Goal: Information Seeking & Learning: Learn about a topic

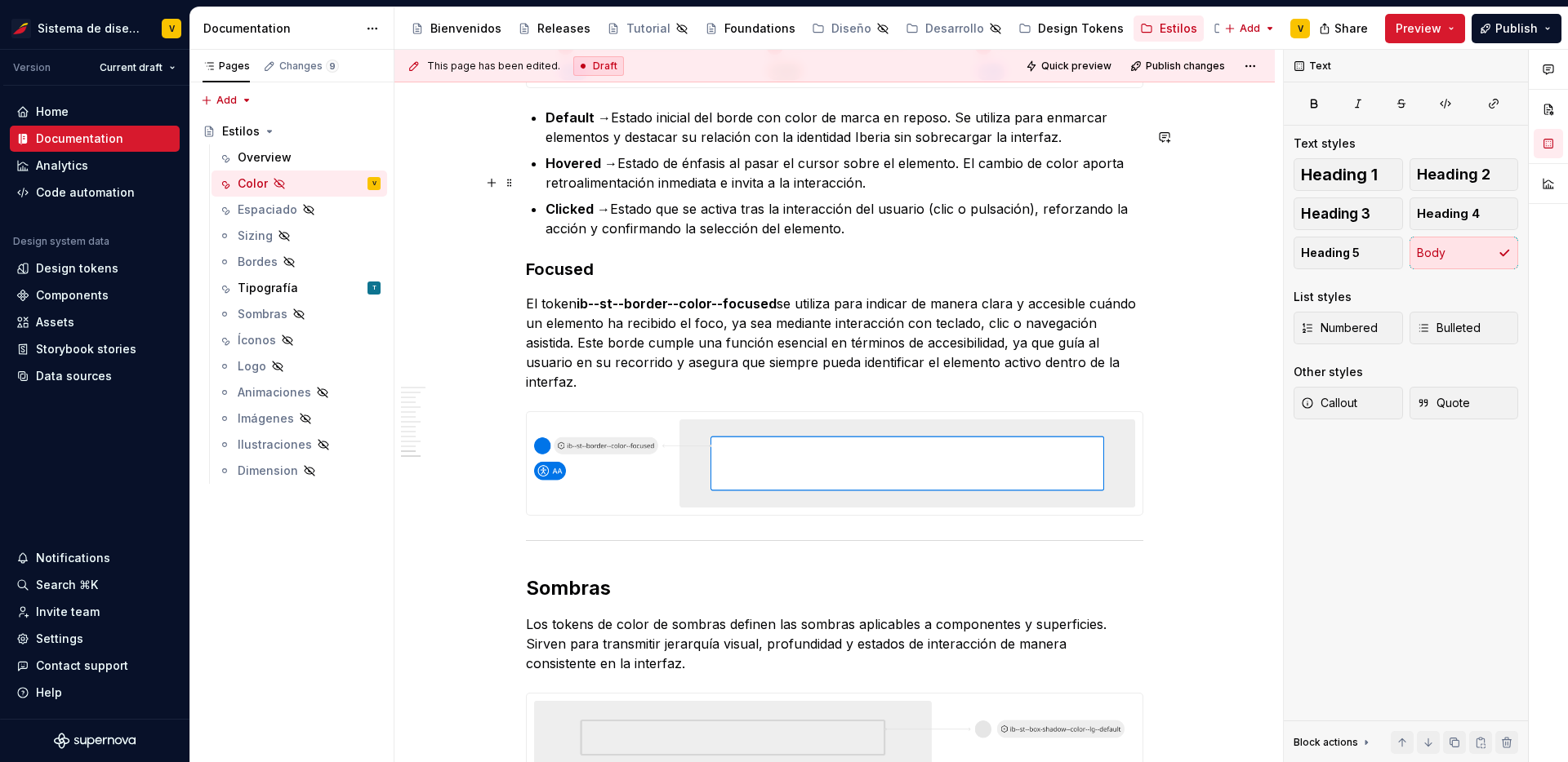
scroll to position [4398, 0]
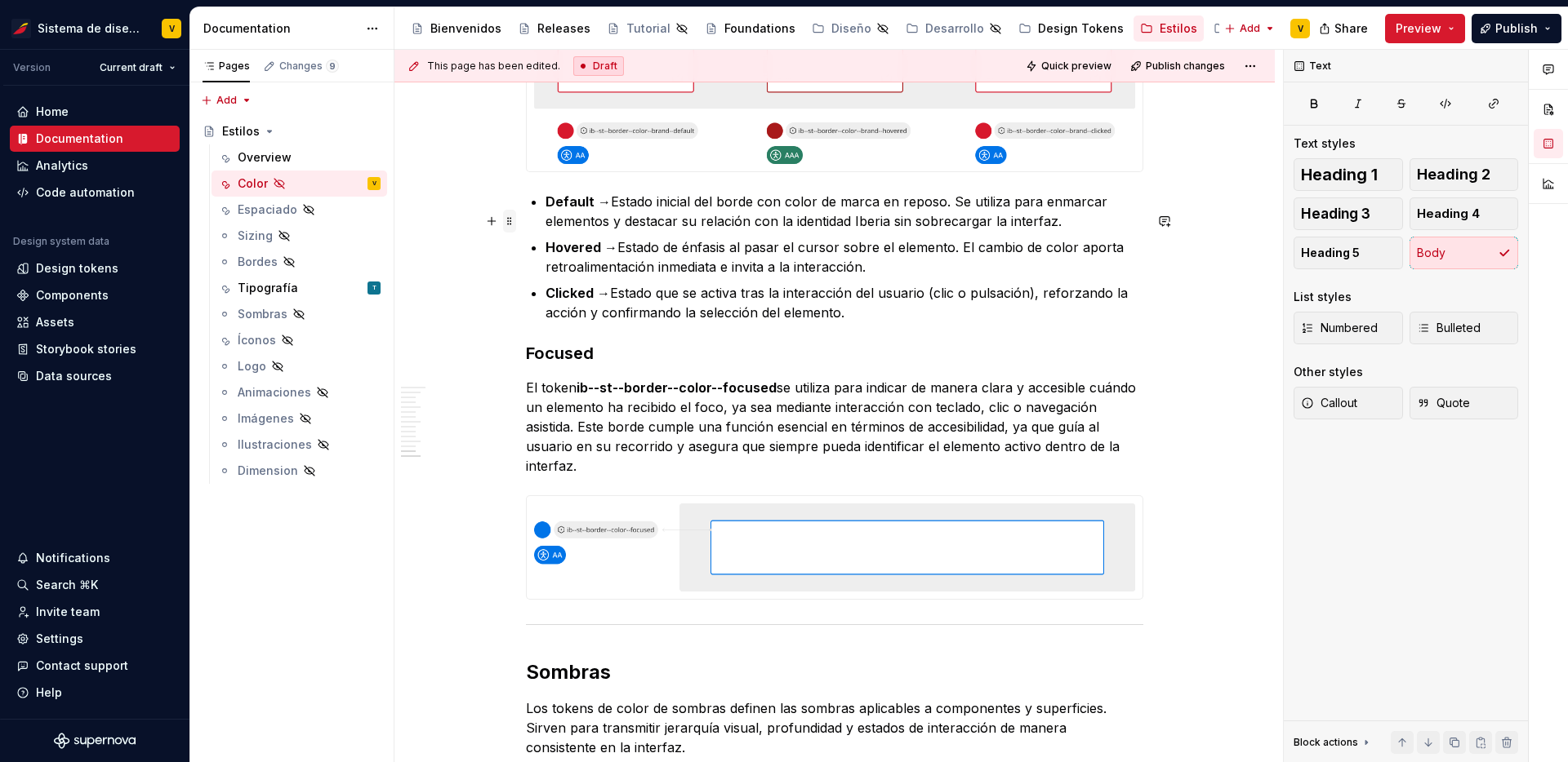
click at [509, 217] on span at bounding box center [510, 222] width 13 height 23
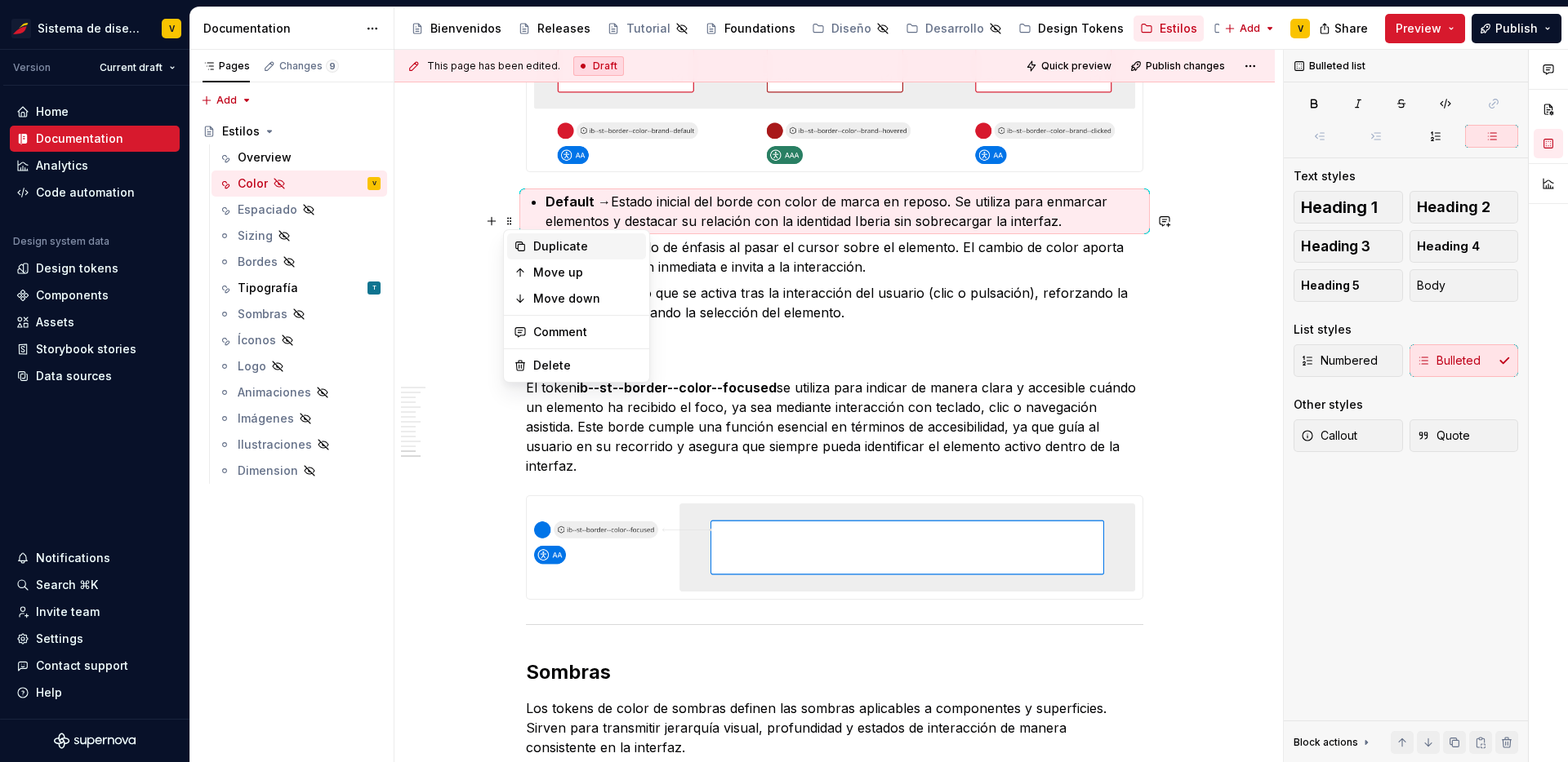
click at [544, 245] on div "Duplicate" at bounding box center [586, 247] width 106 height 17
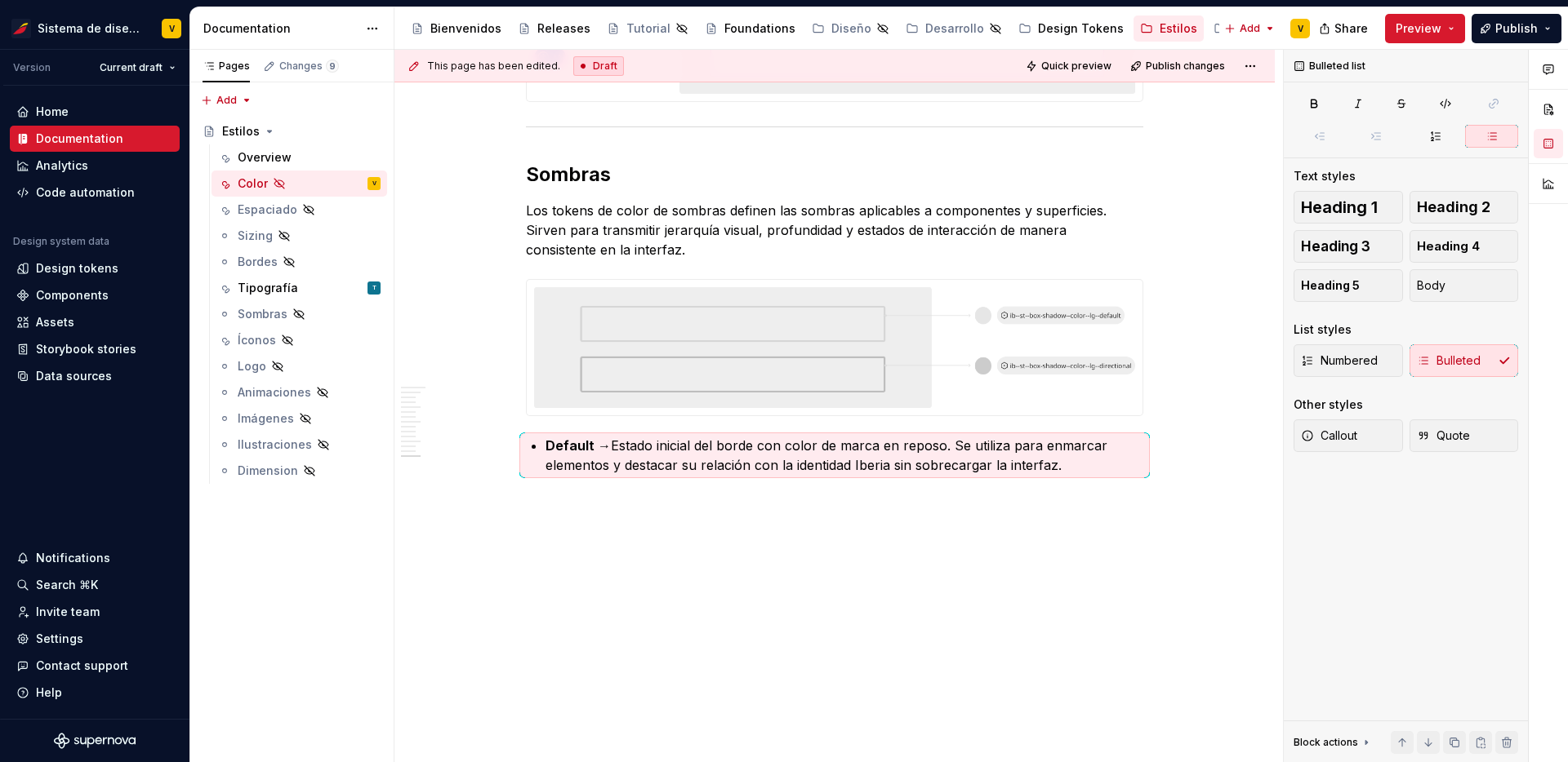
scroll to position [4857, 0]
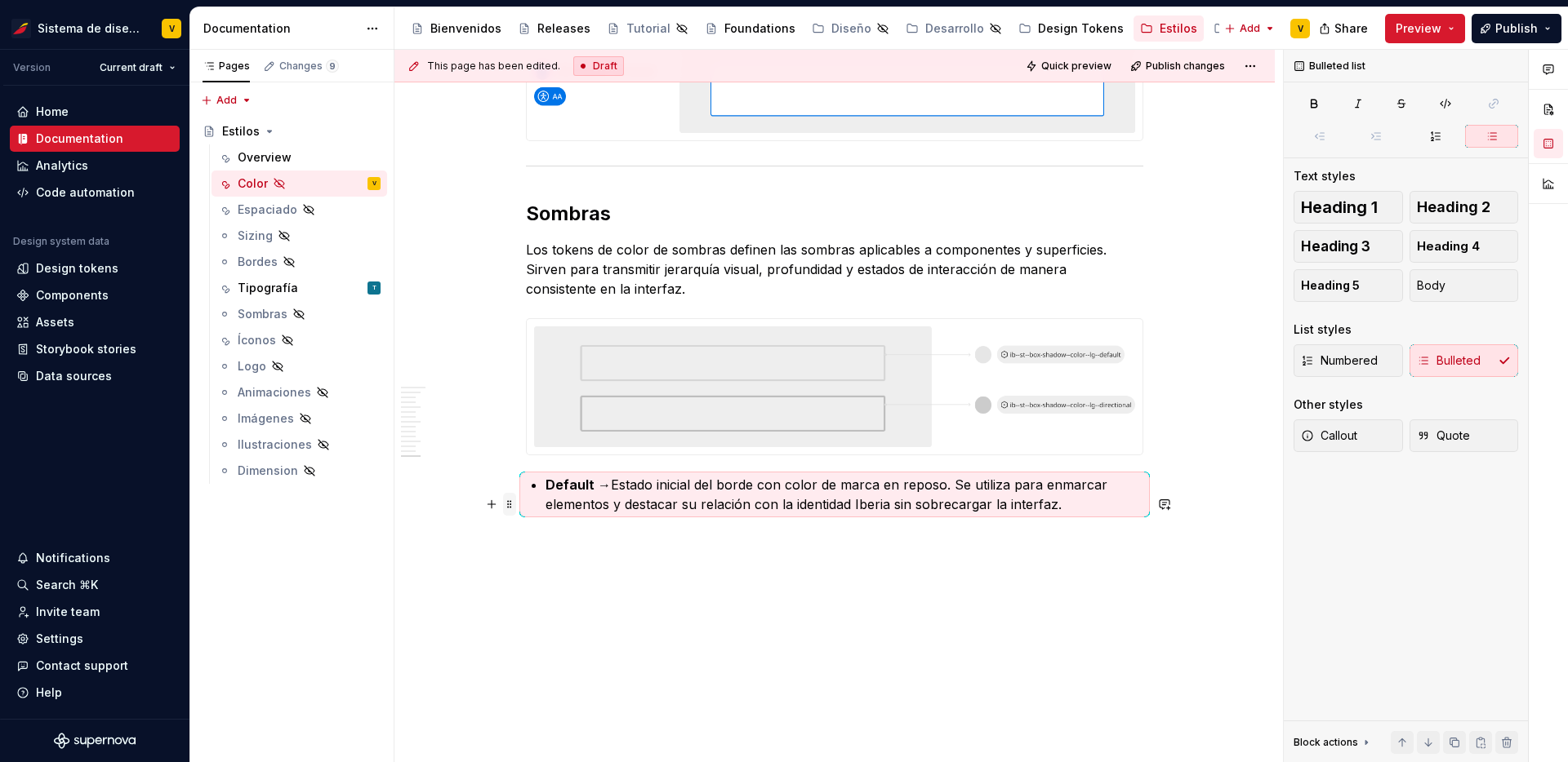
click at [511, 501] on span at bounding box center [510, 505] width 13 height 23
click at [525, 528] on icon at bounding box center [520, 530] width 13 height 13
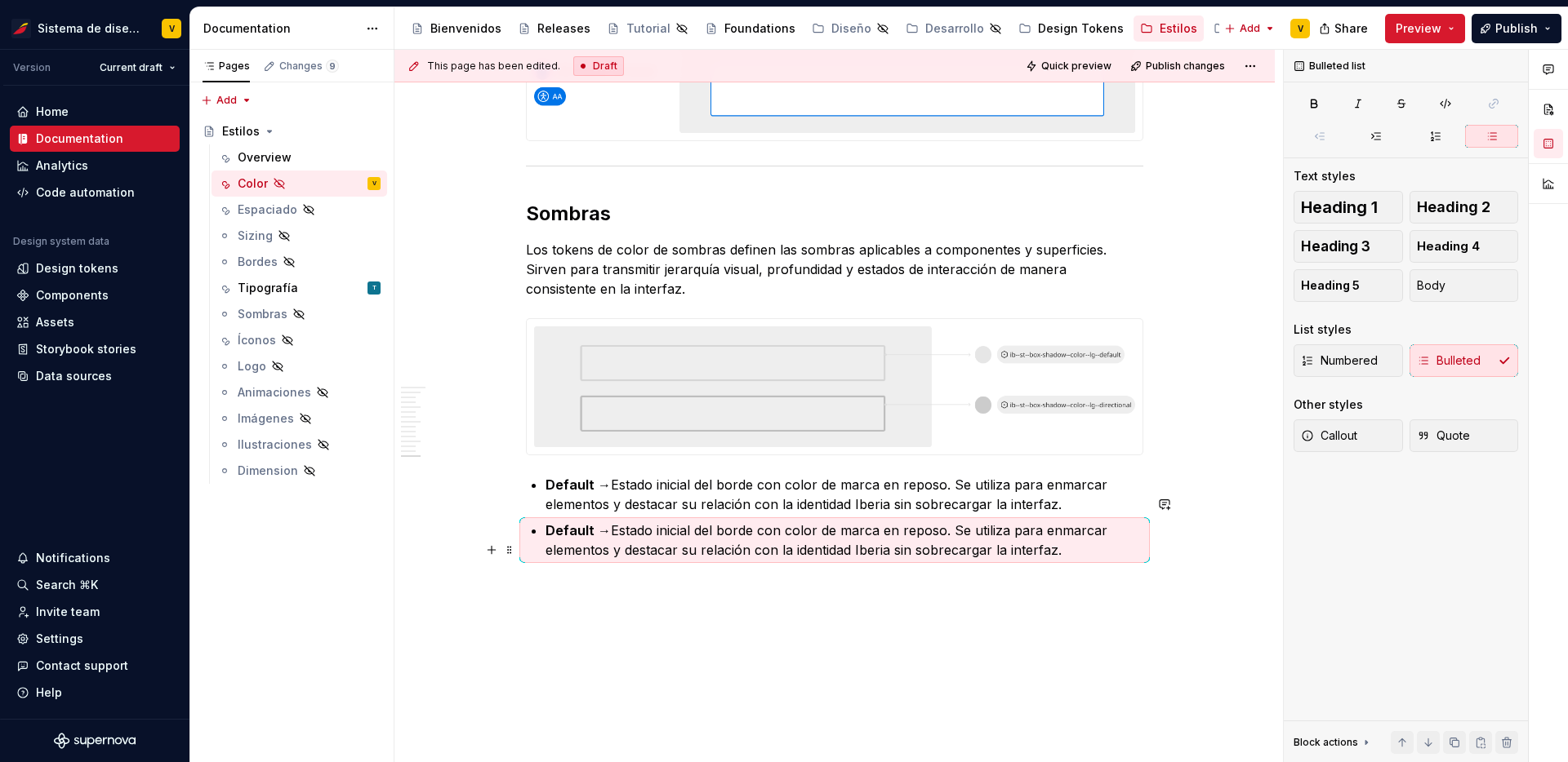
click at [561, 539] on strong "Default →" at bounding box center [578, 530] width 66 height 17
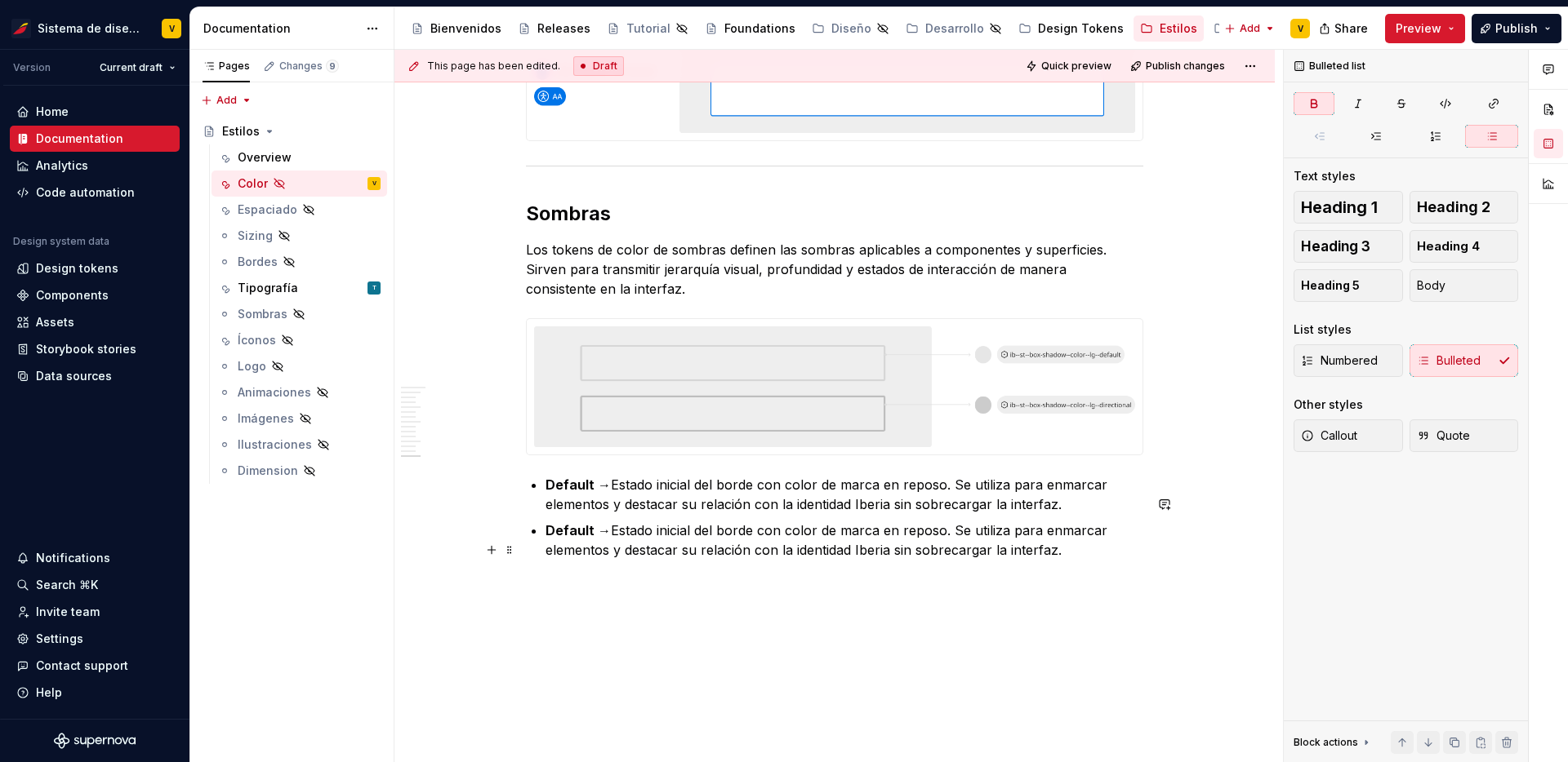
click at [589, 539] on strong "Default →" at bounding box center [578, 530] width 66 height 17
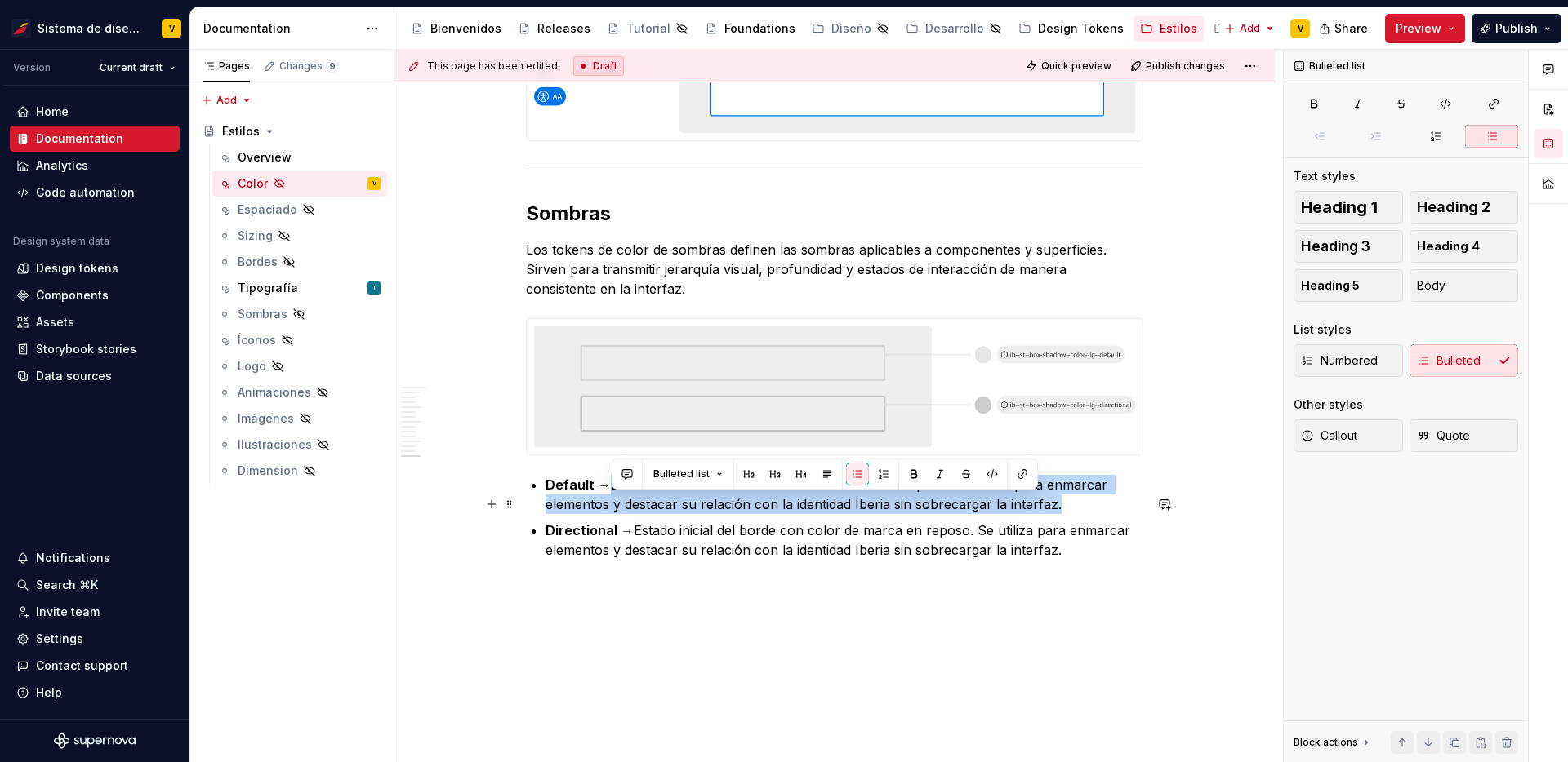
drag, startPoint x: 613, startPoint y: 505, endPoint x: 1060, endPoint y: 530, distance: 447.7
click at [1060, 514] on p "Default → Estado inicial del borde con color de marca en reposo. Se utiliza par…" at bounding box center [845, 494] width 598 height 39
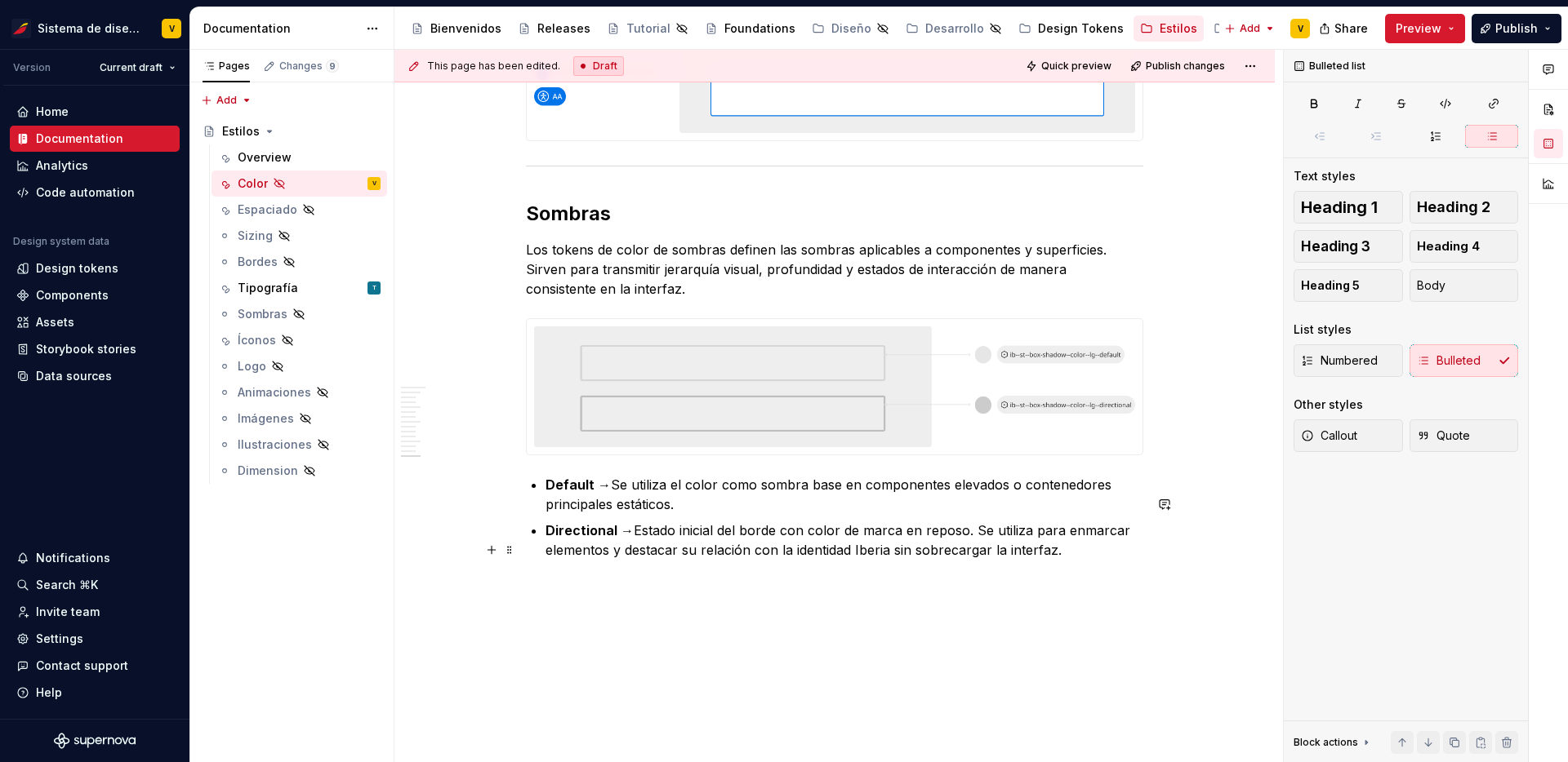
click at [732, 557] on p "Directional → Estado inicial del borde con color de marca en reposo. Se utiliza…" at bounding box center [845, 540] width 598 height 39
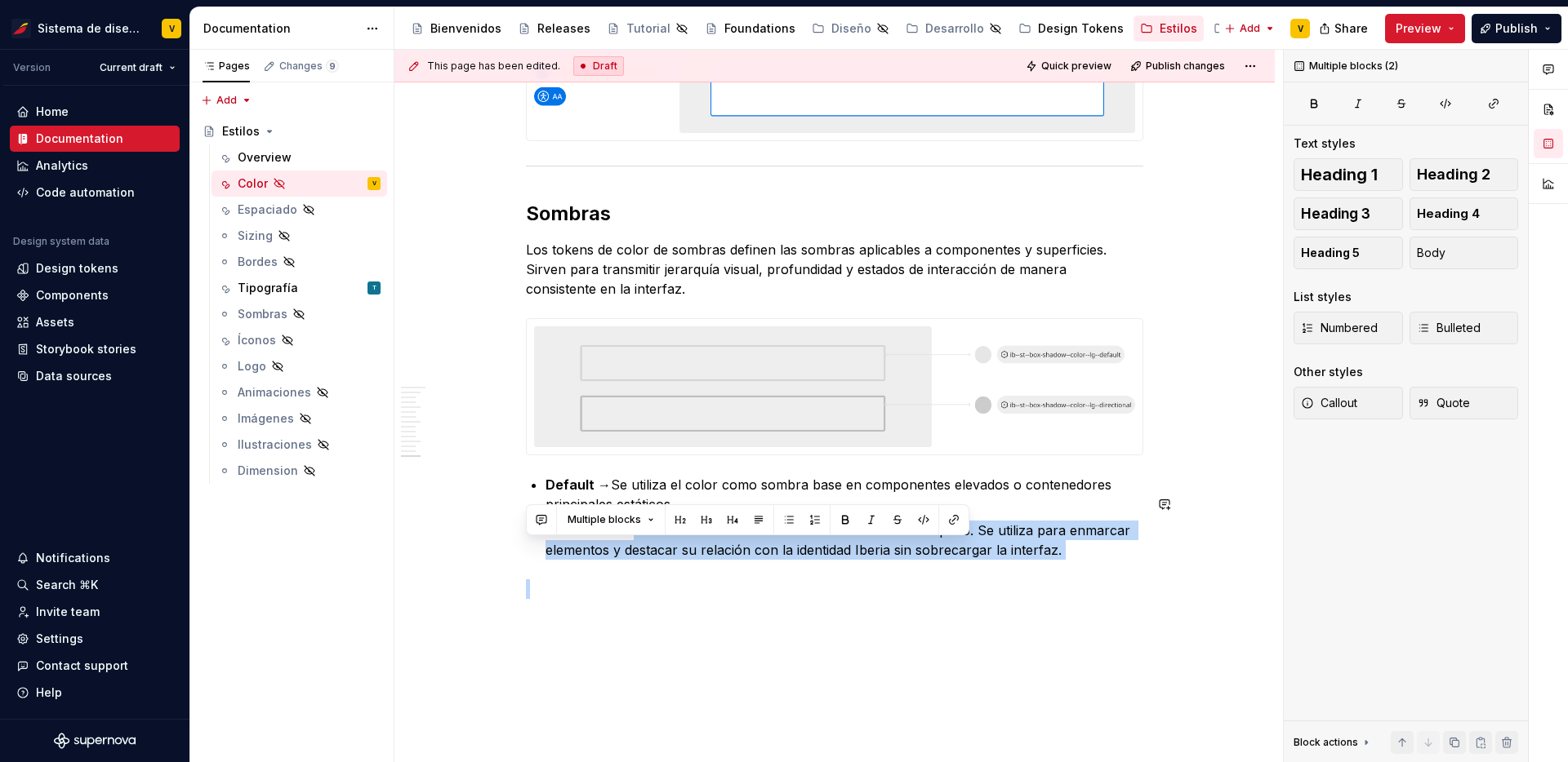
drag, startPoint x: 634, startPoint y: 552, endPoint x: 1066, endPoint y: 594, distance: 434.0
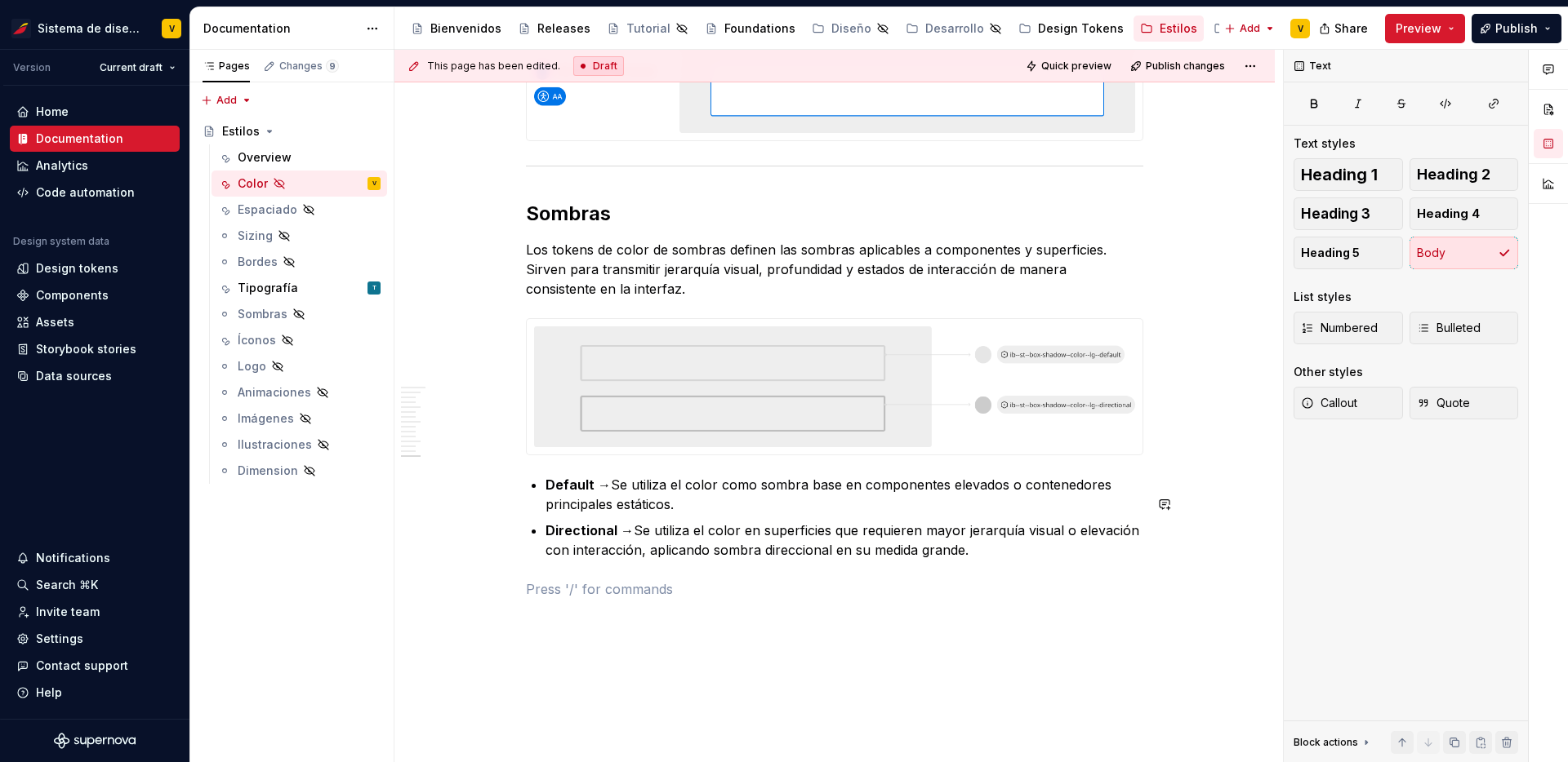
scroll to position [4868, 0]
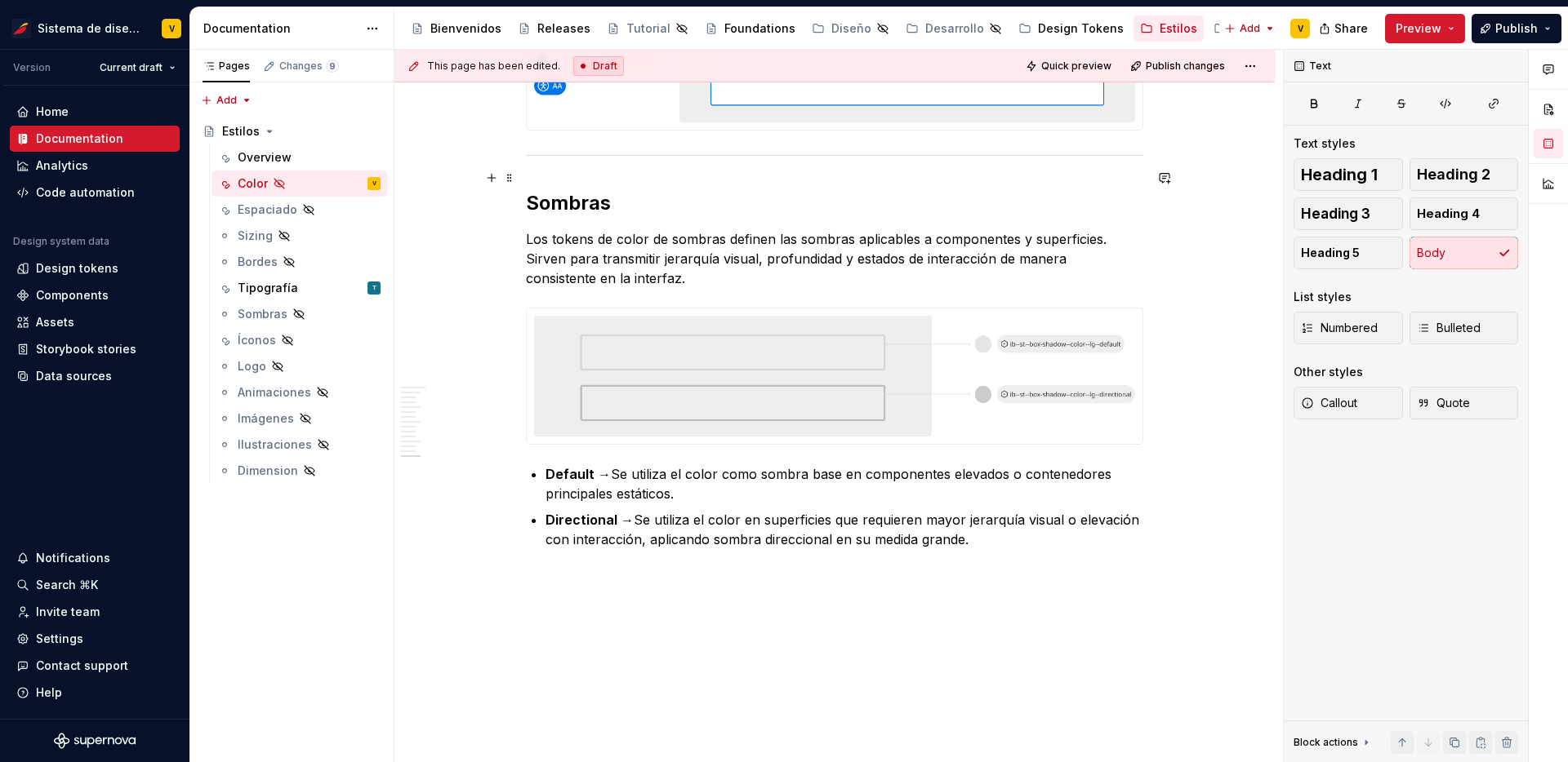
click at [509, 177] on span at bounding box center [510, 178] width 13 height 23
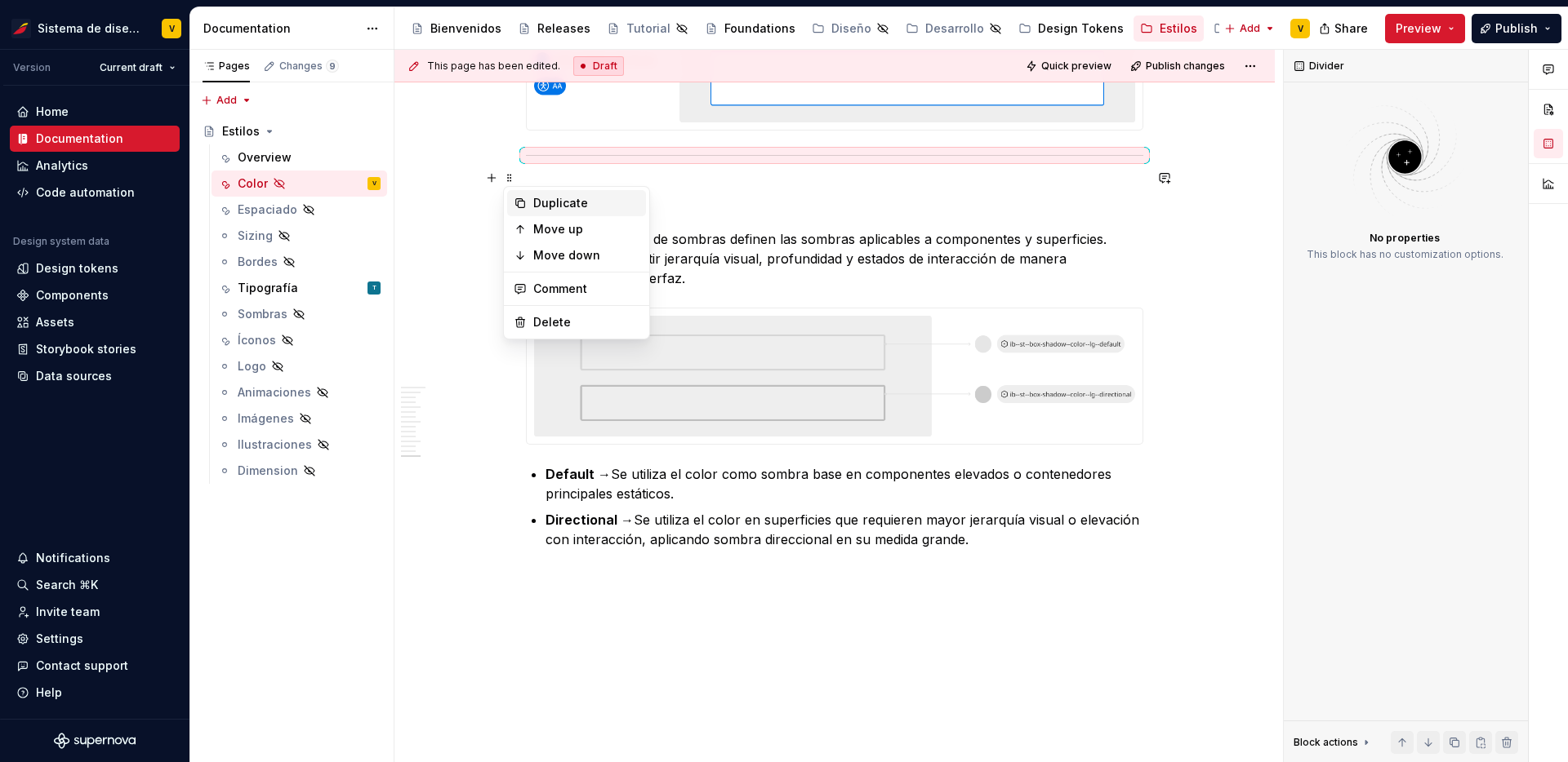
click at [546, 206] on div "Duplicate" at bounding box center [586, 203] width 106 height 17
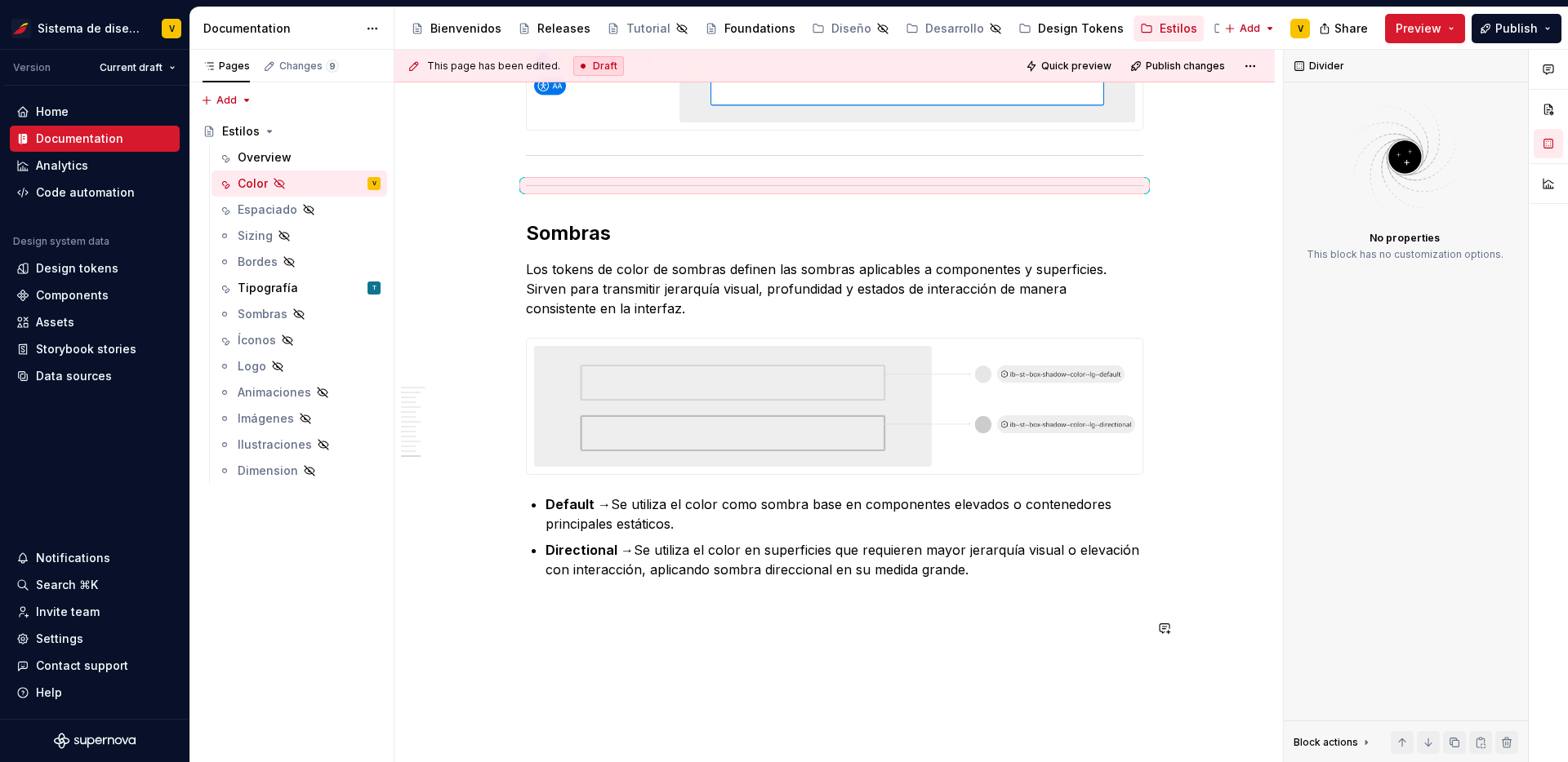
drag, startPoint x: 506, startPoint y: 210, endPoint x: 558, endPoint y: 609, distance: 402.4
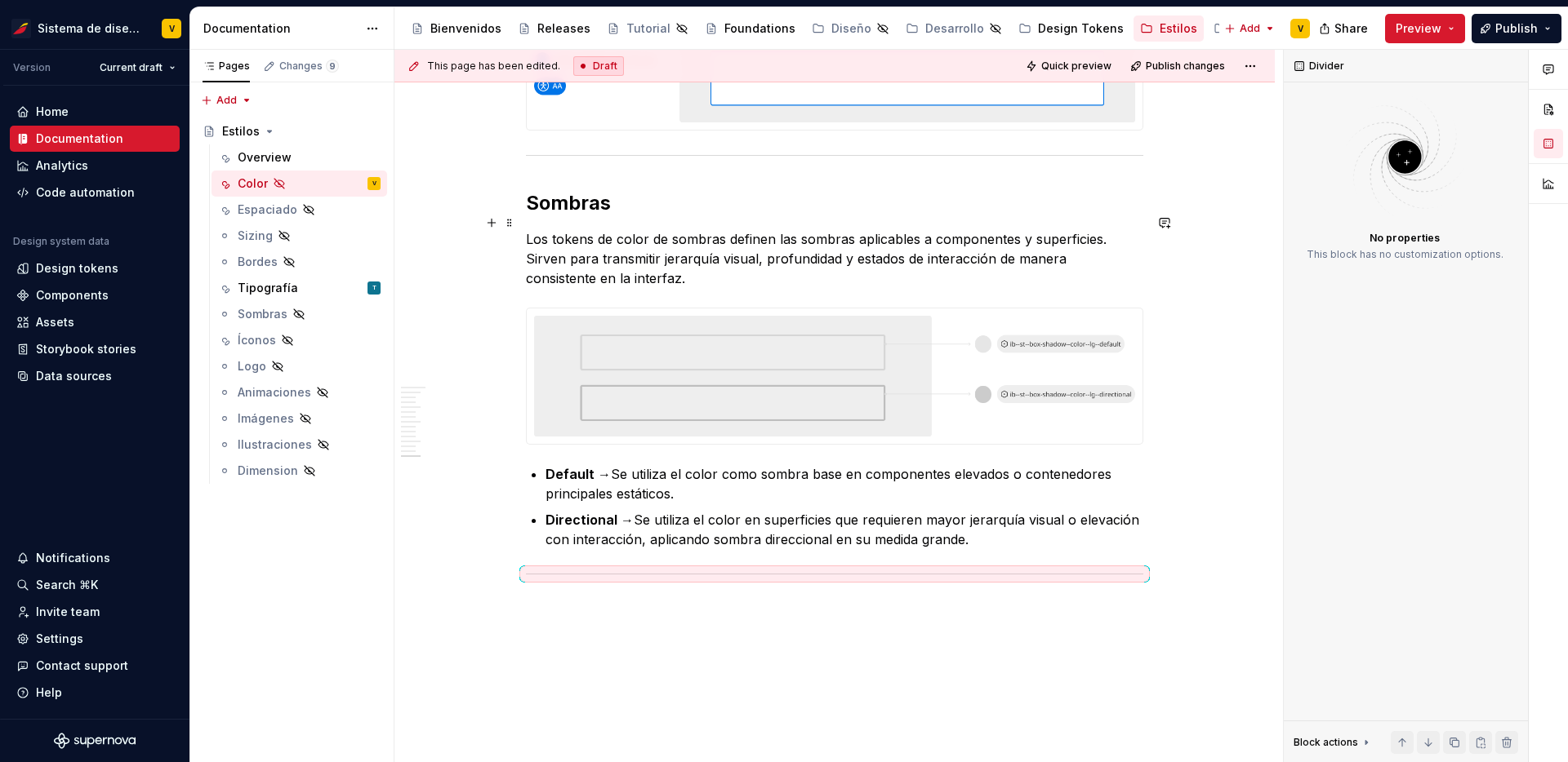
click at [550, 215] on strong "Sombras" at bounding box center [568, 203] width 85 height 24
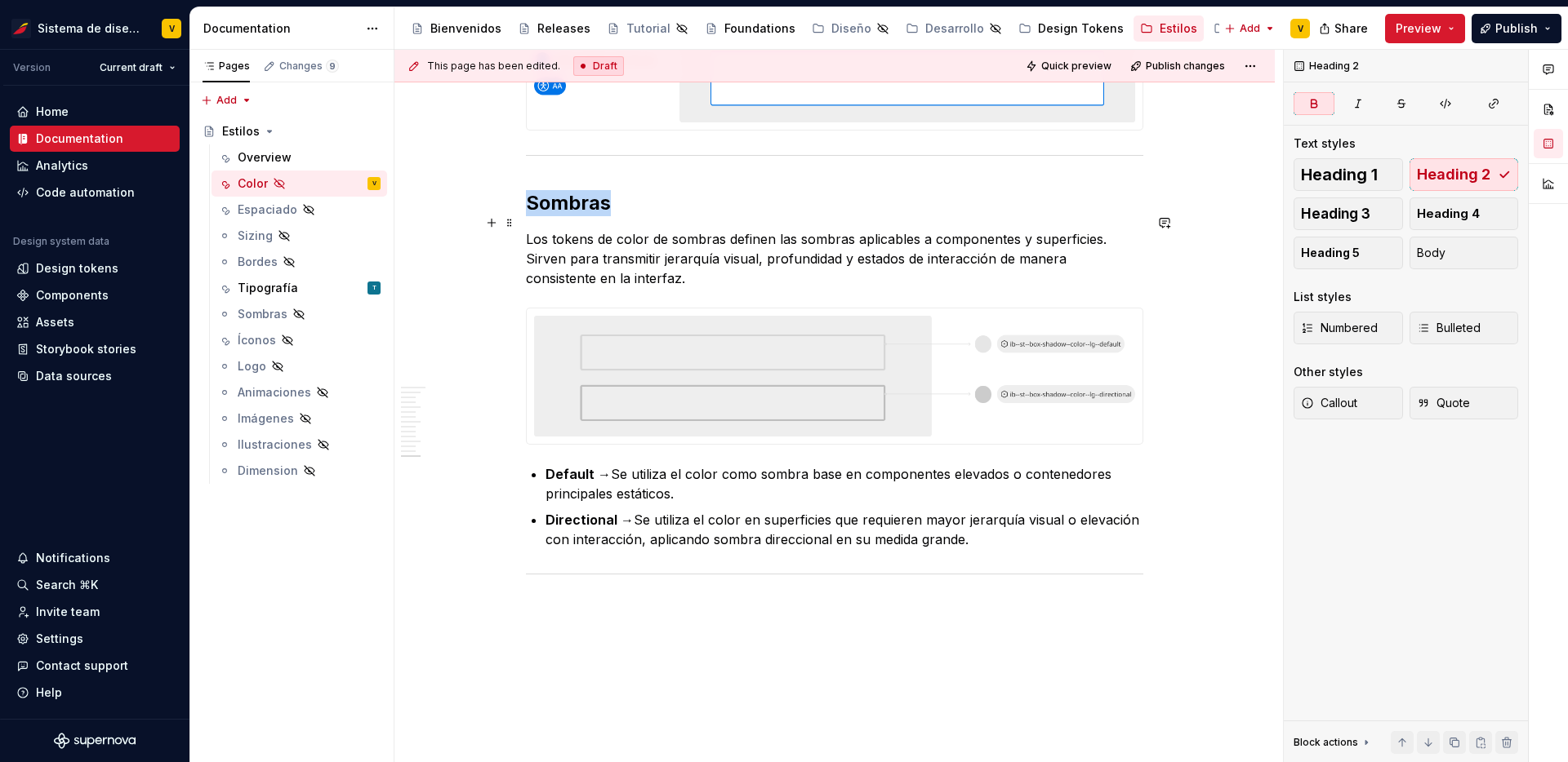
click at [550, 215] on strong "Sombras" at bounding box center [568, 203] width 85 height 24
click at [508, 219] on span at bounding box center [510, 223] width 13 height 23
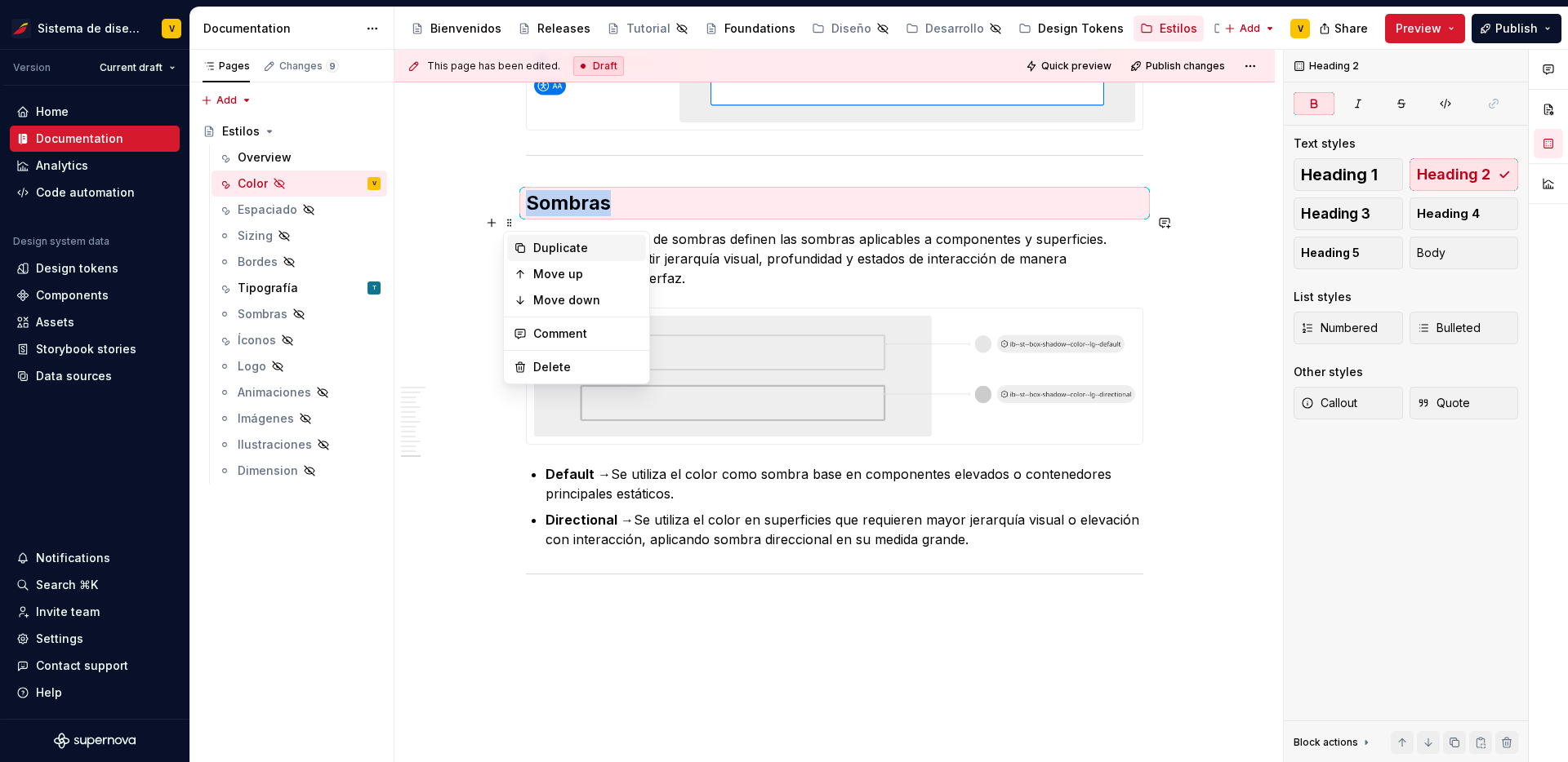
click at [542, 248] on div "Duplicate" at bounding box center [586, 248] width 106 height 17
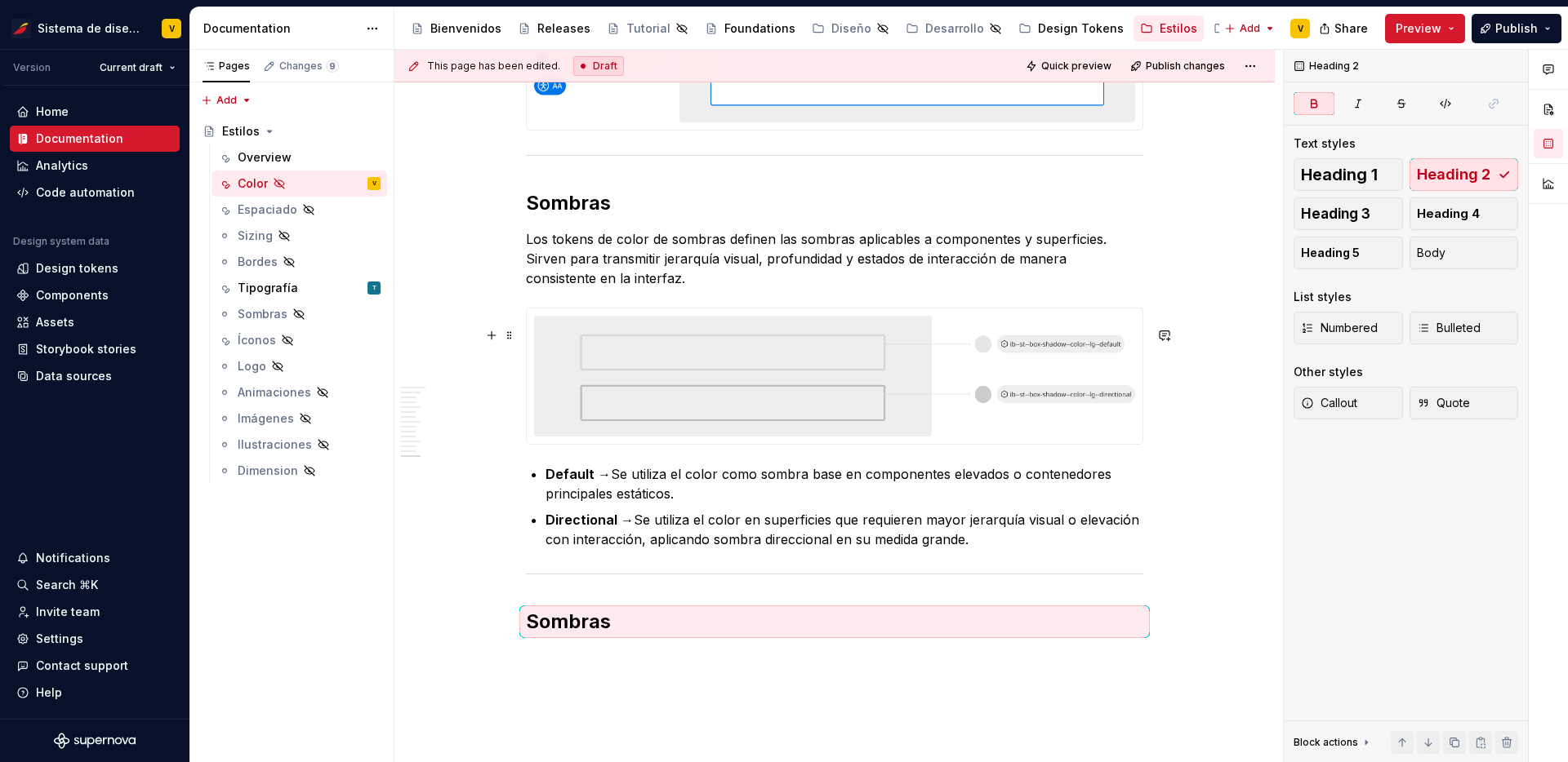
scroll to position [5040, 0]
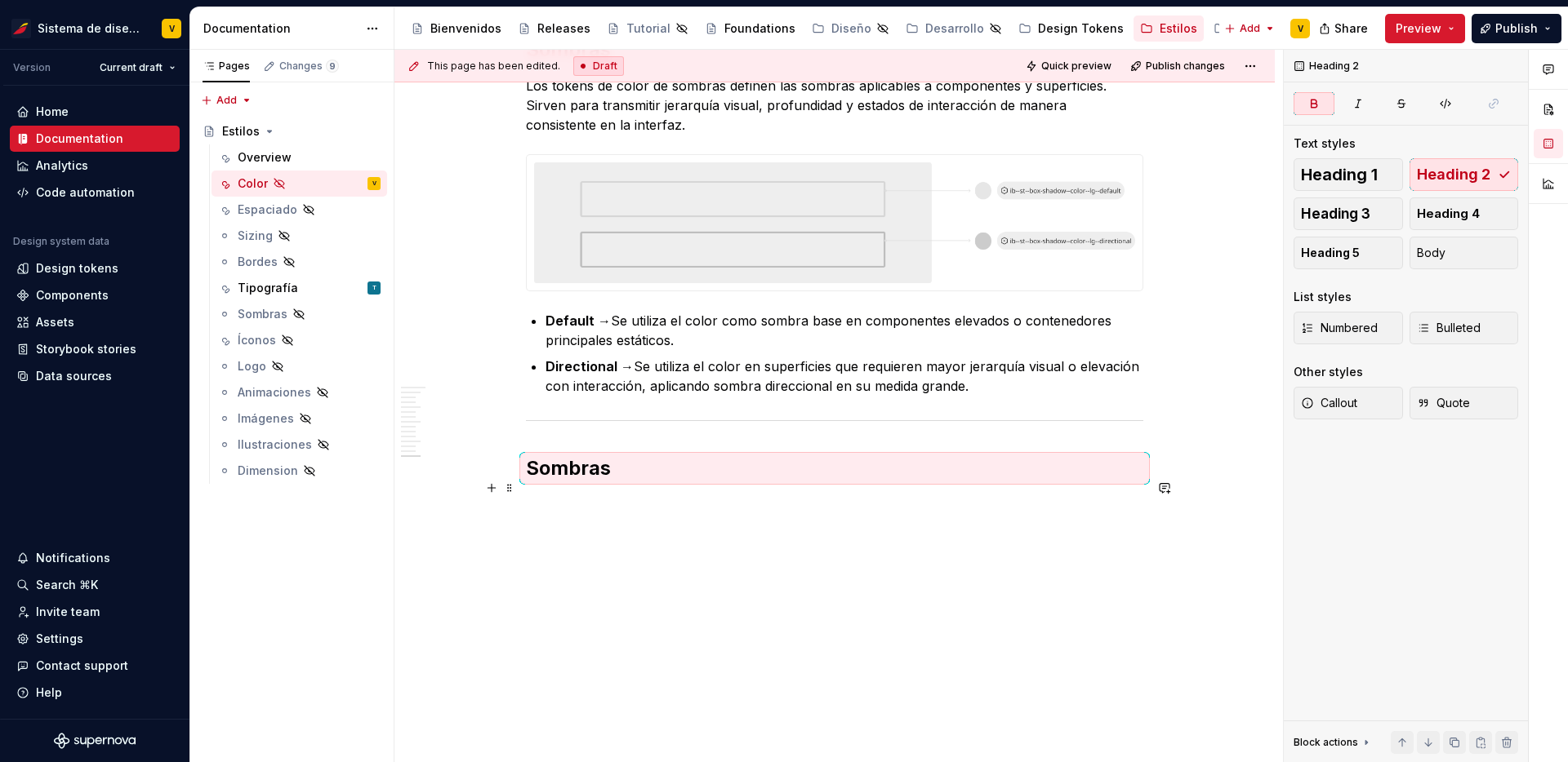
click at [600, 460] on strong "Sombras" at bounding box center [568, 468] width 85 height 24
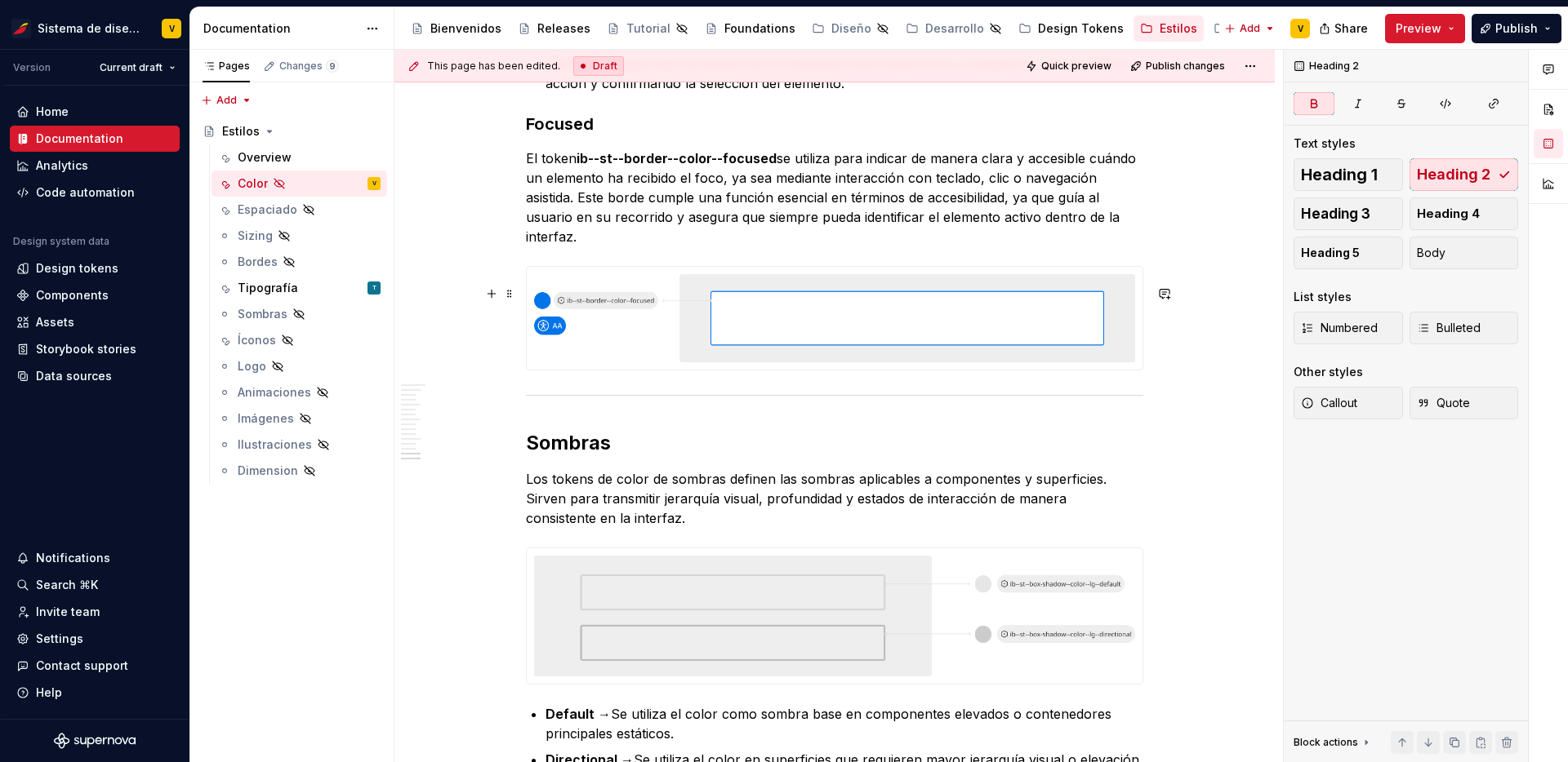
scroll to position [4780, 0]
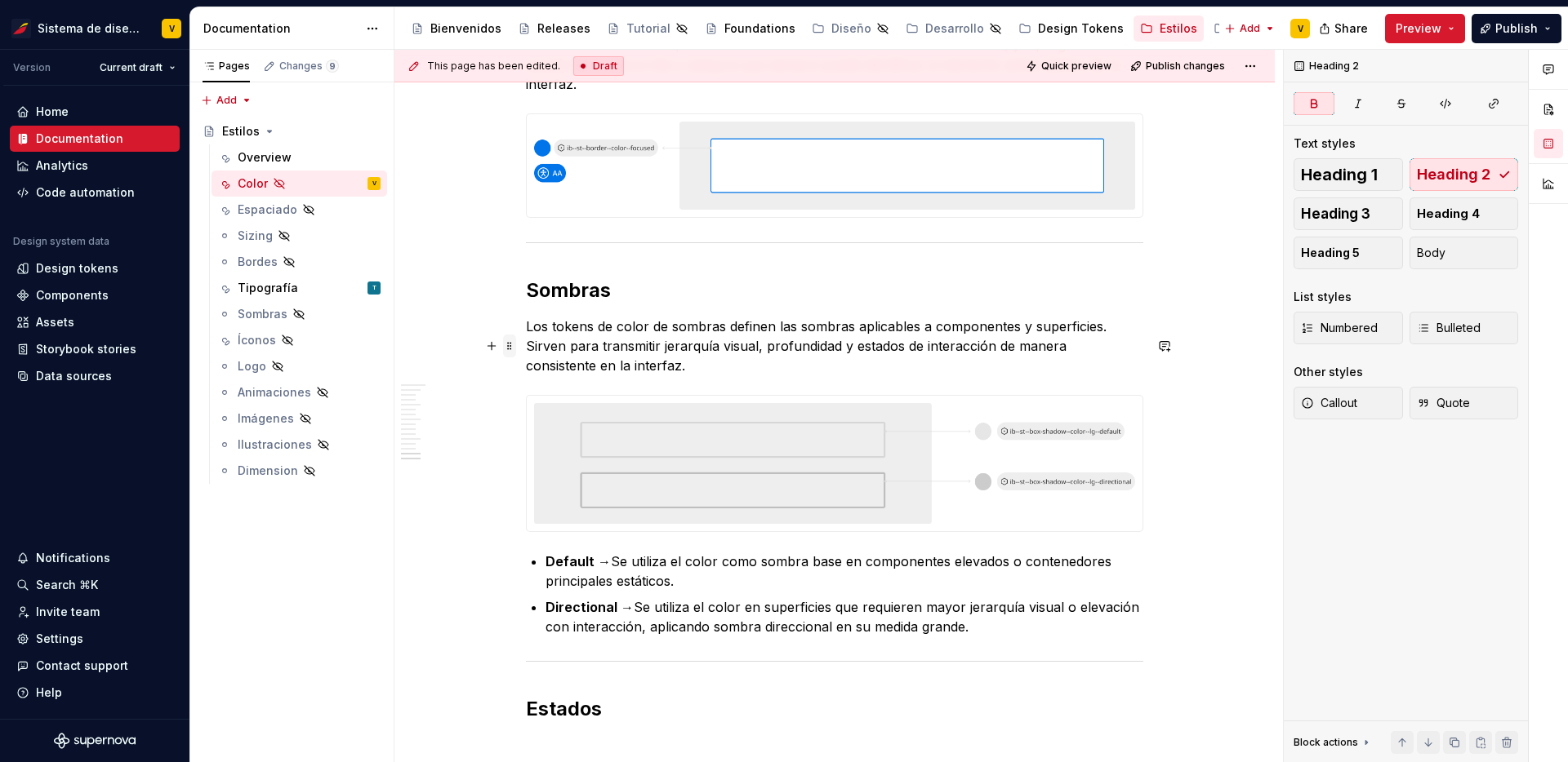
click at [503, 349] on span at bounding box center [510, 346] width 13 height 23
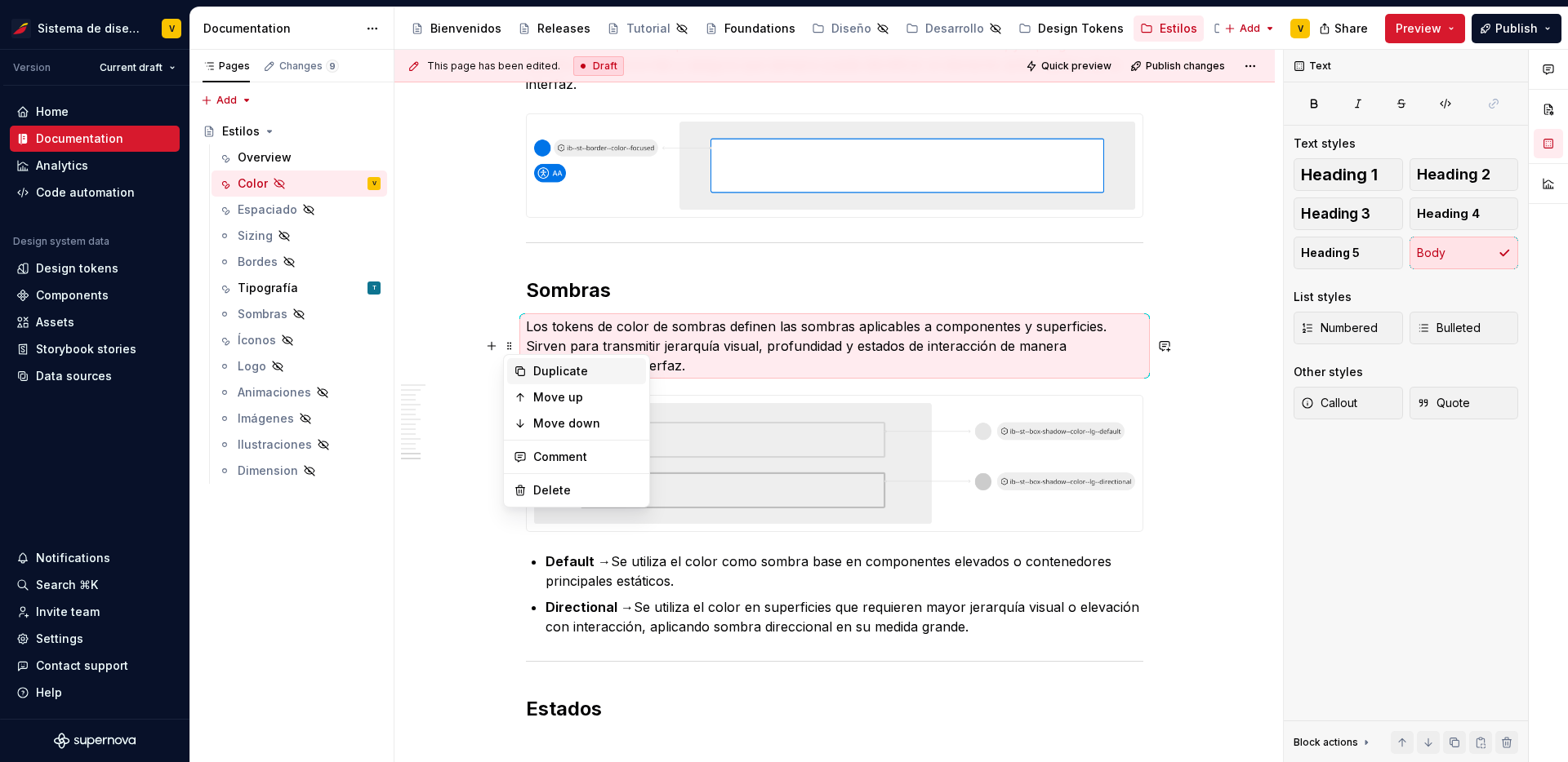
click at [563, 366] on div "Duplicate" at bounding box center [586, 372] width 106 height 17
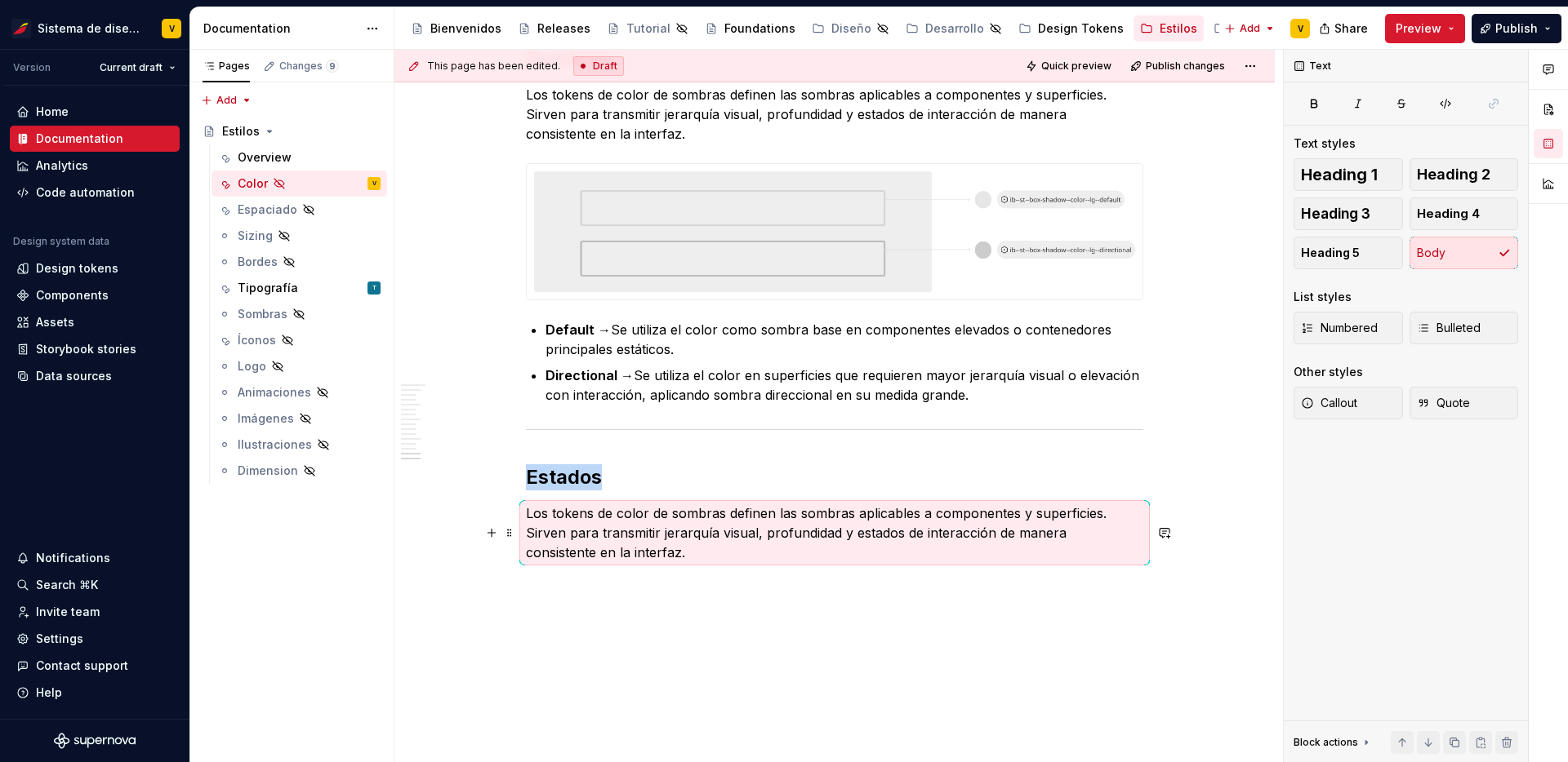
scroll to position [5109, 0]
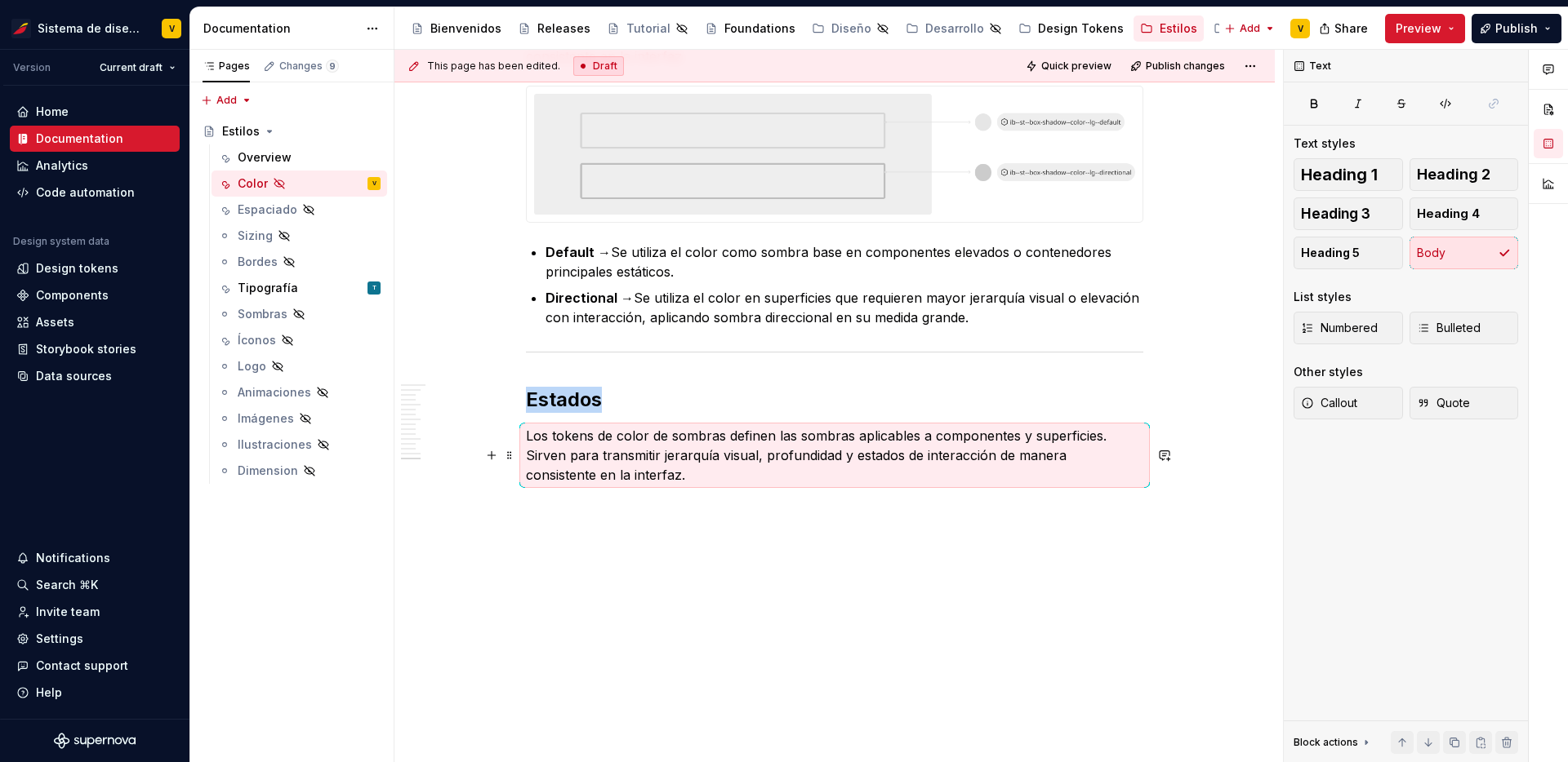
click at [600, 464] on p "Los tokens de color de sombras definen las sombras aplicables a componentes y s…" at bounding box center [834, 455] width 617 height 59
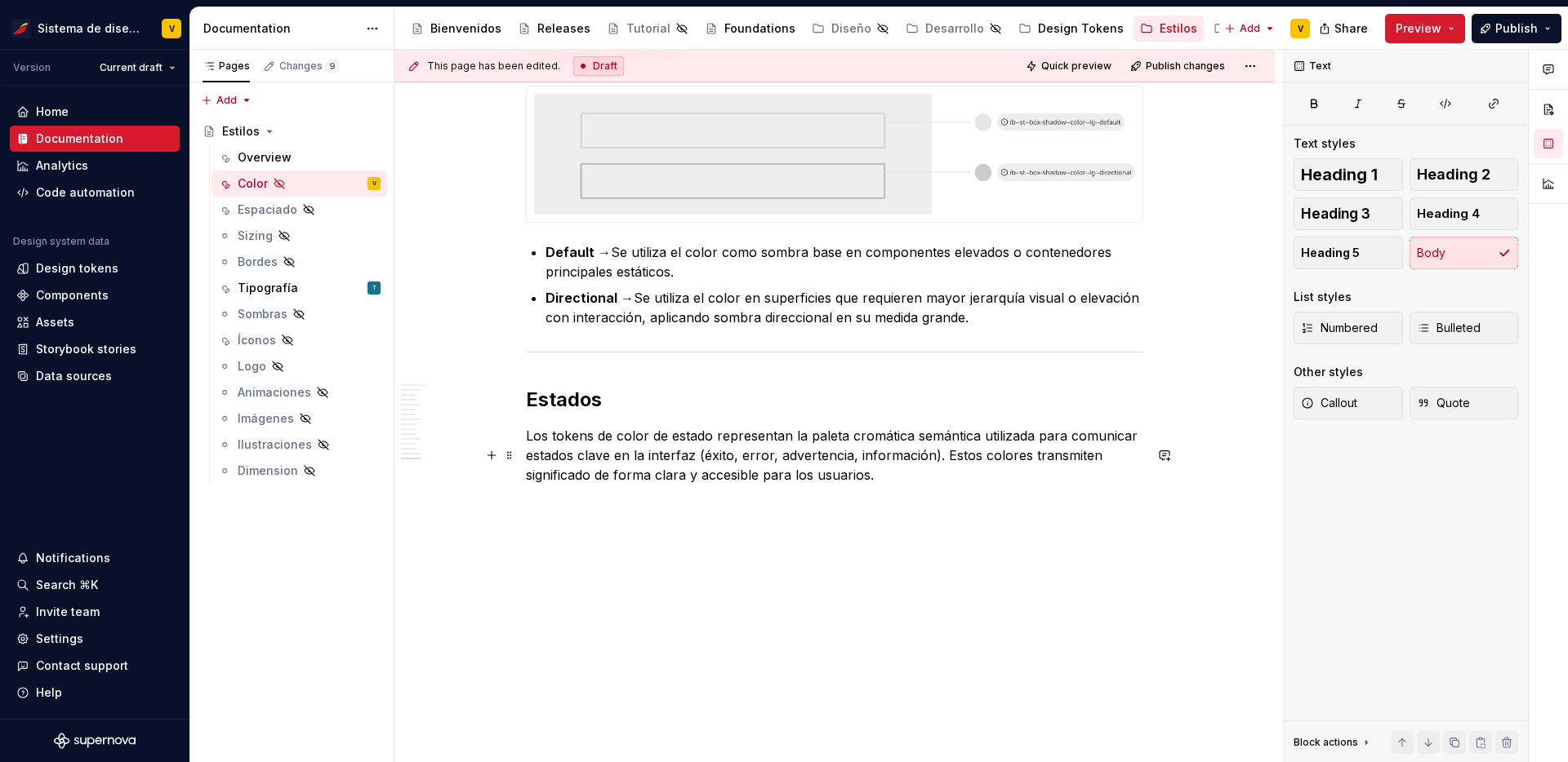
click at [788, 436] on p "Los tokens de color de estado representan la paleta cromática semántica utiliza…" at bounding box center [834, 455] width 617 height 59
click at [929, 461] on p "Los tokens de color de estado representaa la paleta cromática semántica utiliza…" at bounding box center [834, 455] width 617 height 59
click at [811, 499] on p at bounding box center [834, 505] width 617 height 20
click at [245, 211] on div "Espaciado" at bounding box center [267, 210] width 60 height 17
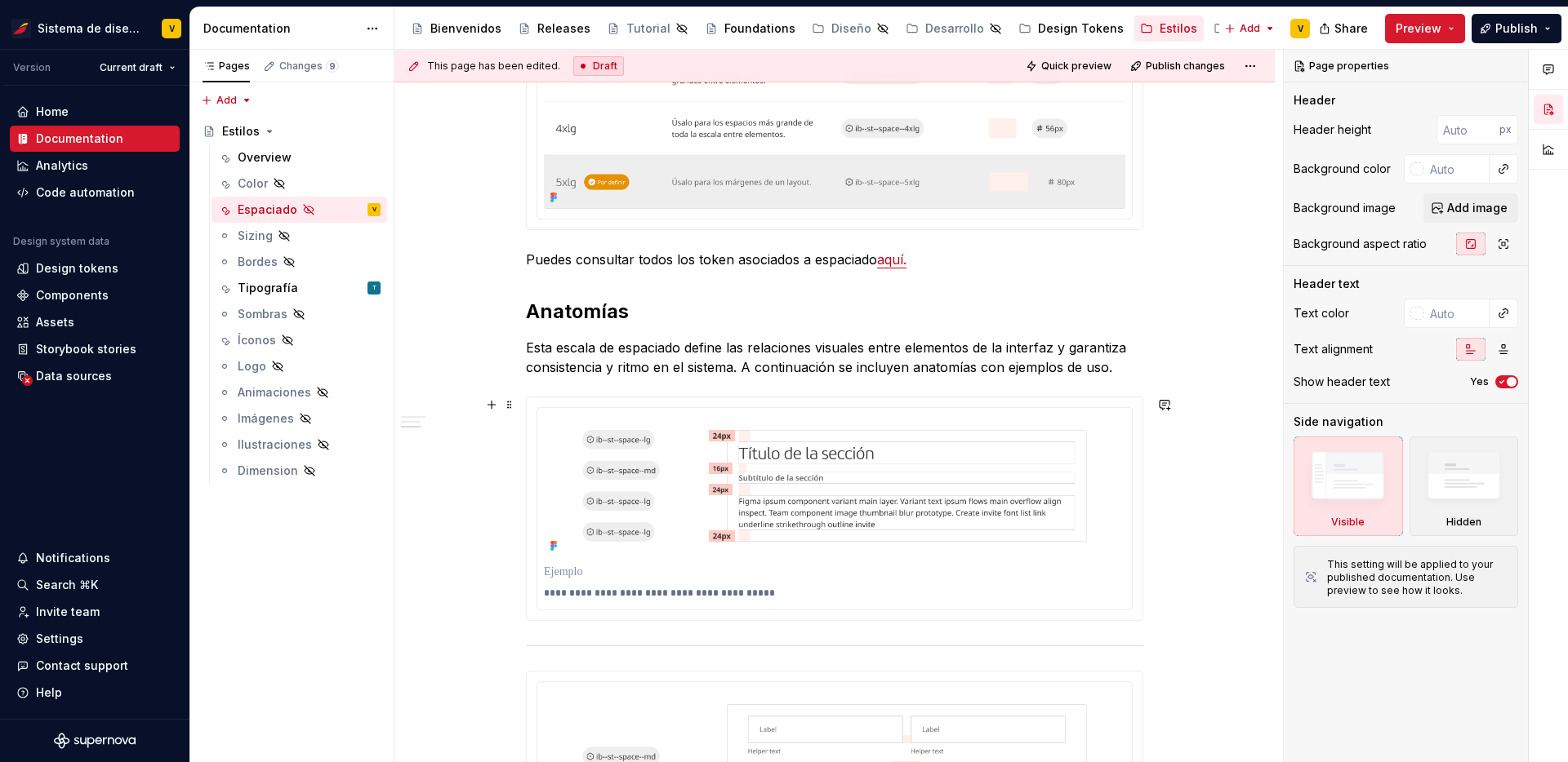
scroll to position [1439, 0]
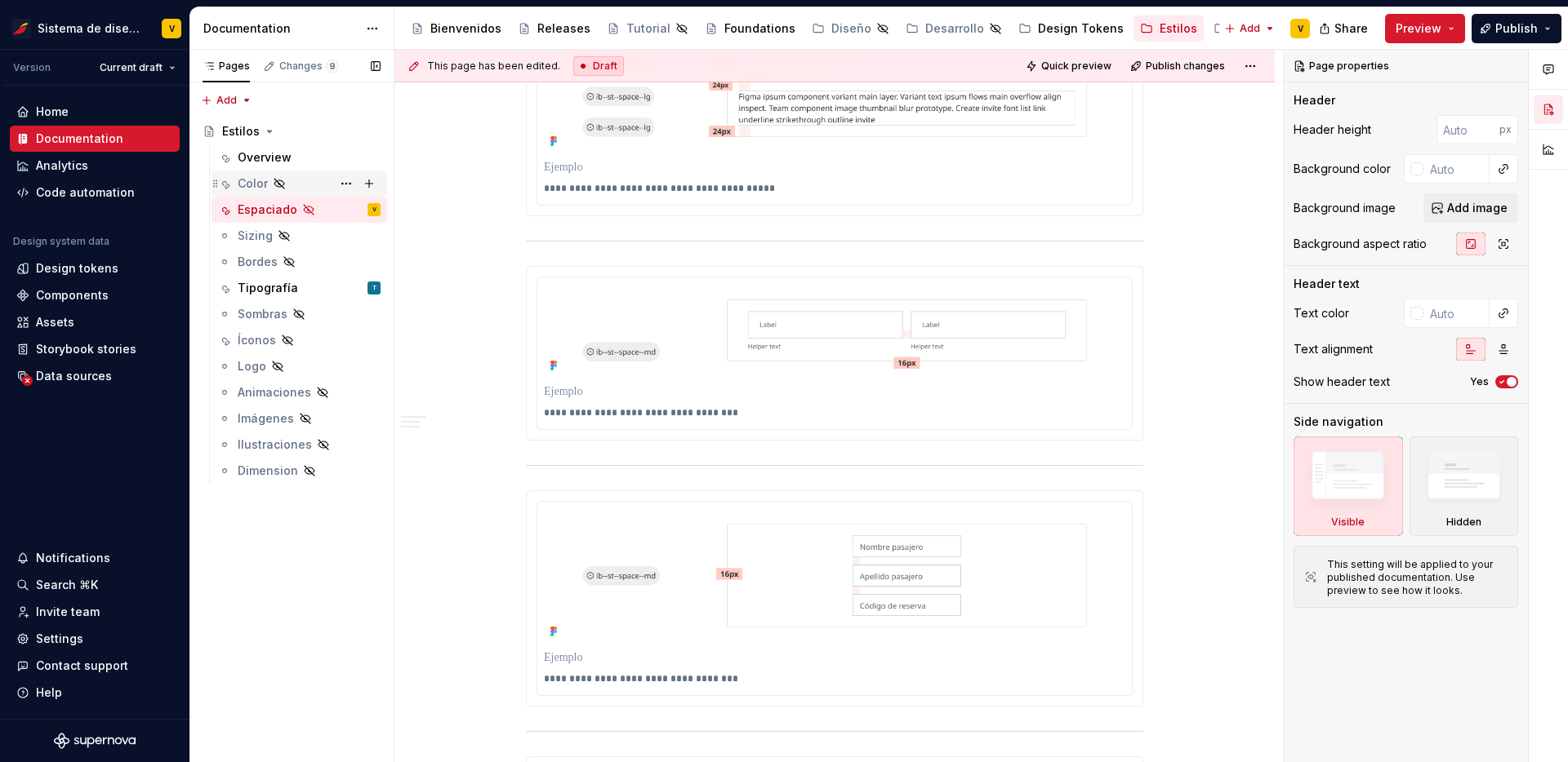
click at [244, 181] on div "Color" at bounding box center [252, 183] width 30 height 17
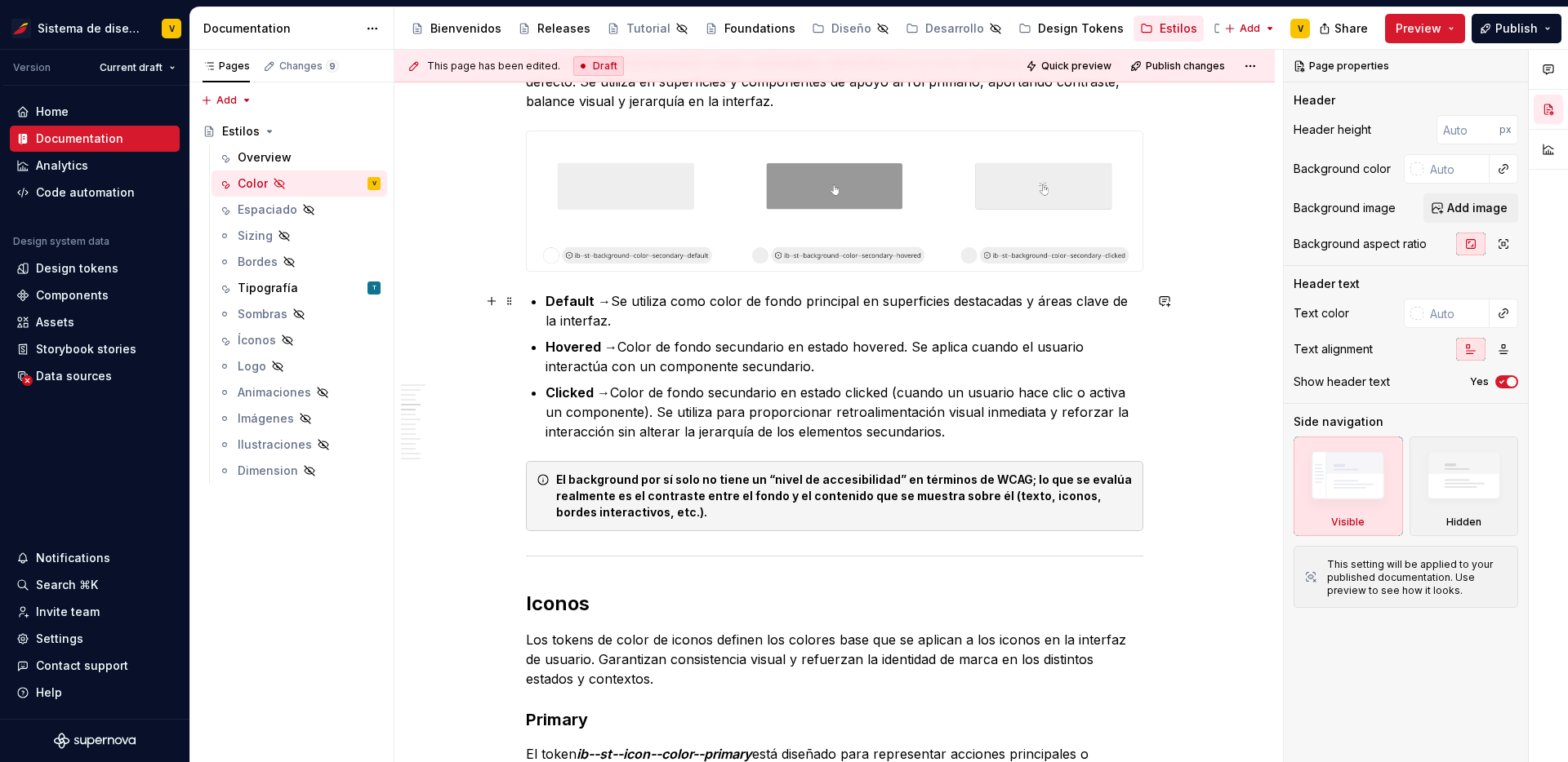
scroll to position [1277, 0]
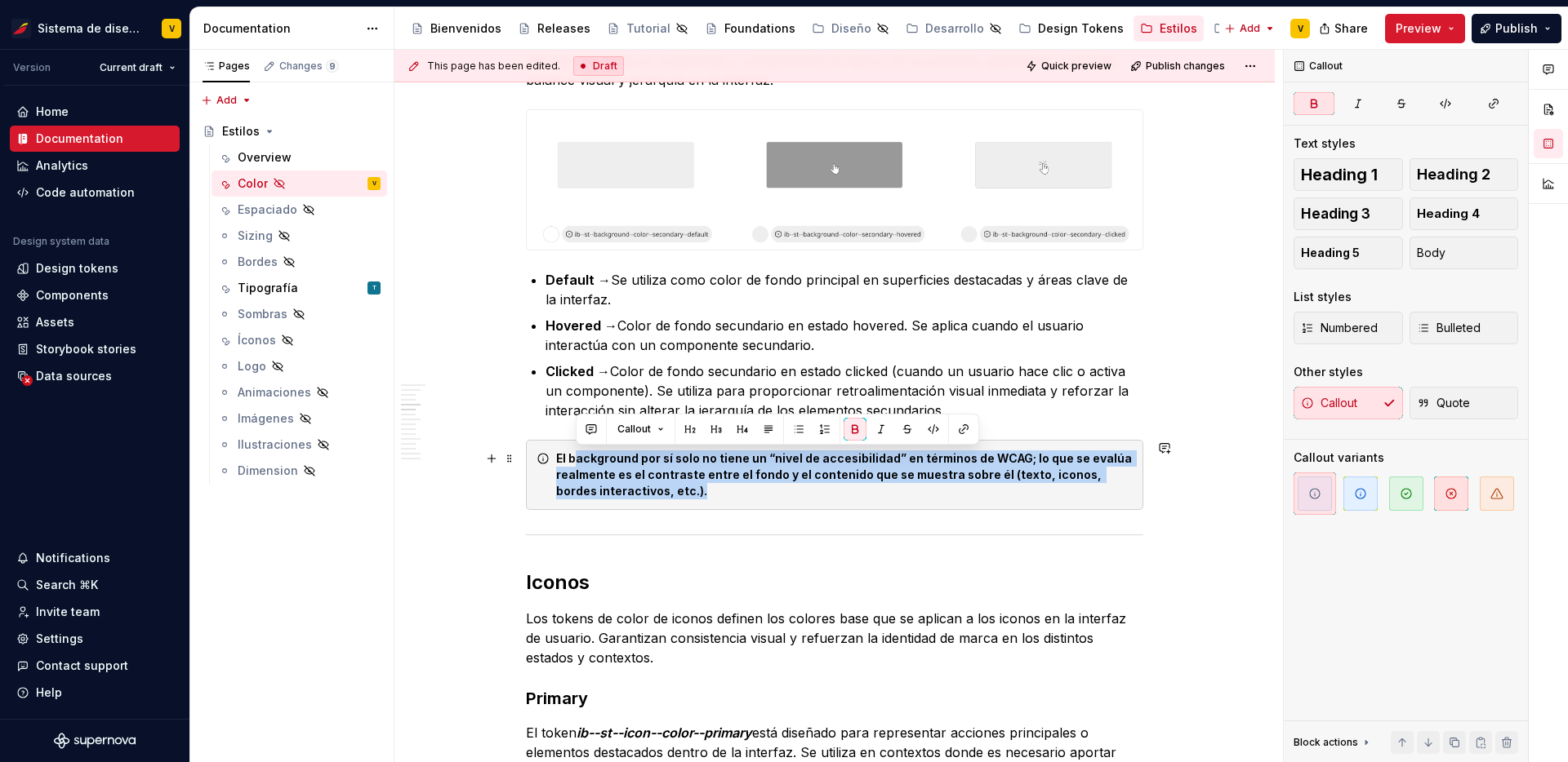
drag, startPoint x: 576, startPoint y: 456, endPoint x: 694, endPoint y: 486, distance: 121.8
click at [694, 486] on div "El background por sí solo no tiene un “nivel de accesibilidad” en términos de W…" at bounding box center [845, 475] width 576 height 49
click at [684, 470] on strong "El background por sí solo no tiene un “nivel de accesibilidad” en términos de W…" at bounding box center [845, 475] width 578 height 46
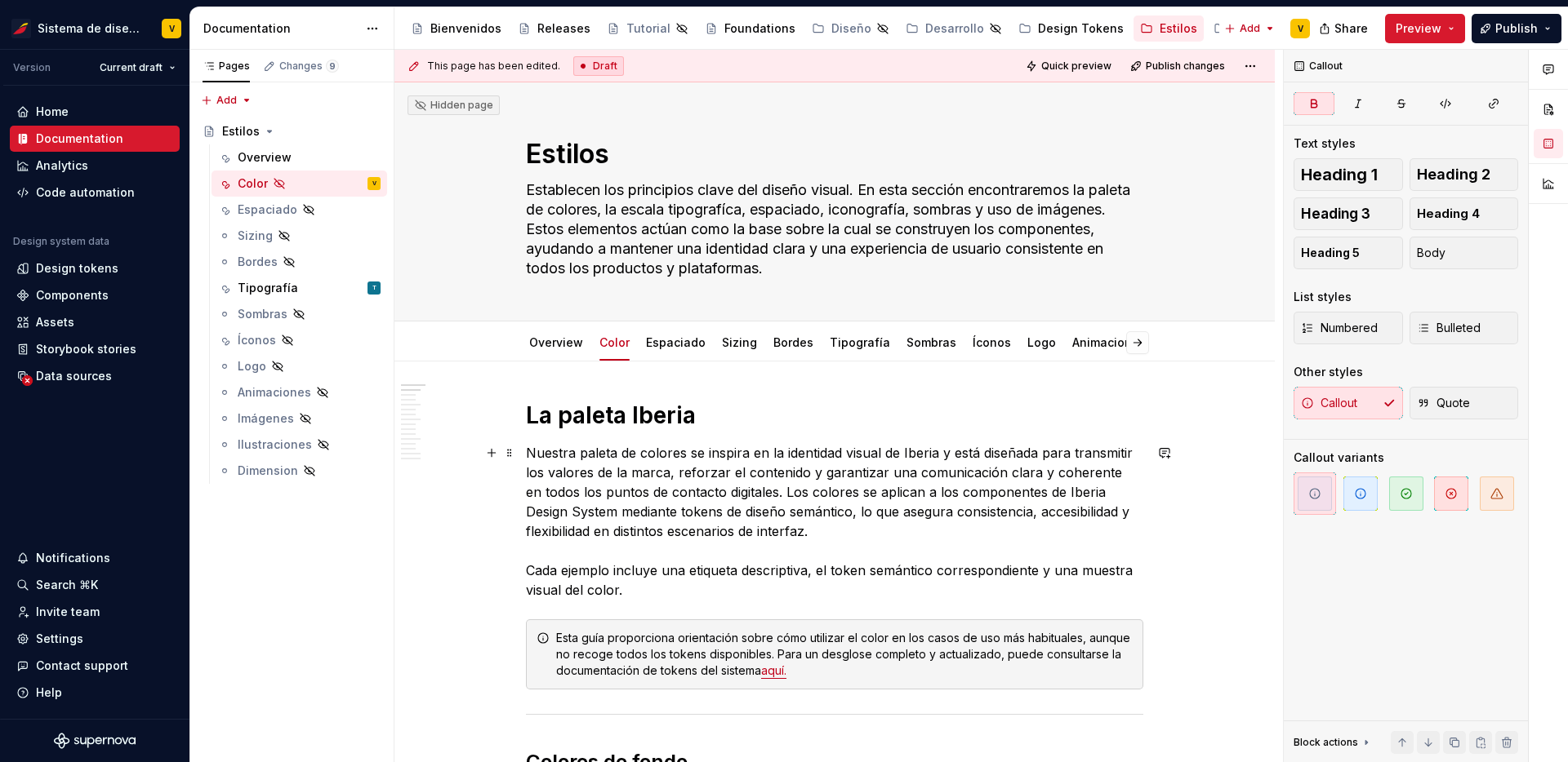
scroll to position [168, 0]
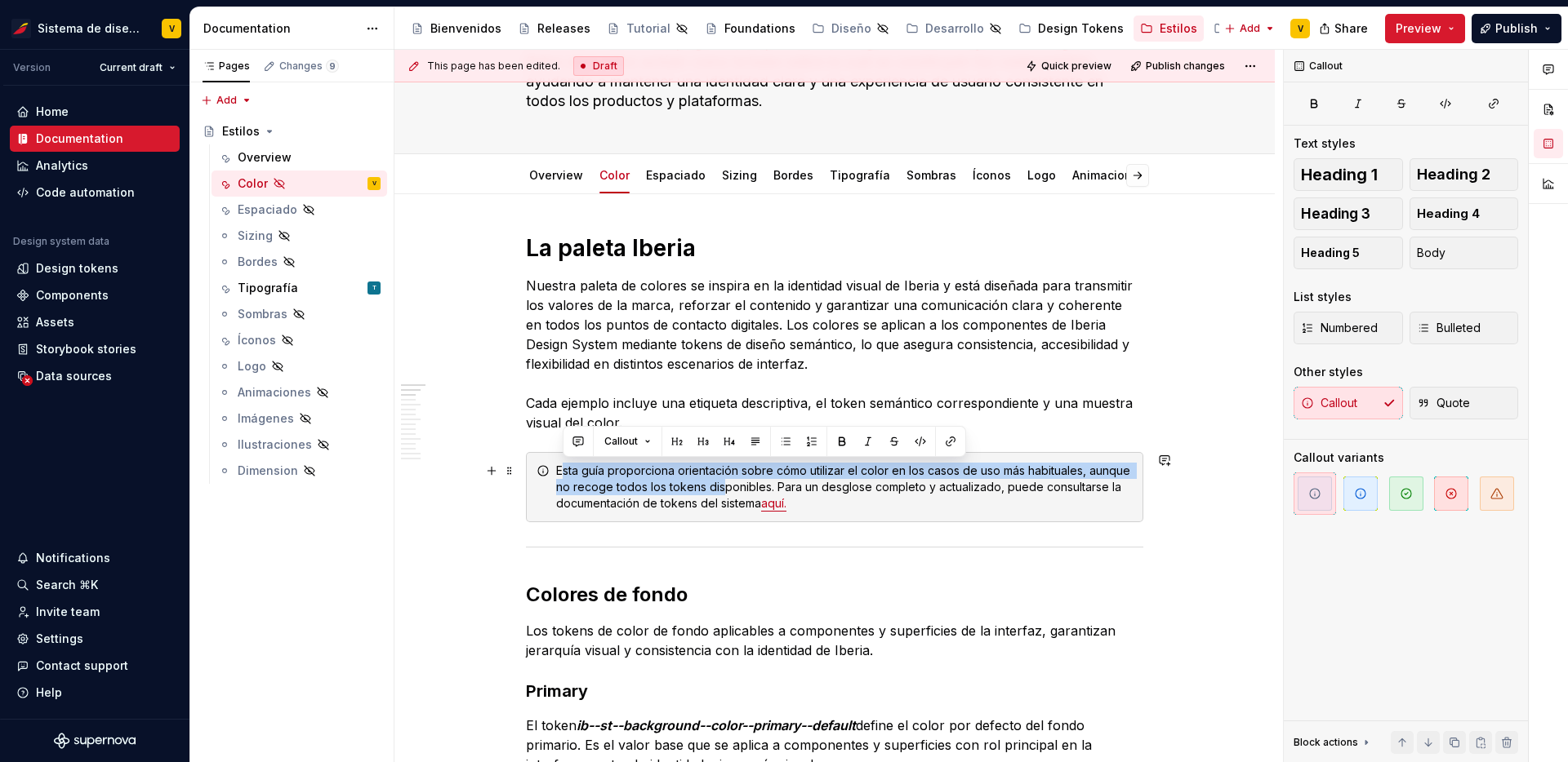
drag, startPoint x: 564, startPoint y: 463, endPoint x: 721, endPoint y: 489, distance: 159.1
click at [719, 486] on div "Esta guía proporciona orientación sobre cómo utilizar el color en los casos de …" at bounding box center [845, 486] width 576 height 49
click at [722, 489] on div "Esta guía proporciona orientación sobre cómo utilizar el color en los casos de …" at bounding box center [845, 486] width 576 height 49
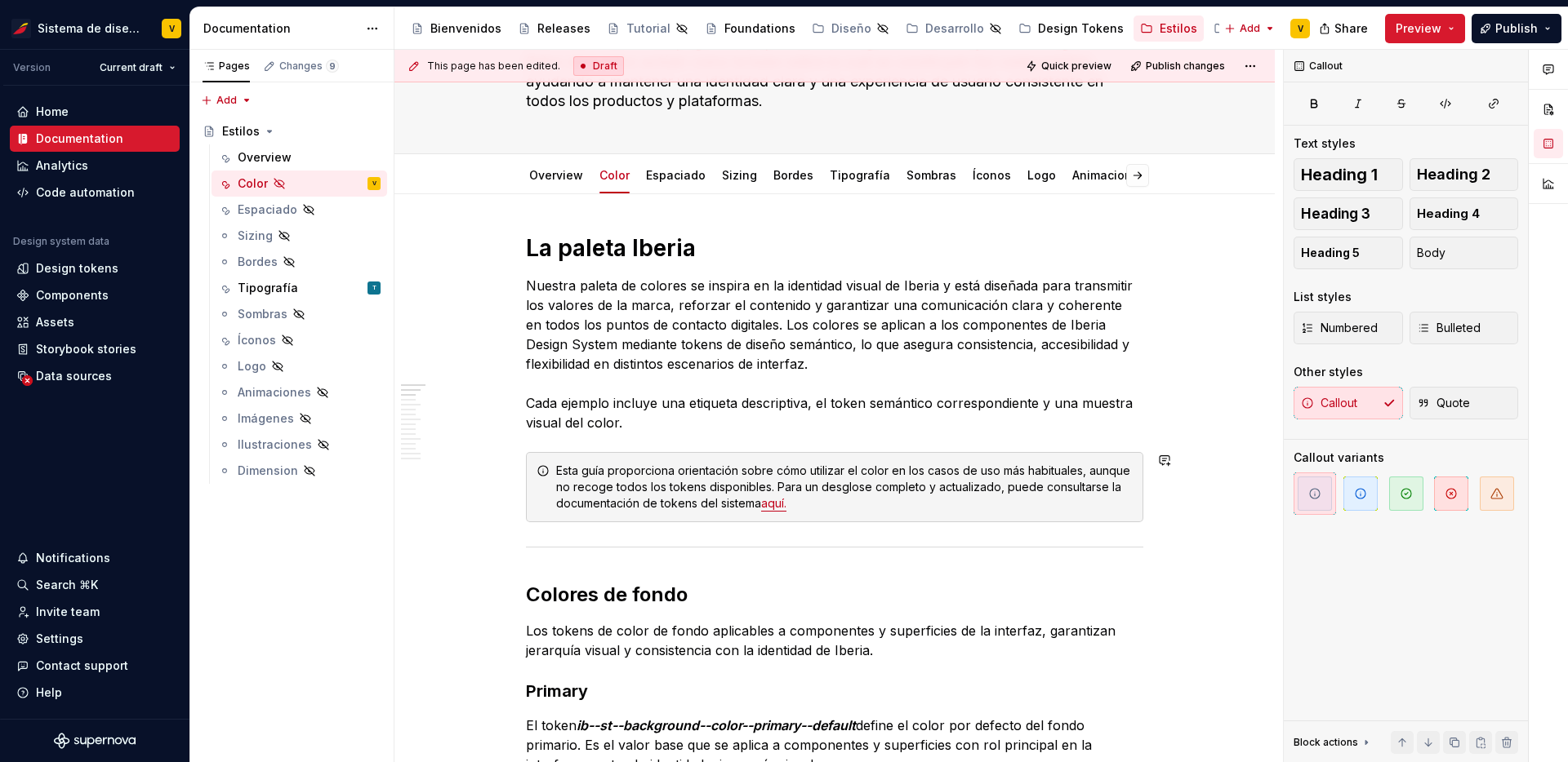
scroll to position [188, 0]
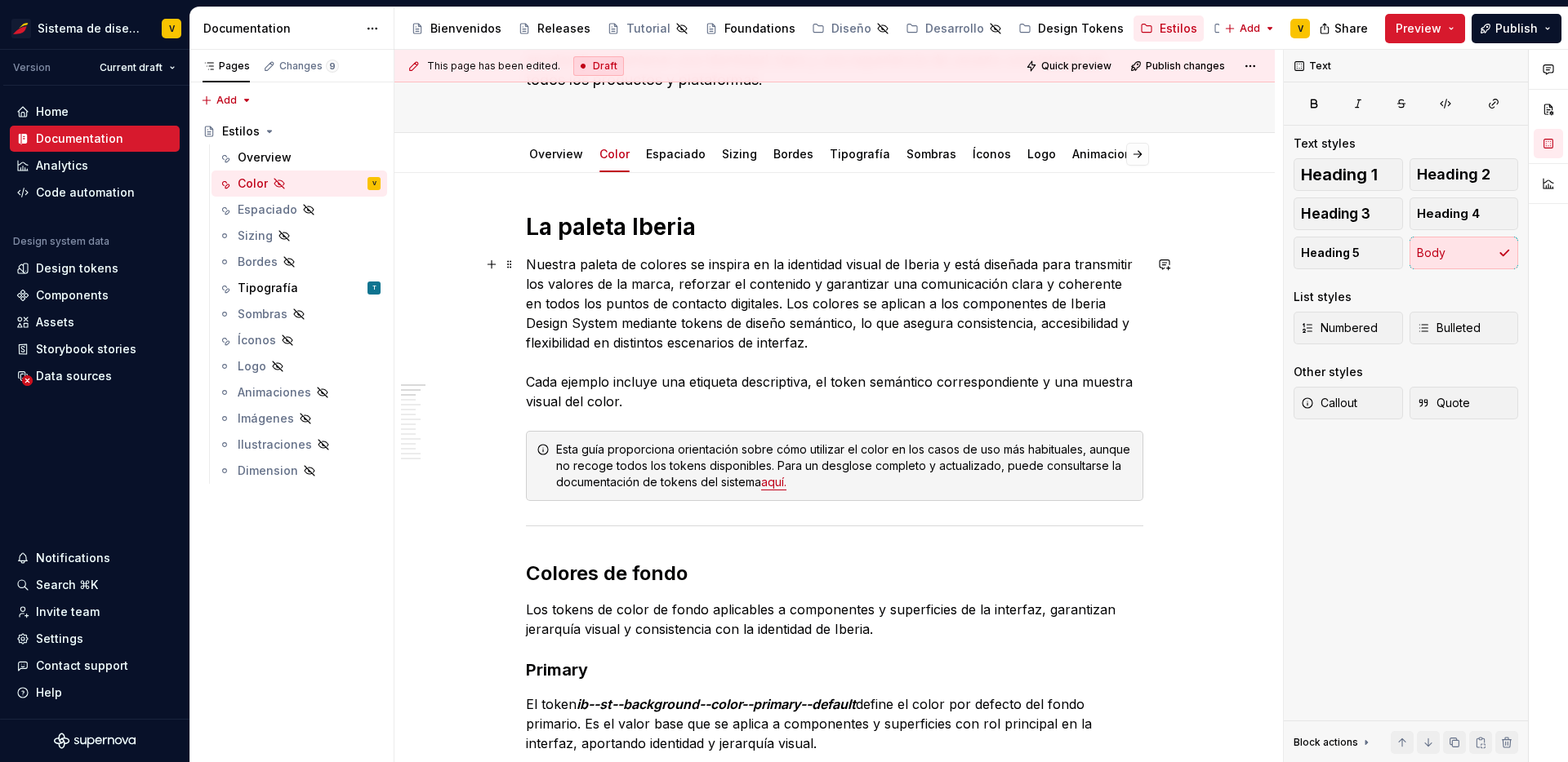
click at [629, 373] on p "Nuestra paleta de colores se inspira en la identidad visual de Iberia y está di…" at bounding box center [834, 333] width 617 height 157
click at [631, 336] on p "Nuestra paleta de colores se inspira en la identidad visual de Iberia y está di…" at bounding box center [834, 333] width 617 height 157
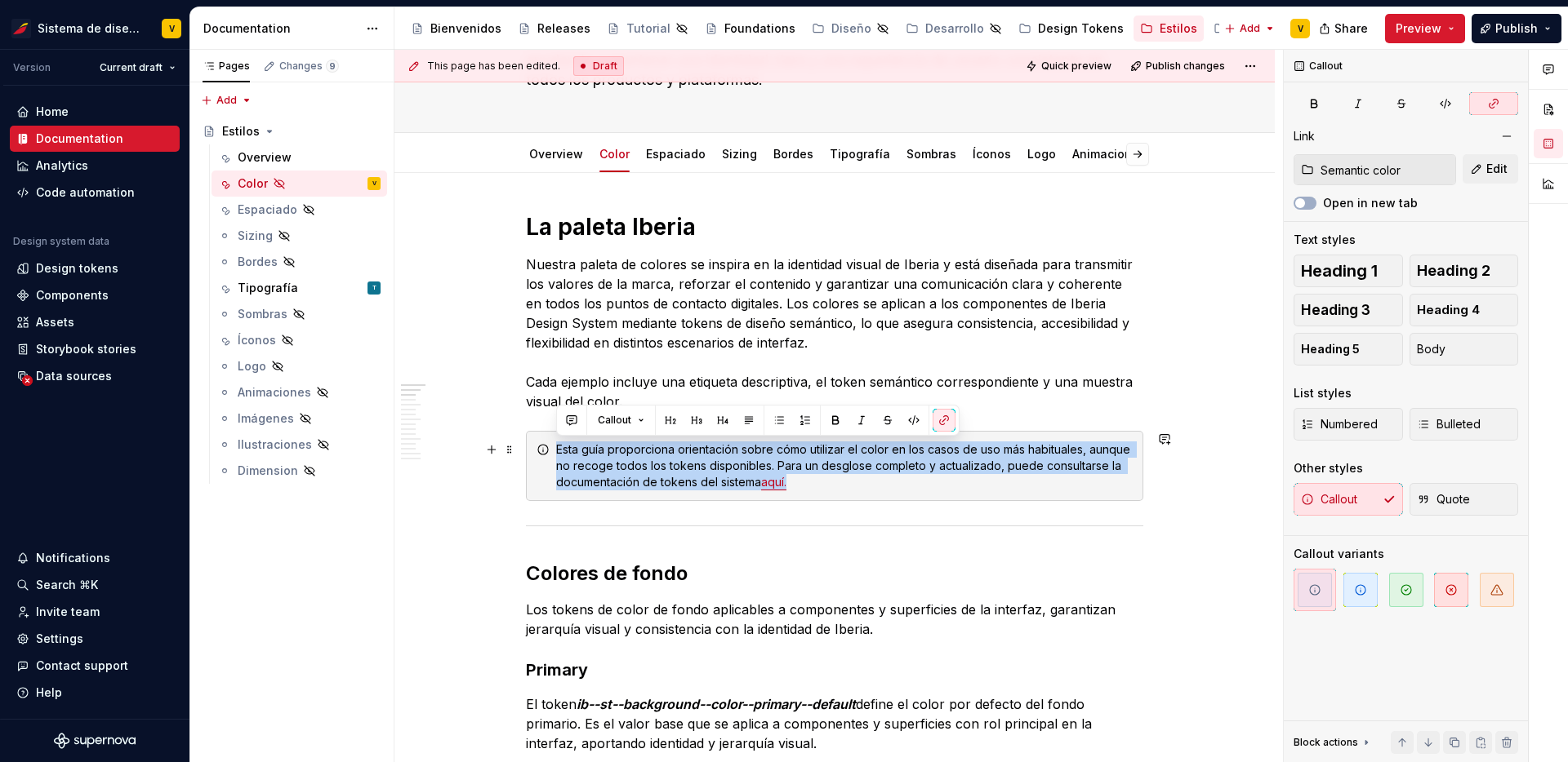
drag, startPoint x: 546, startPoint y: 451, endPoint x: 826, endPoint y: 486, distance: 282.2
click at [826, 486] on div "Esta guía proporciona orientación sobre cómo utilizar el color en los casos de …" at bounding box center [834, 466] width 617 height 71
click at [826, 486] on div "Esta guía proporciona orientación sobre cómo utilizar el color en los casos de …" at bounding box center [845, 466] width 576 height 49
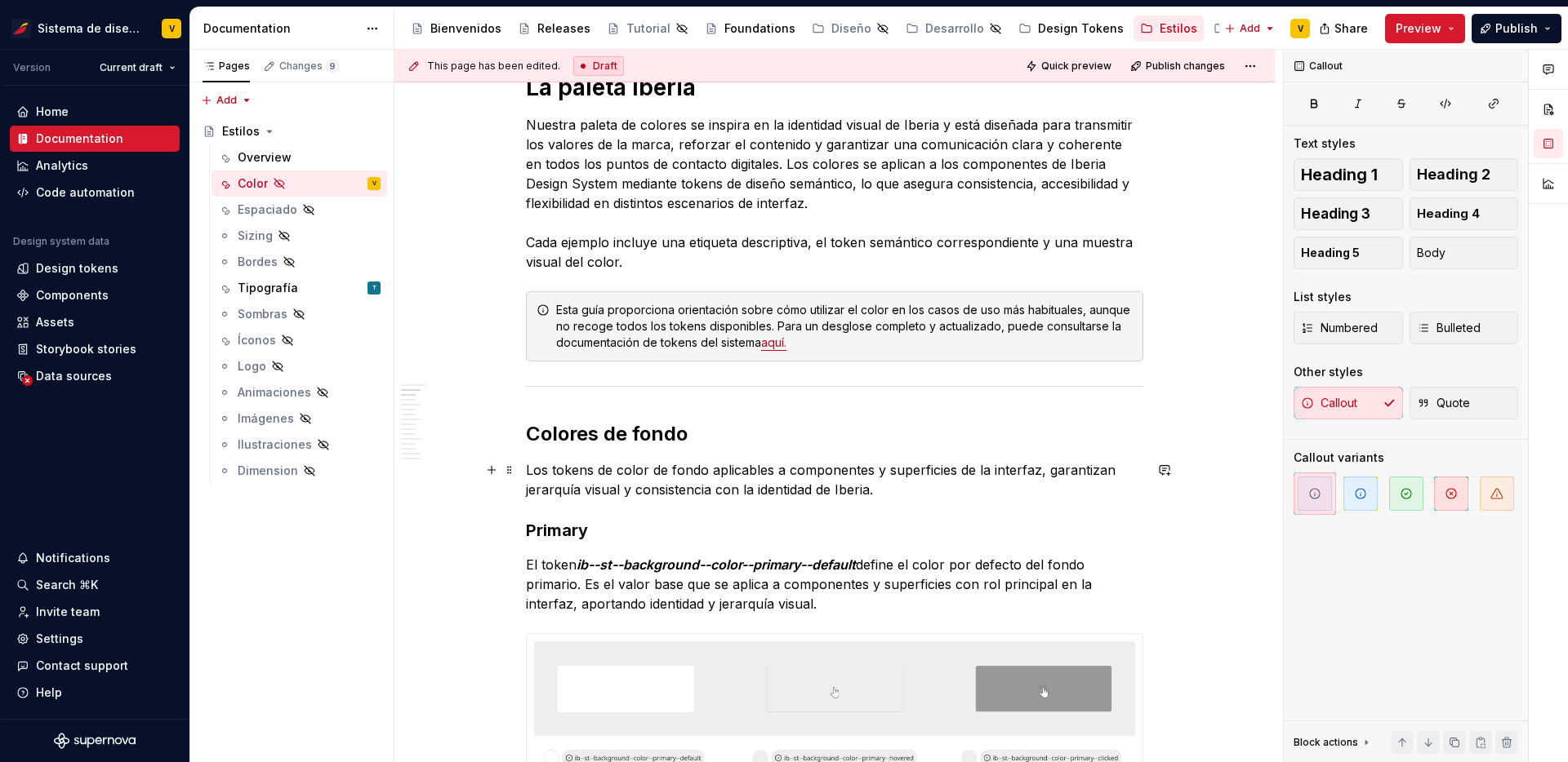
scroll to position [428, 0]
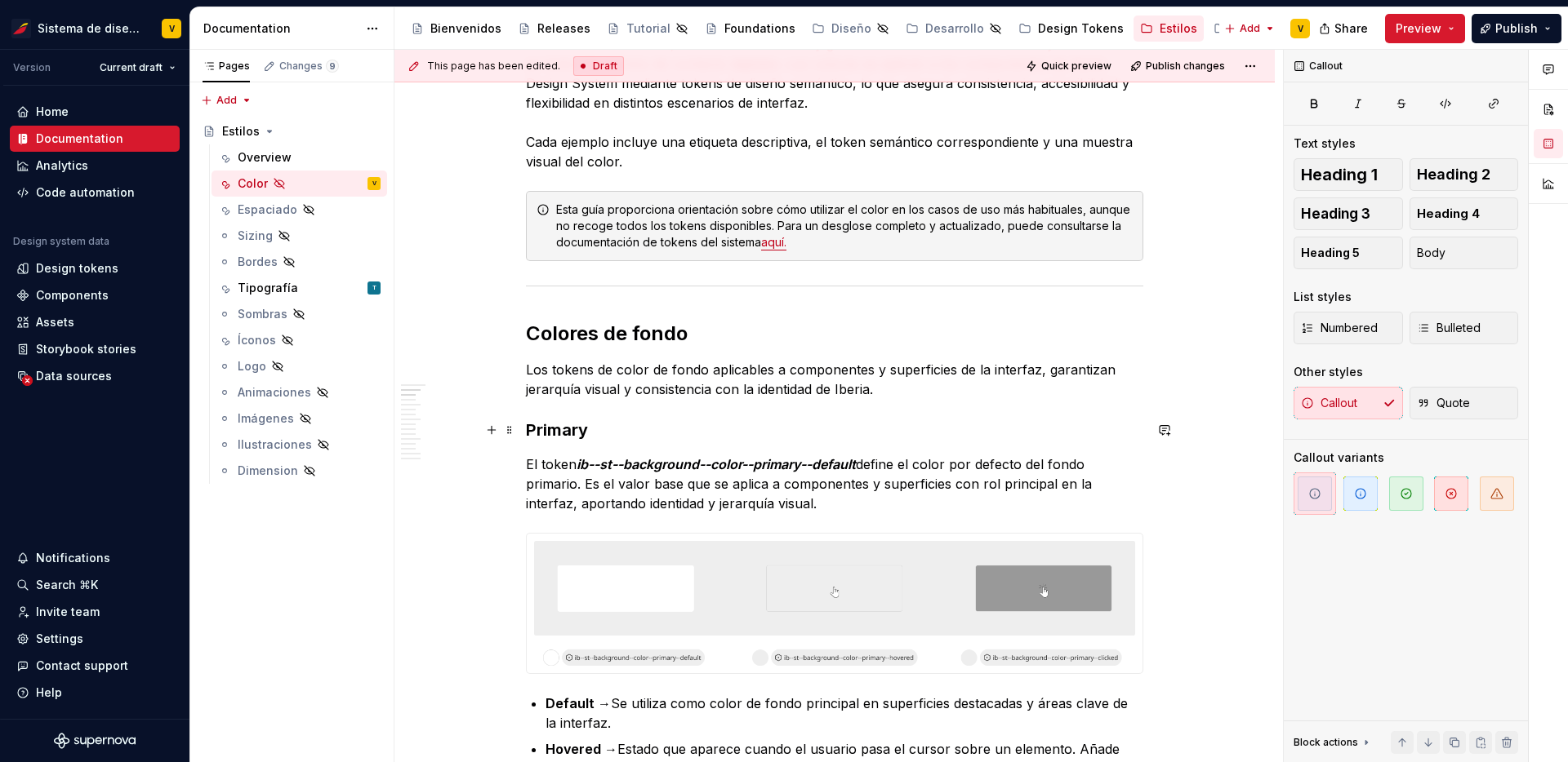
click at [566, 428] on strong "Primary" at bounding box center [556, 430] width 62 height 20
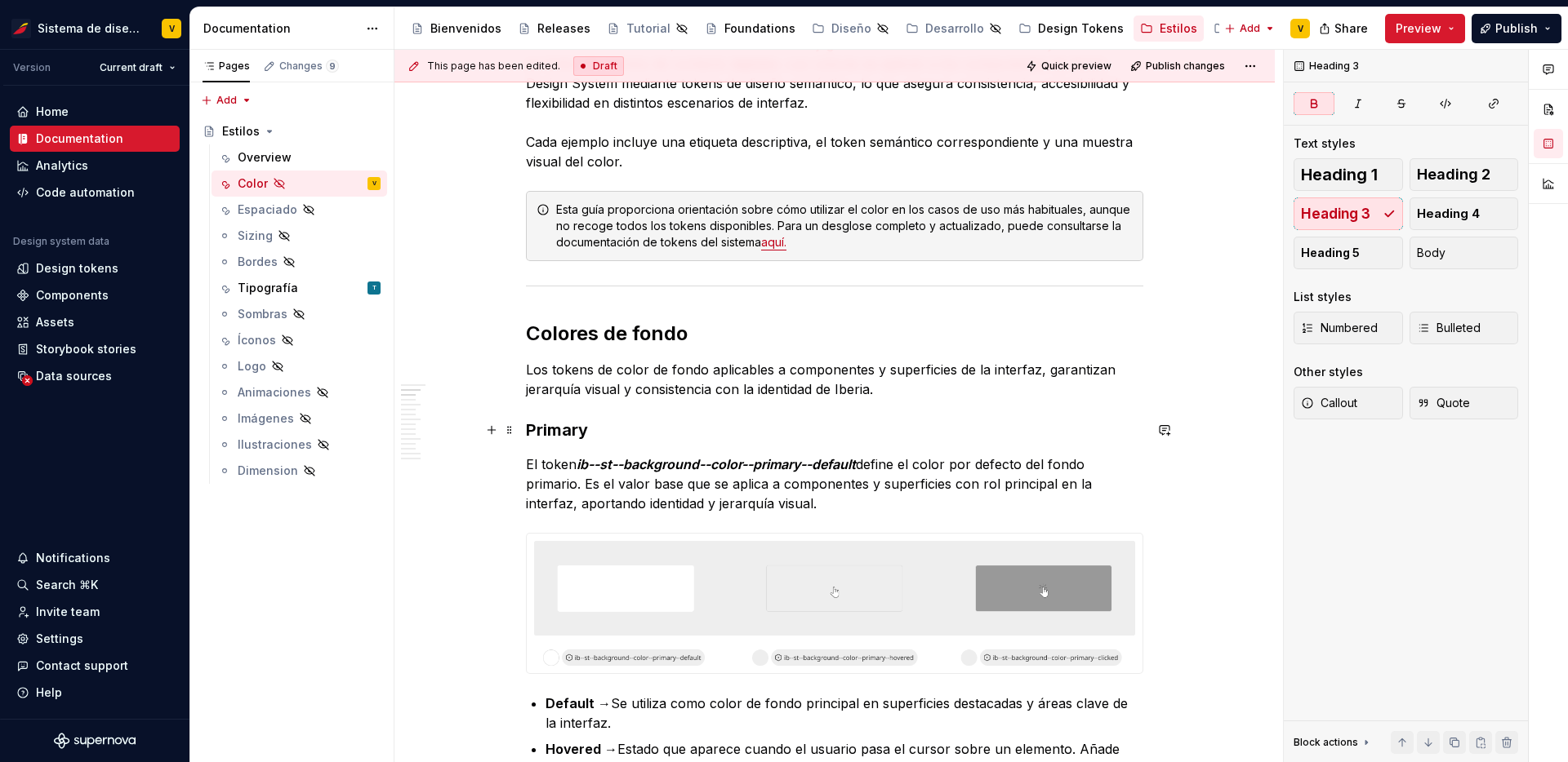
click at [590, 436] on h3 "Primary" at bounding box center [834, 430] width 617 height 23
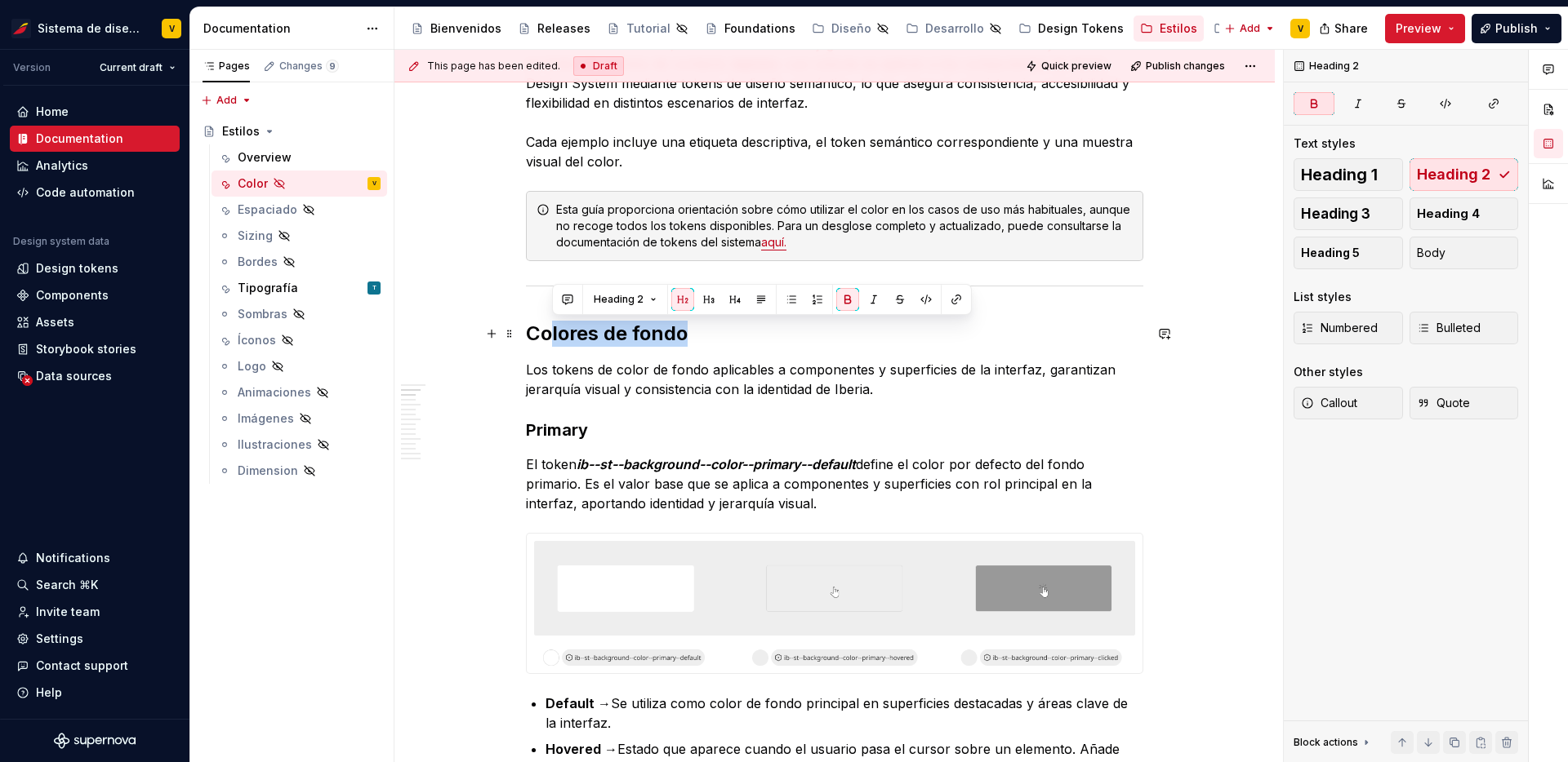
drag, startPoint x: 551, startPoint y: 332, endPoint x: 684, endPoint y: 330, distance: 133.0
click at [684, 330] on strong "Colores de fondo" at bounding box center [606, 333] width 162 height 24
drag, startPoint x: 686, startPoint y: 331, endPoint x: 513, endPoint y: 326, distance: 173.1
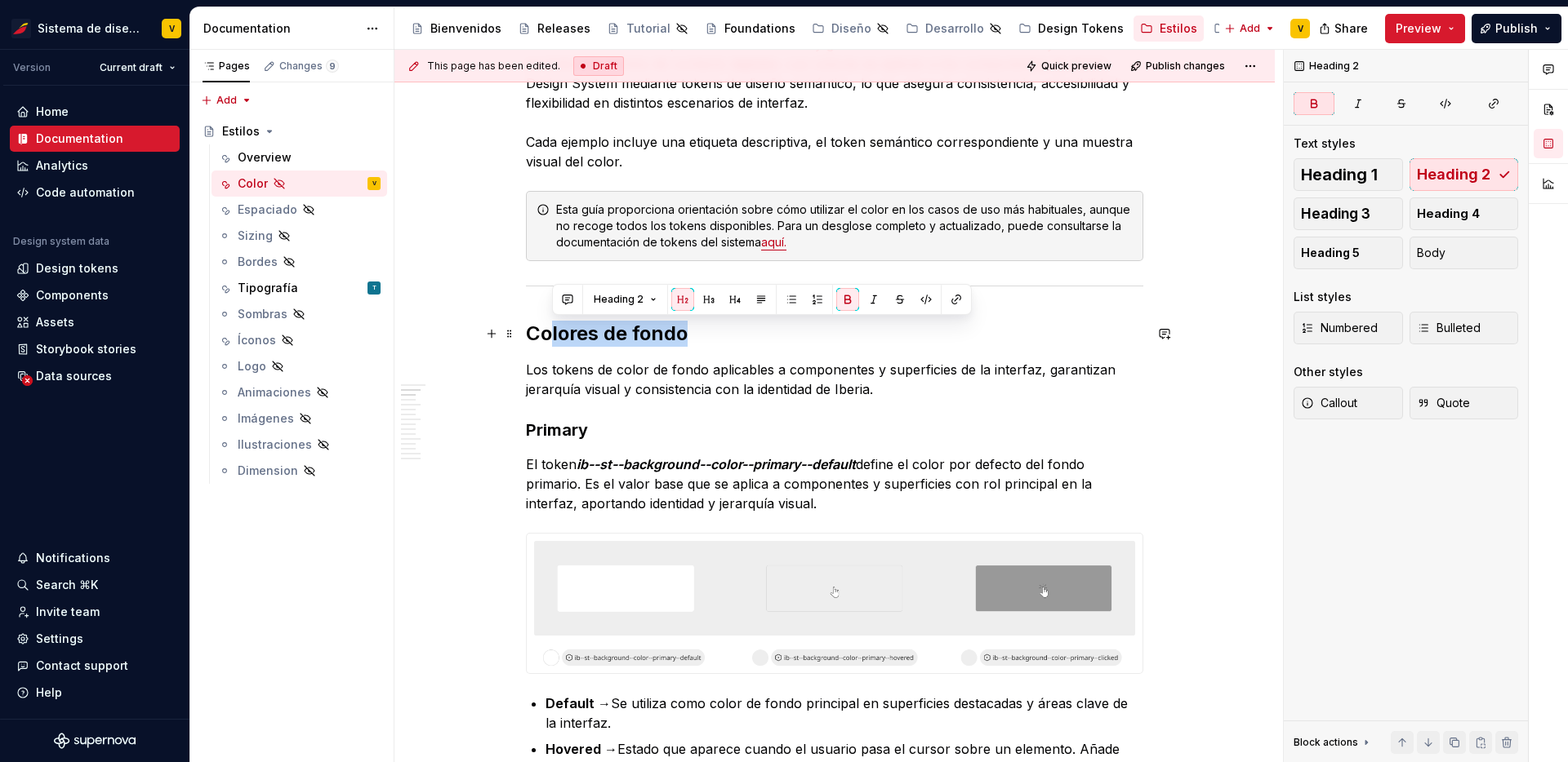
click at [556, 339] on strong "Colores de fondo" at bounding box center [606, 333] width 162 height 24
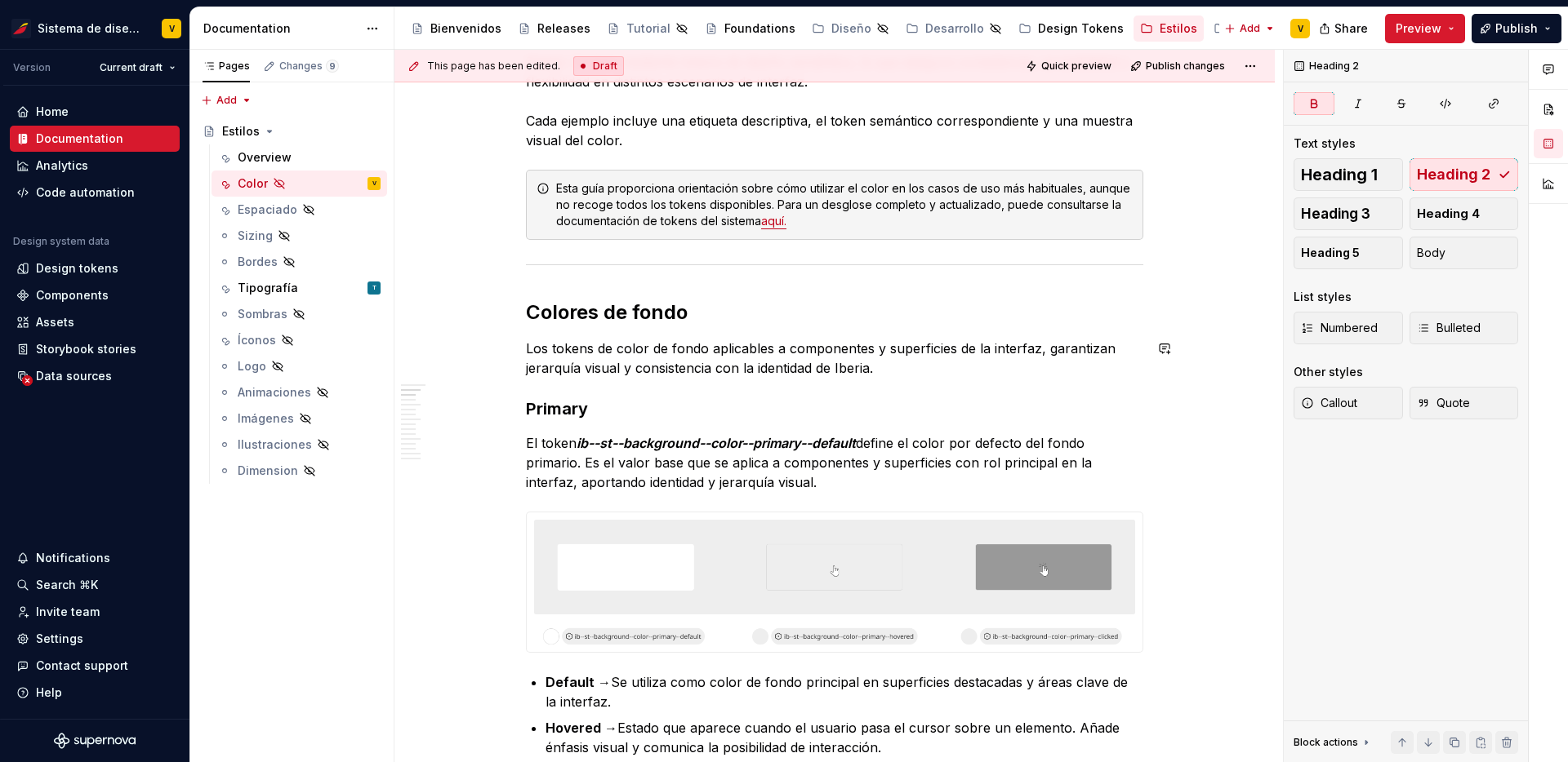
scroll to position [471, 0]
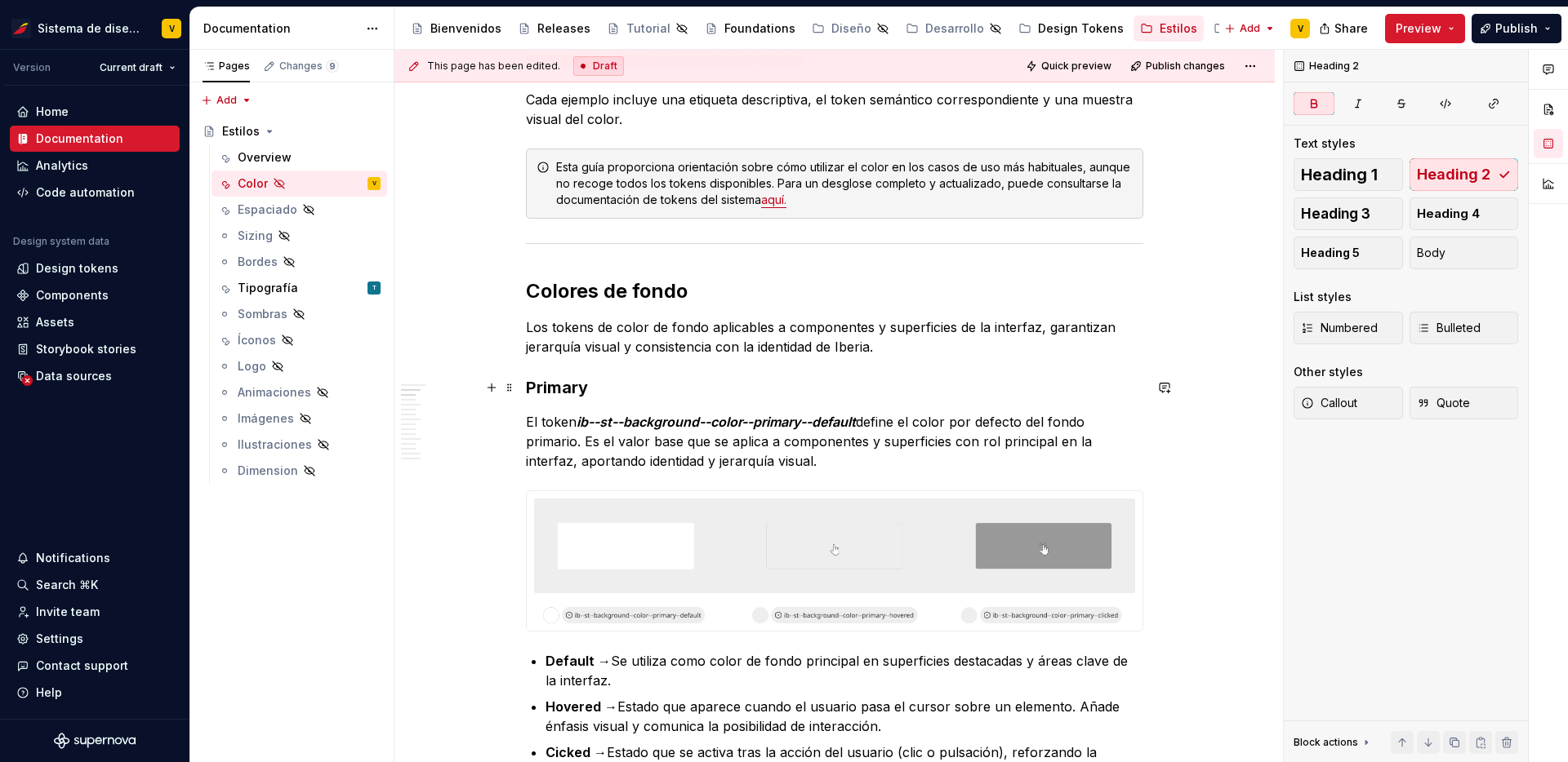
click at [557, 386] on strong "Primary" at bounding box center [556, 388] width 62 height 20
click at [590, 388] on h3 "Primary" at bounding box center [834, 388] width 617 height 23
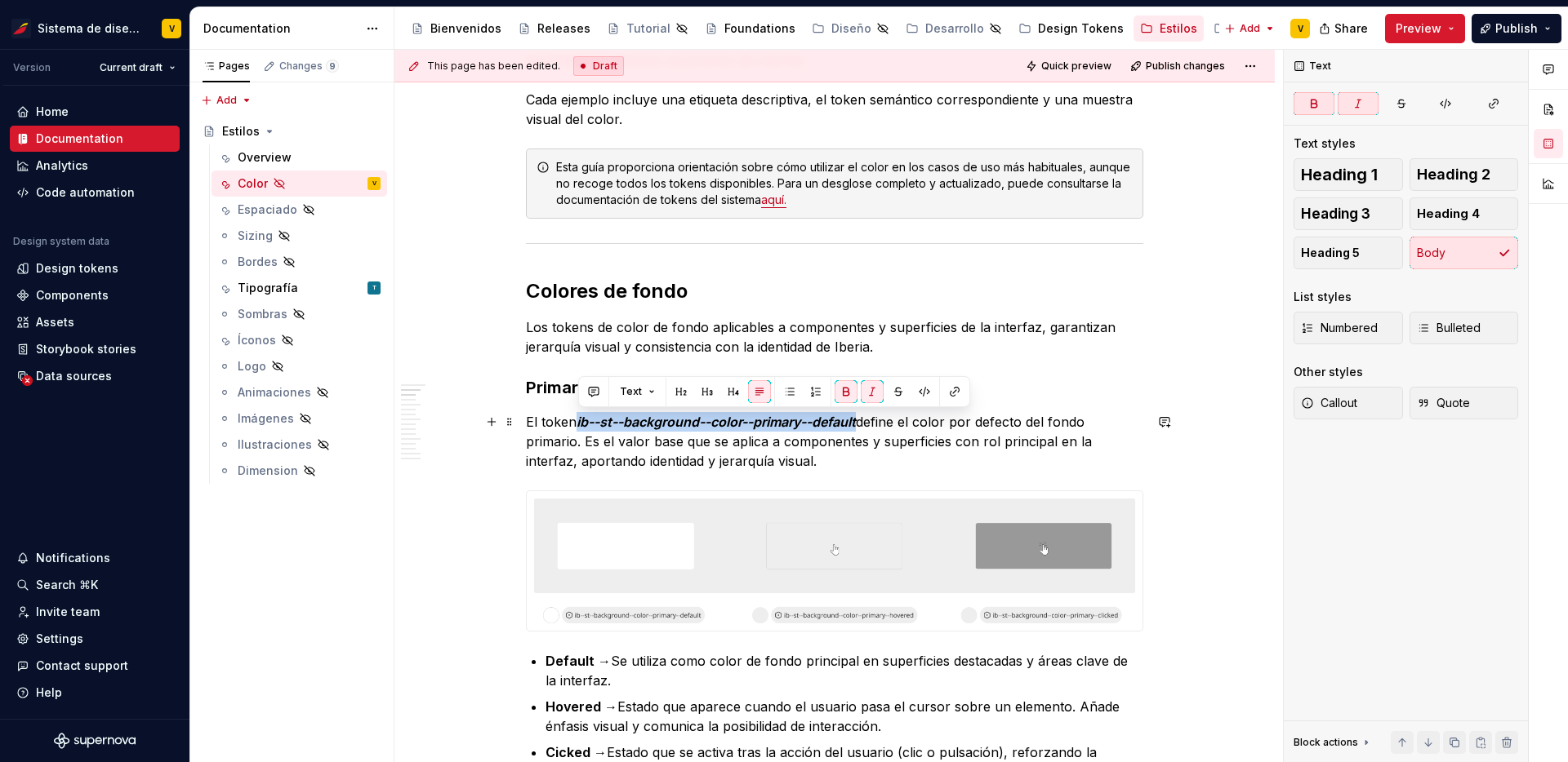
drag, startPoint x: 578, startPoint y: 420, endPoint x: 864, endPoint y: 418, distance: 286.0
click at [864, 418] on p "El token ib--st--background--color--primary--default define el color por defect…" at bounding box center [834, 442] width 617 height 59
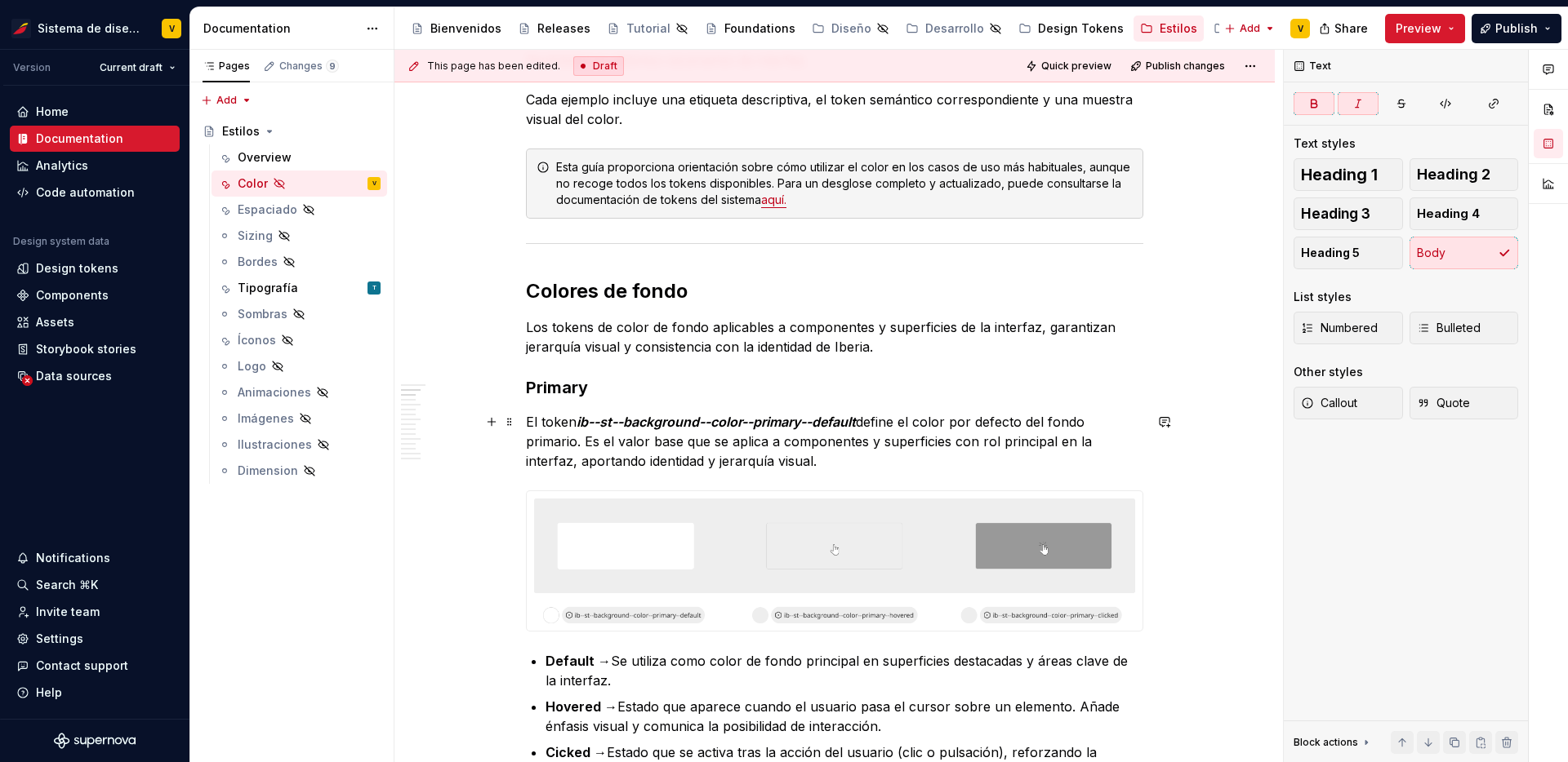
click at [865, 418] on p "El token ib--st--background--color--primary--default define el color por defect…" at bounding box center [834, 442] width 617 height 59
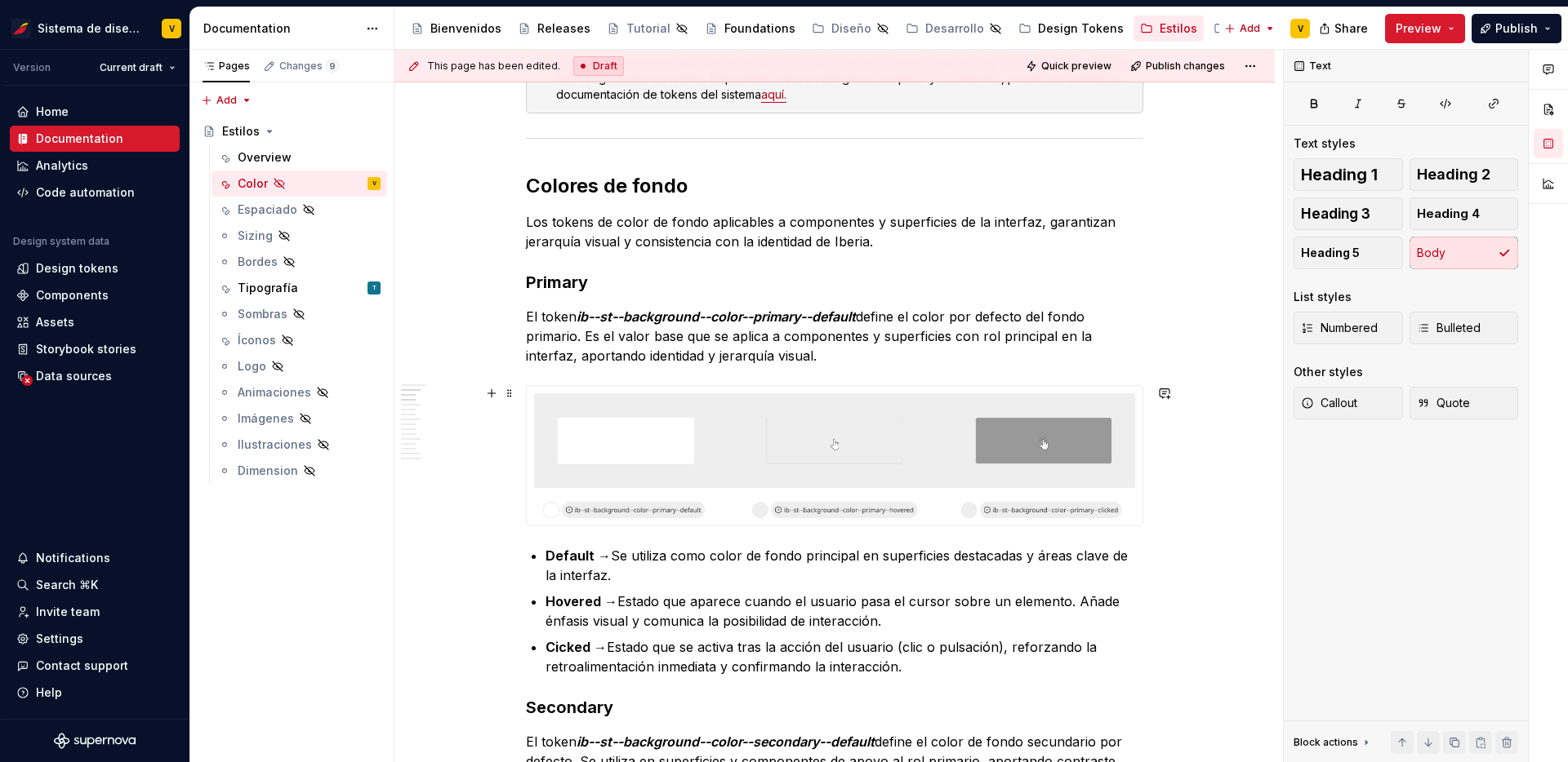
scroll to position [587, 0]
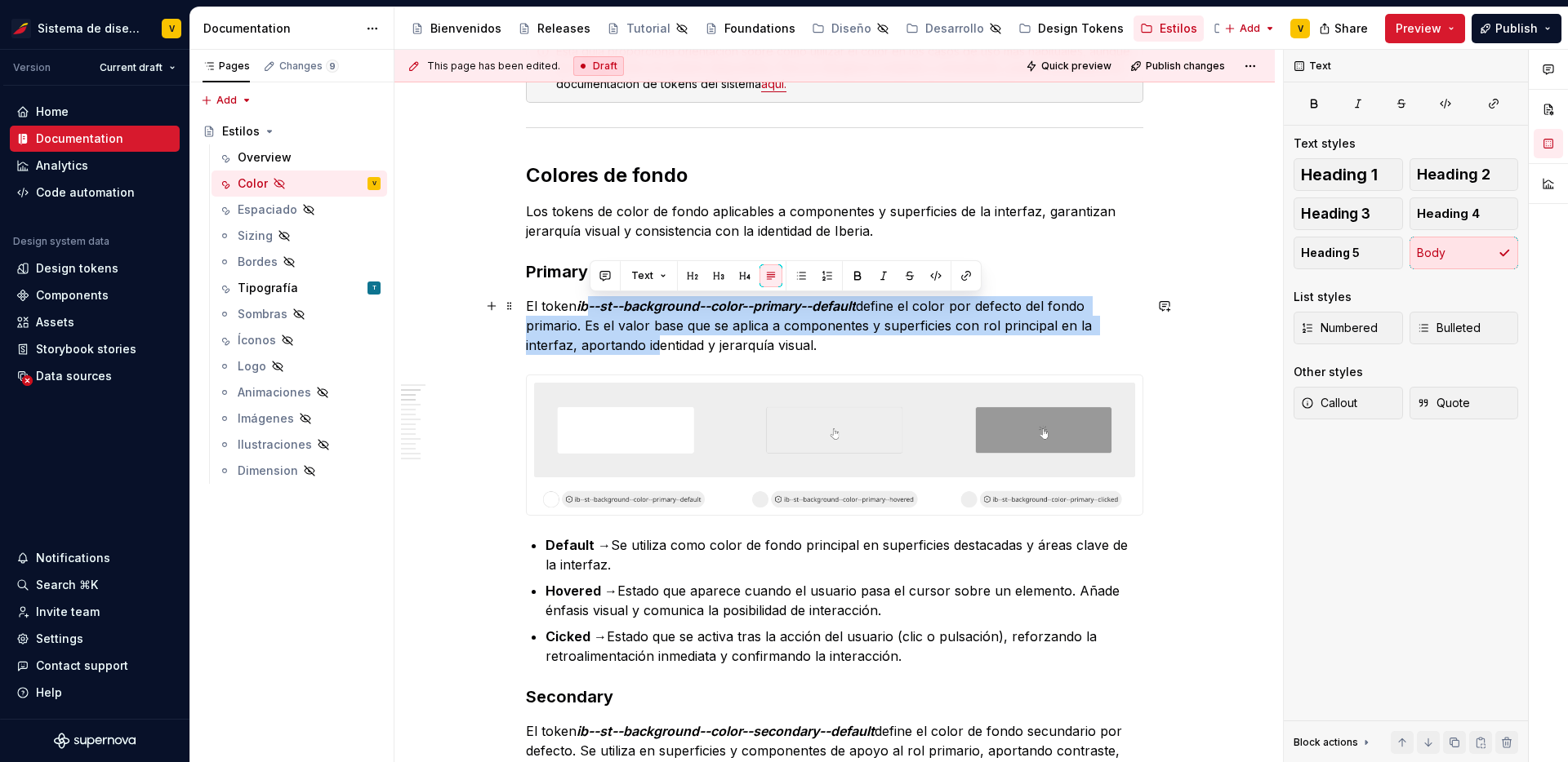
drag, startPoint x: 590, startPoint y: 306, endPoint x: 654, endPoint y: 342, distance: 73.4
click at [654, 342] on p "El token ib--st--background--color--primary--default define el color por defect…" at bounding box center [834, 325] width 617 height 59
click at [637, 318] on p "El token ib--st--background--color--primary--default define el color por defect…" at bounding box center [834, 325] width 617 height 59
drag, startPoint x: 631, startPoint y: 306, endPoint x: 654, endPoint y: 339, distance: 40.2
click at [654, 339] on p "El token ib--st--background--color--primary--default define el color por defect…" at bounding box center [834, 325] width 617 height 59
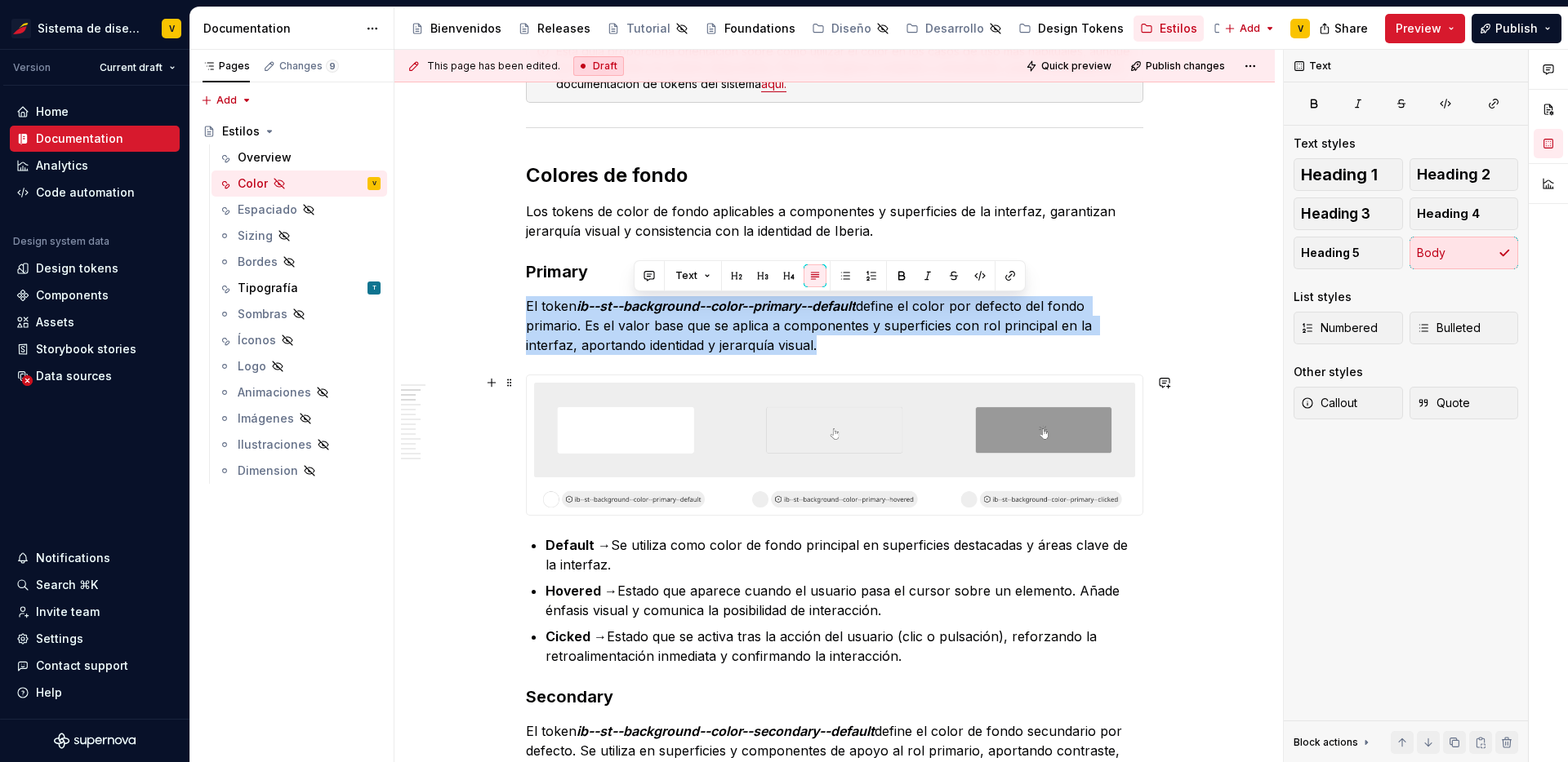
click at [684, 417] on img at bounding box center [834, 445] width 615 height 139
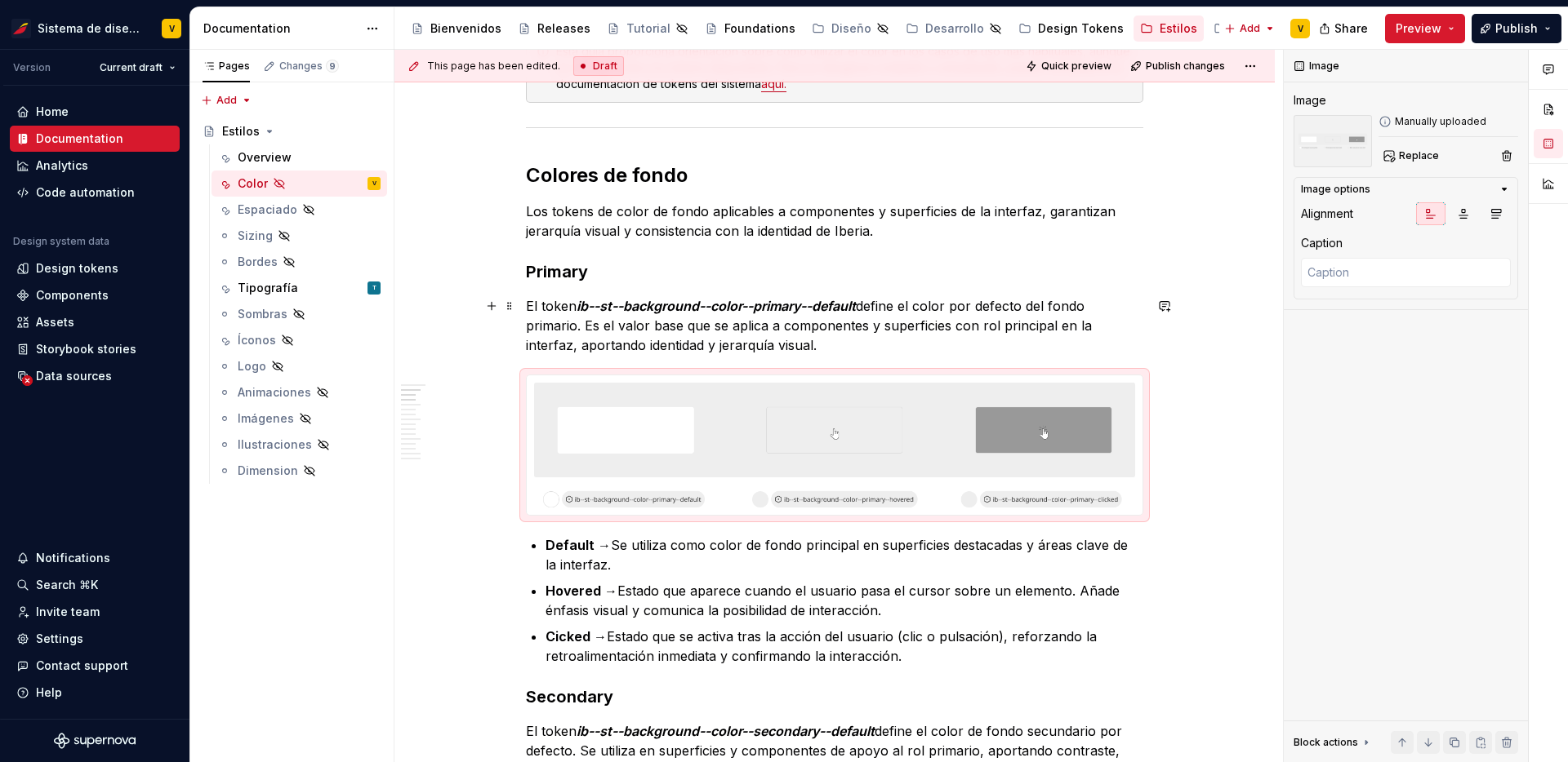
click at [735, 346] on p "El token ib--st--background--color--primary--default define el color por defect…" at bounding box center [834, 325] width 617 height 59
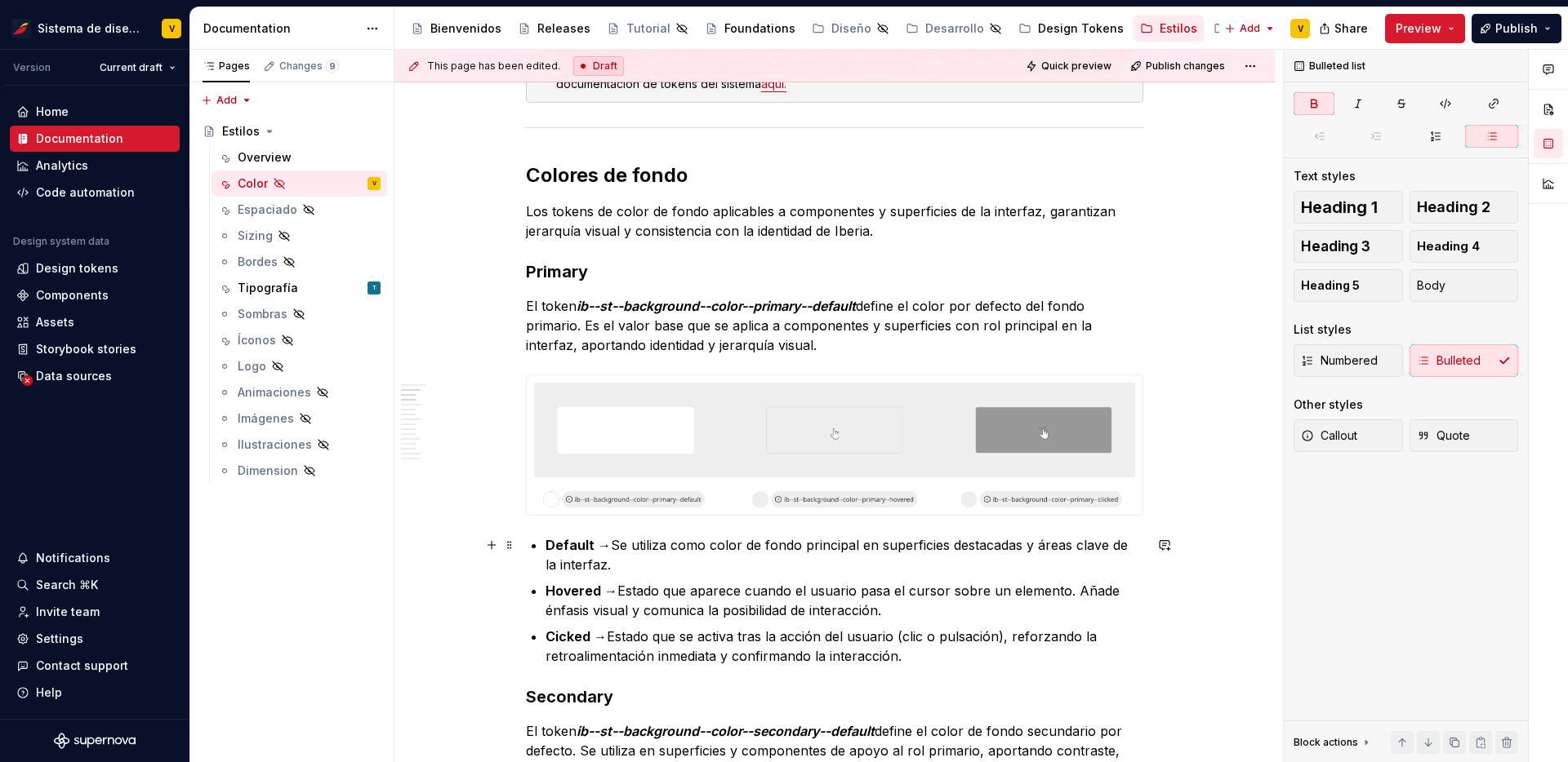
click at [569, 547] on strong "Default →" at bounding box center [578, 545] width 66 height 17
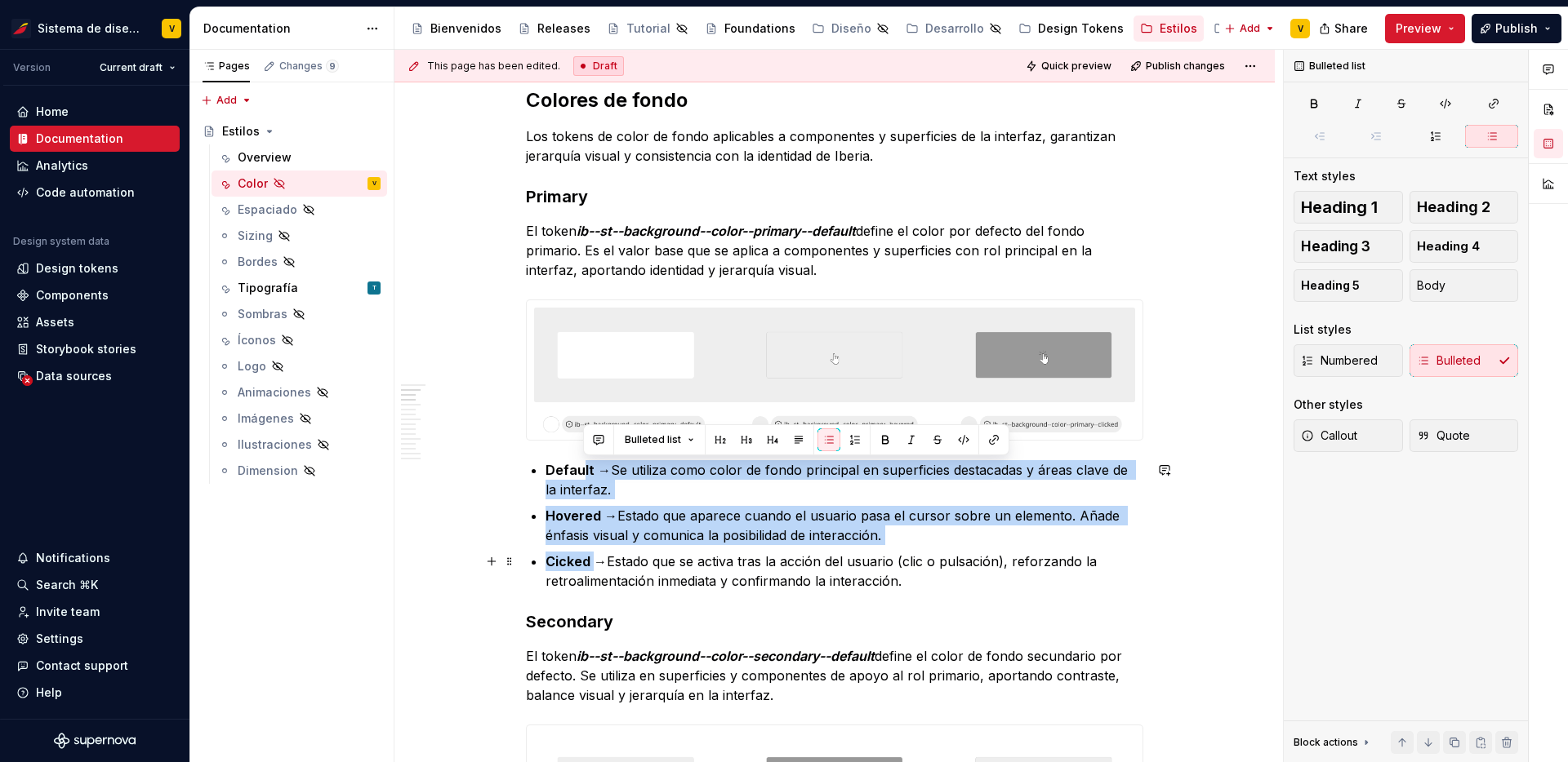
drag, startPoint x: 579, startPoint y: 473, endPoint x: 595, endPoint y: 569, distance: 97.3
click at [595, 569] on ul "Default → Se utiliza como color de fondo principal en superficies destacadas y …" at bounding box center [845, 525] width 598 height 130
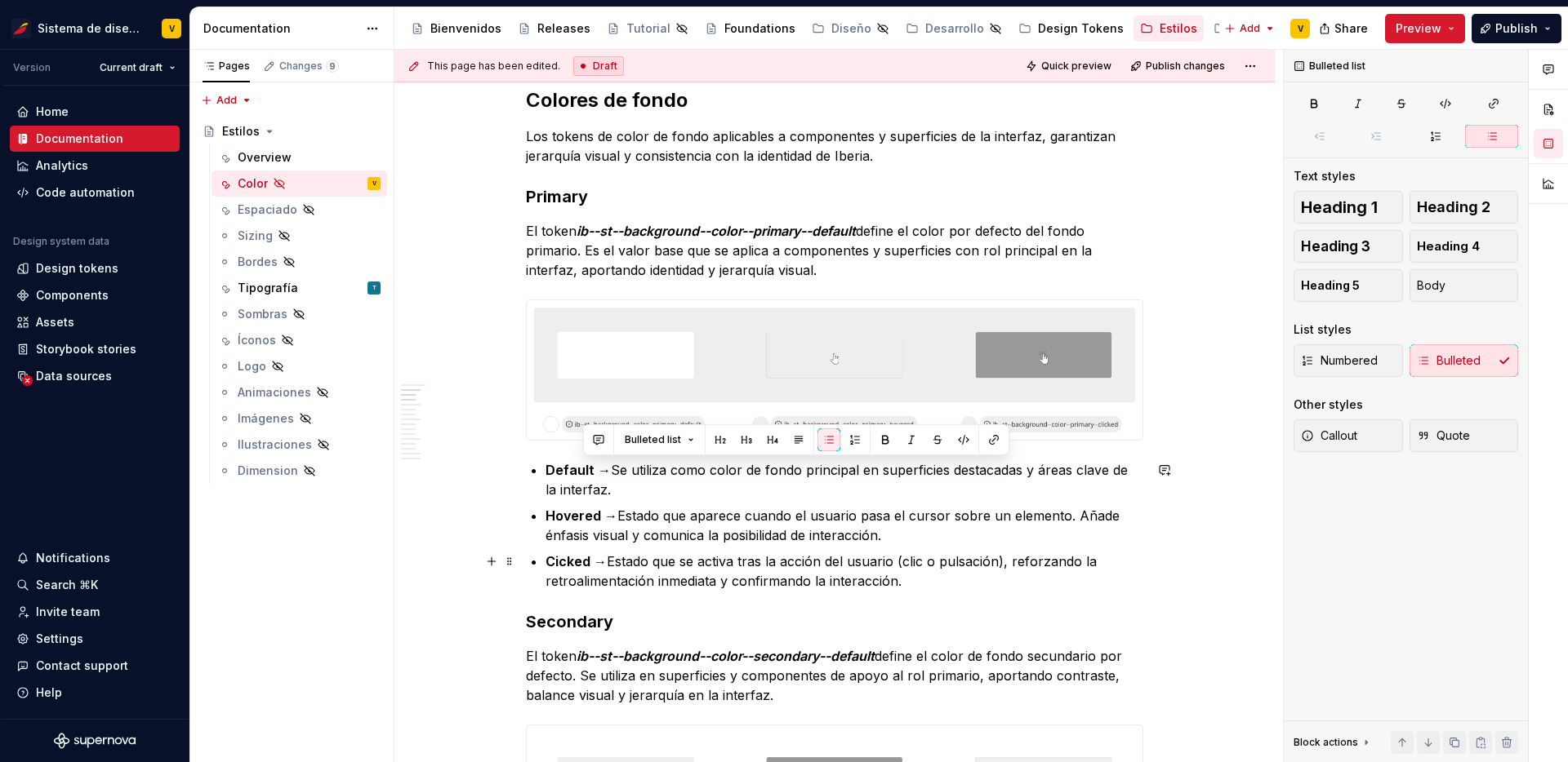
click at [657, 570] on p "Cicked → Estado que se activa tras la acción del usuario (clic o pulsación), re…" at bounding box center [845, 571] width 598 height 39
click at [586, 467] on strong "Default →" at bounding box center [578, 470] width 66 height 17
click at [572, 514] on strong "Hovered →" at bounding box center [581, 516] width 72 height 17
click at [570, 558] on strong "Cicked →" at bounding box center [576, 562] width 61 height 17
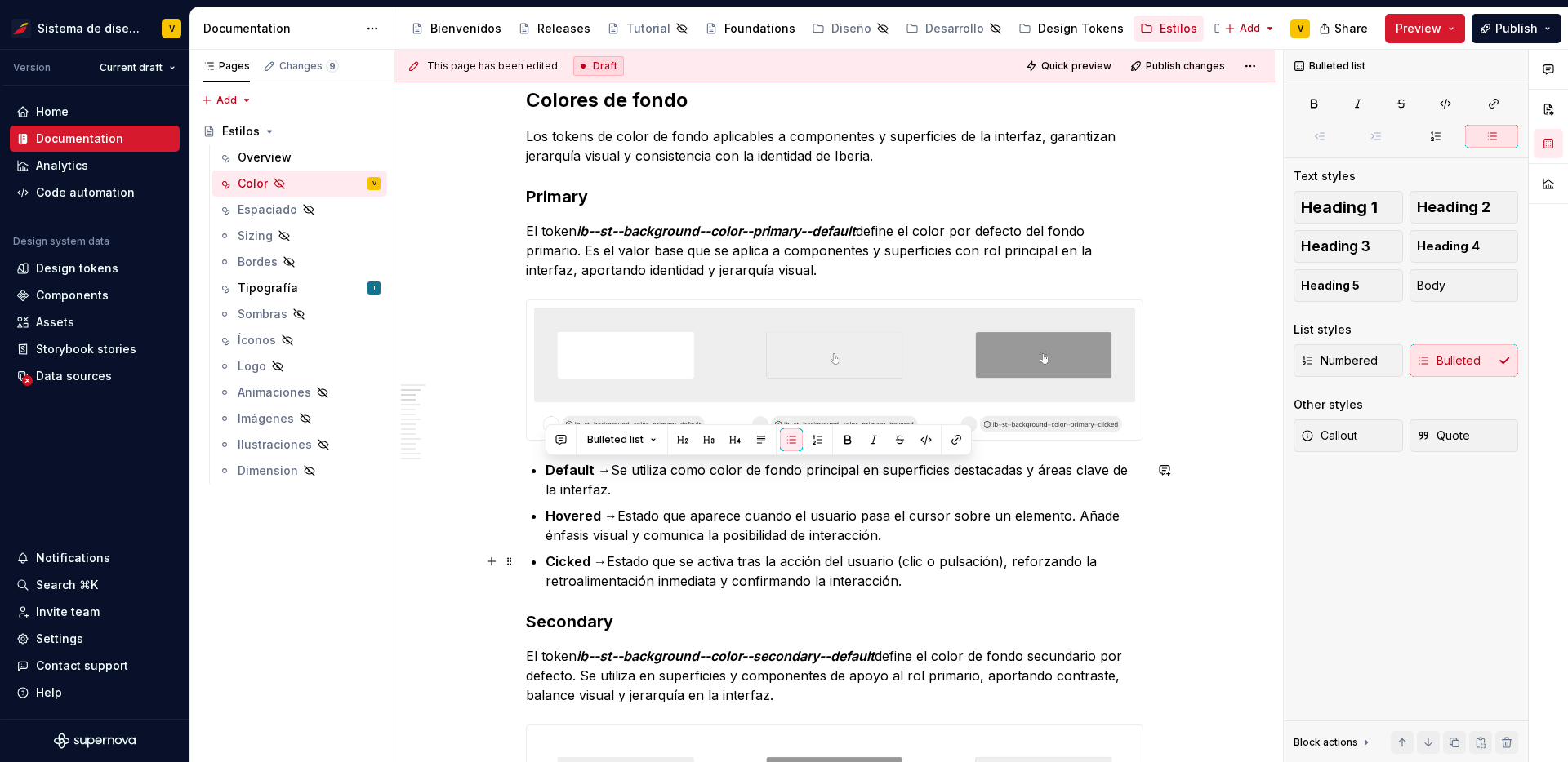
drag, startPoint x: 544, startPoint y: 469, endPoint x: 920, endPoint y: 577, distance: 391.2
click at [920, 577] on ul "Default → Se utiliza como color de fondo principal en superficies destacadas y …" at bounding box center [845, 525] width 598 height 130
click at [815, 435] on button "button" at bounding box center [817, 440] width 23 height 23
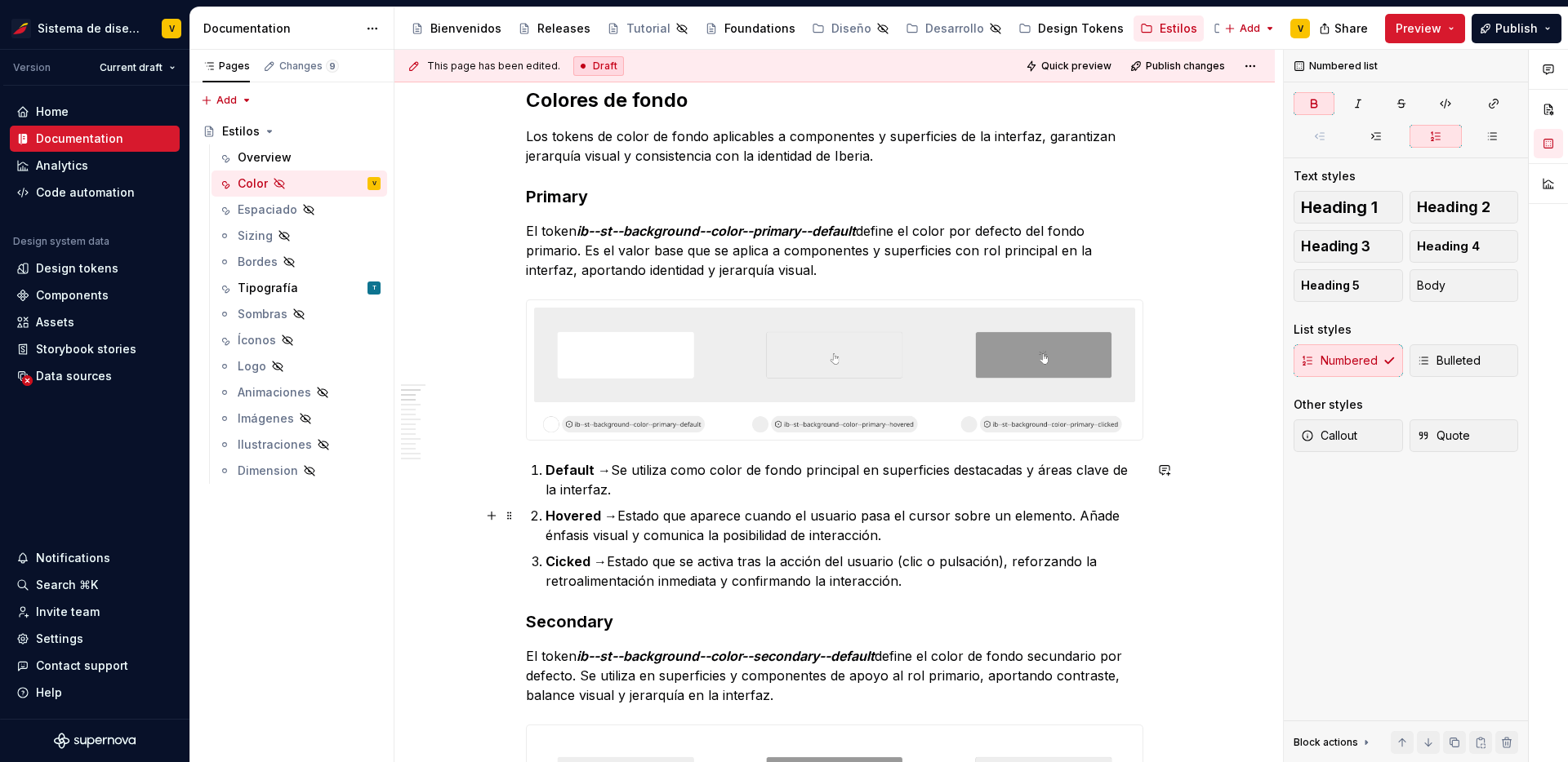
click at [561, 520] on strong "Hovered →" at bounding box center [581, 516] width 72 height 17
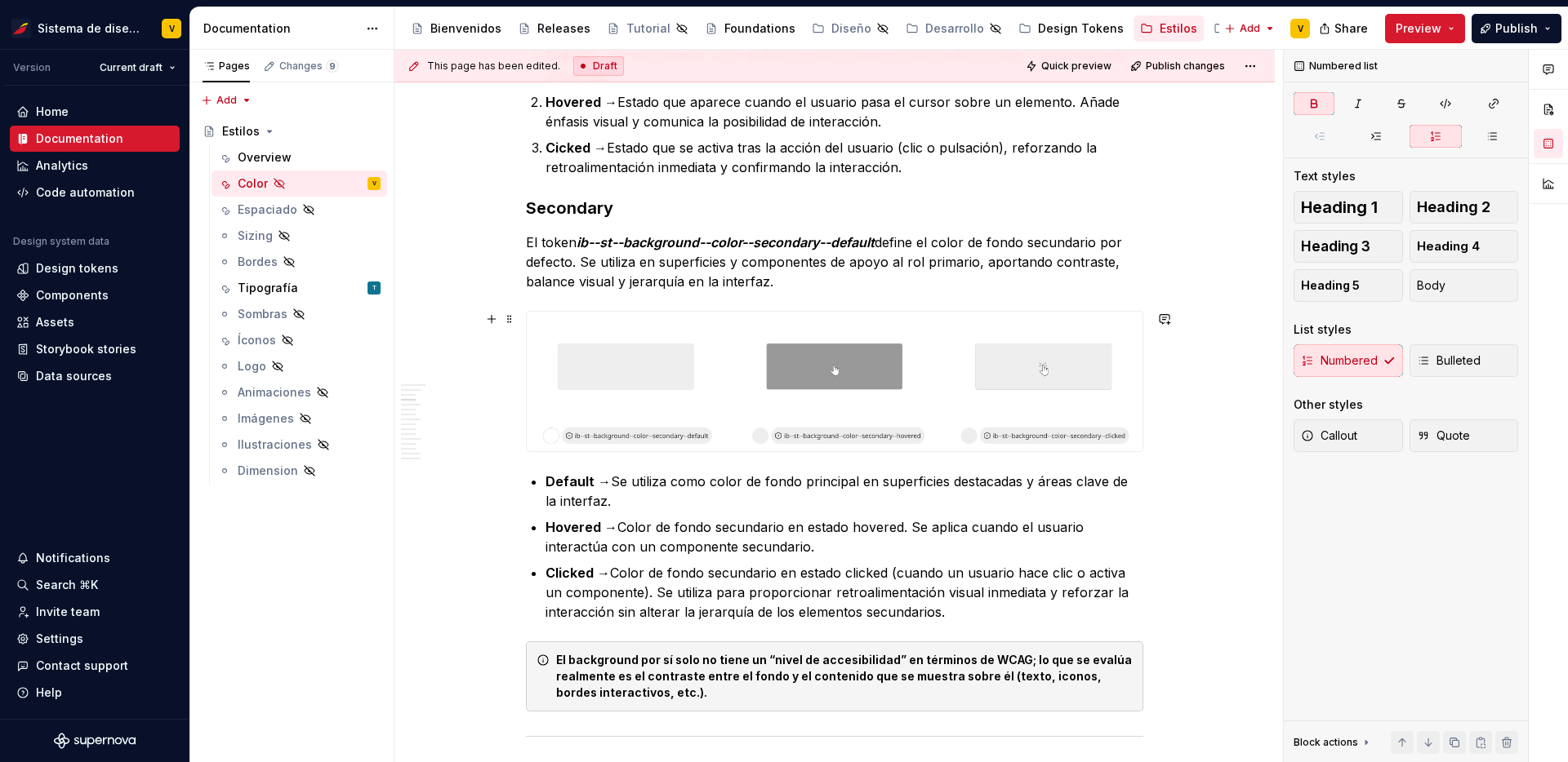
scroll to position [1087, 0]
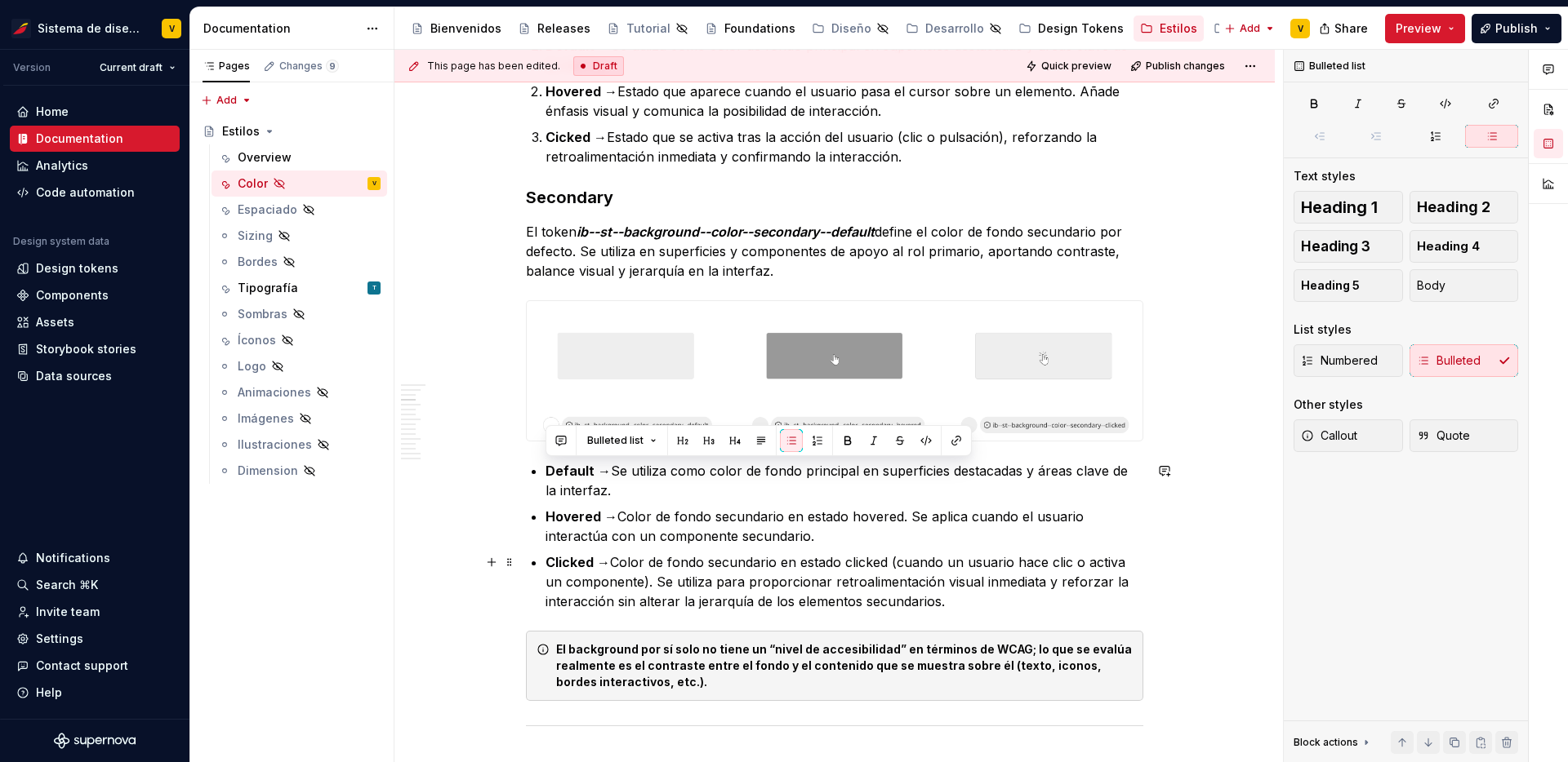
drag, startPoint x: 541, startPoint y: 468, endPoint x: 1147, endPoint y: 609, distance: 622.2
click at [816, 442] on button "button" at bounding box center [817, 441] width 23 height 23
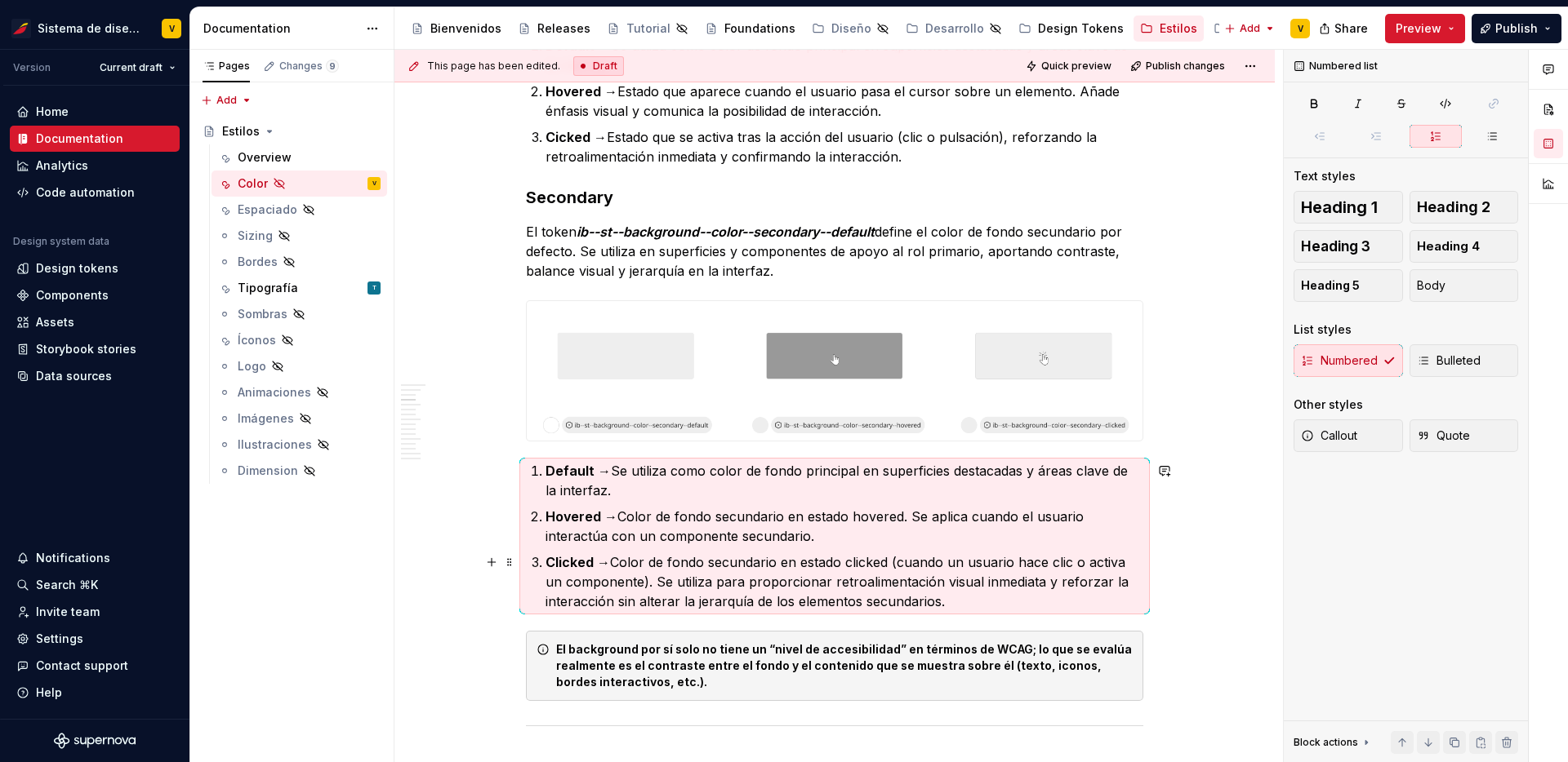
click at [759, 554] on p "Clicked → Color de fondo secundario en estado clicked (cuando un usuario hace c…" at bounding box center [845, 582] width 598 height 59
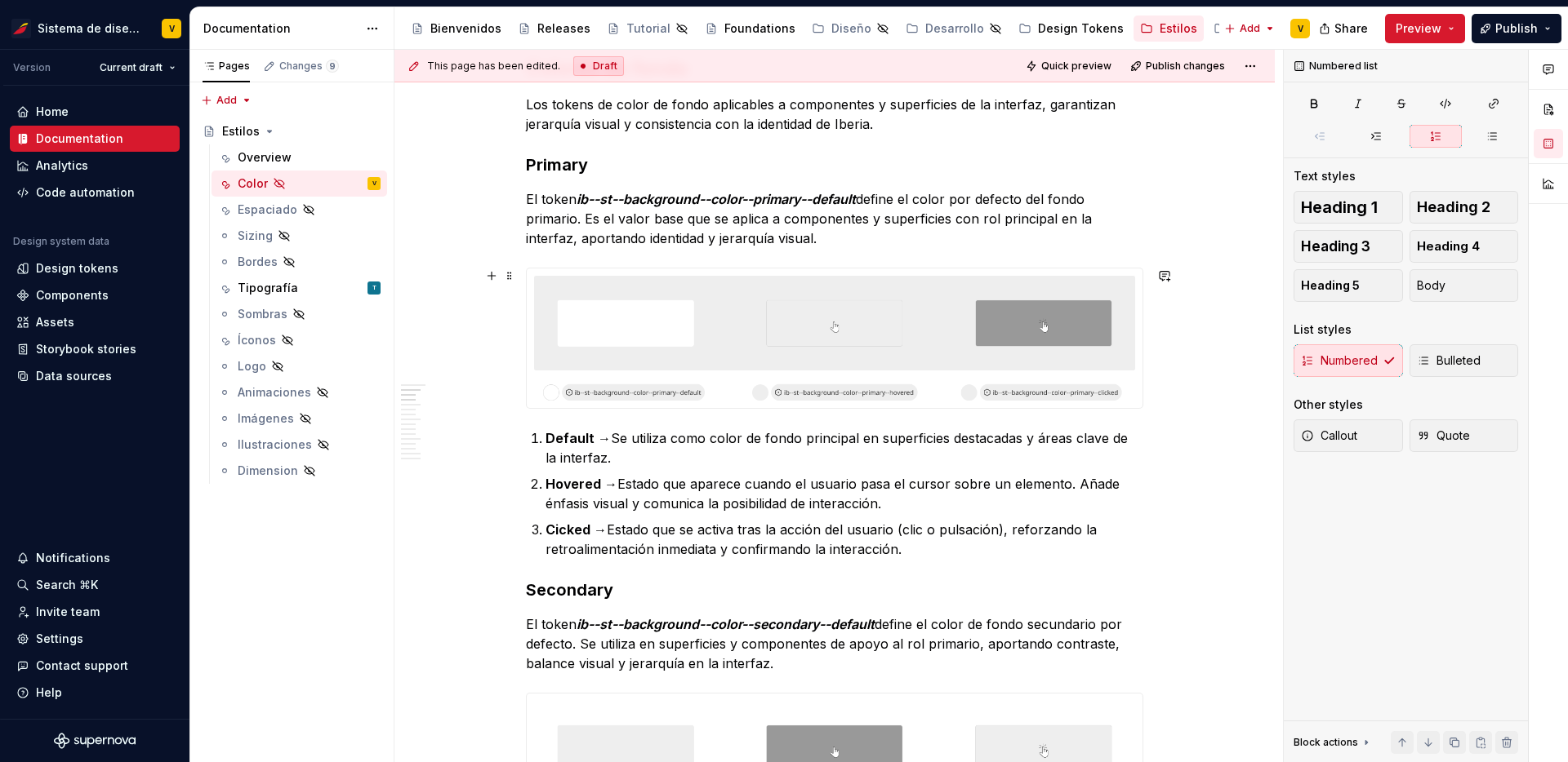
scroll to position [703, 0]
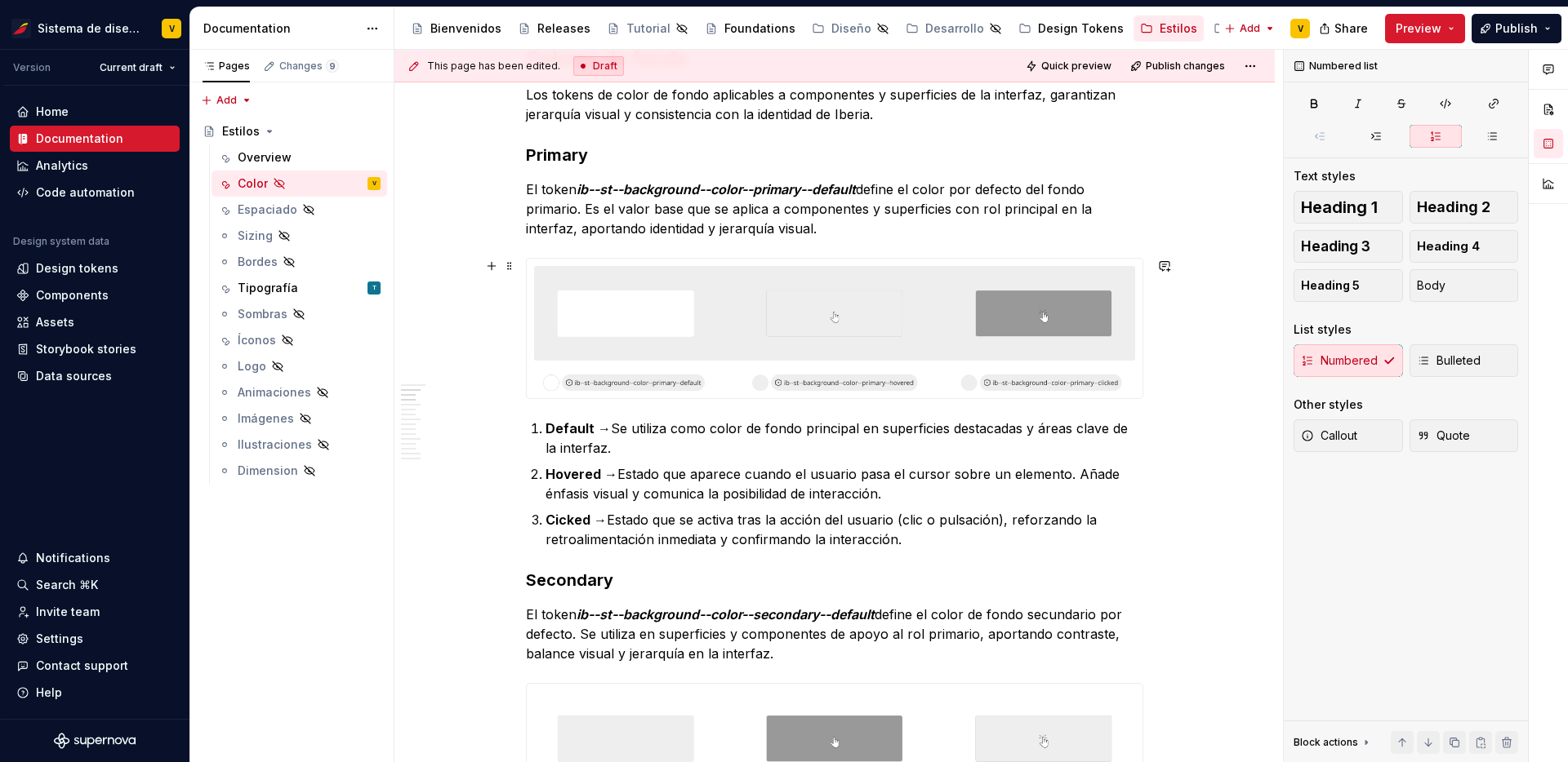
click at [967, 382] on img at bounding box center [834, 329] width 615 height 139
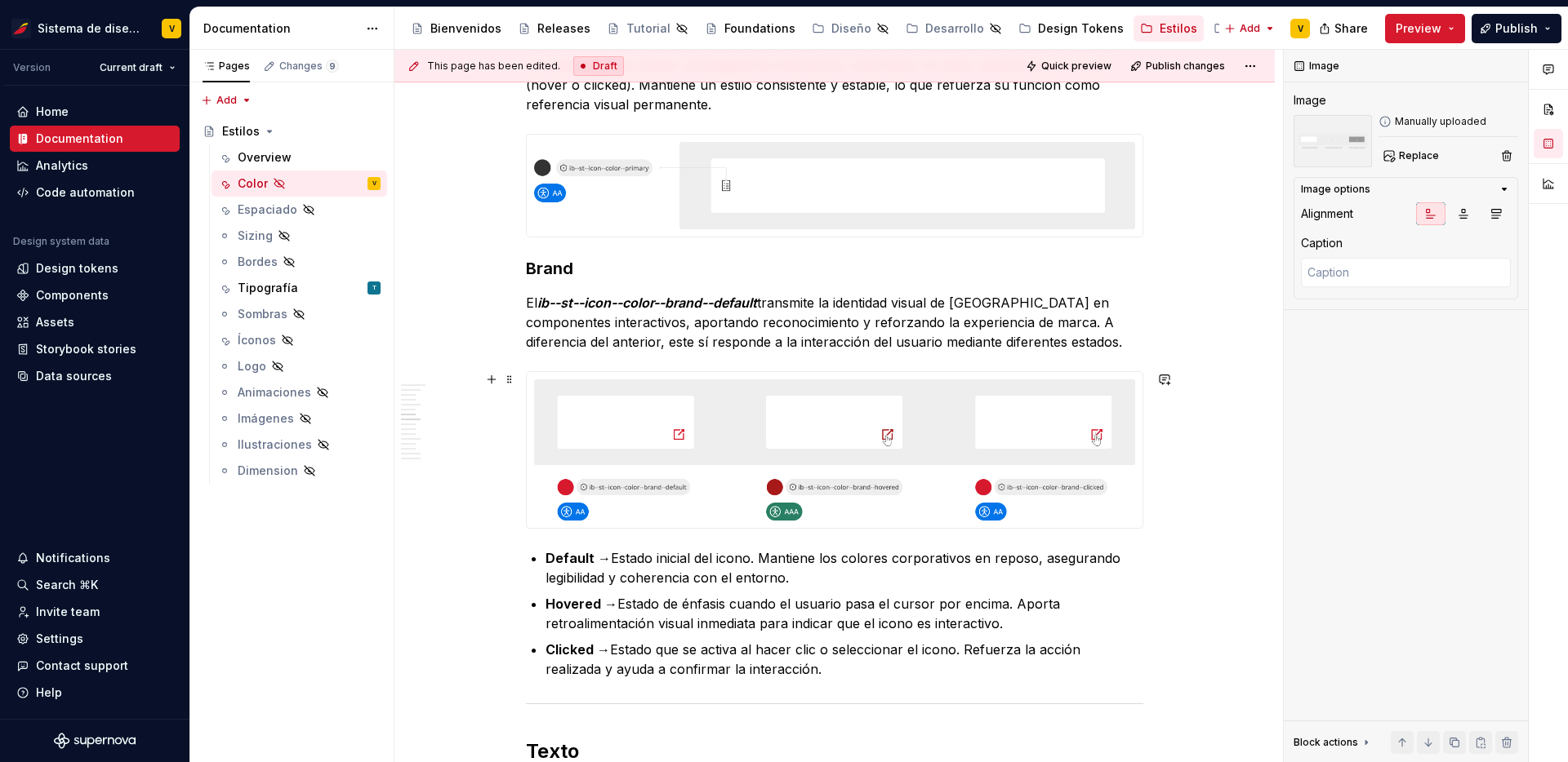
scroll to position [2109, 0]
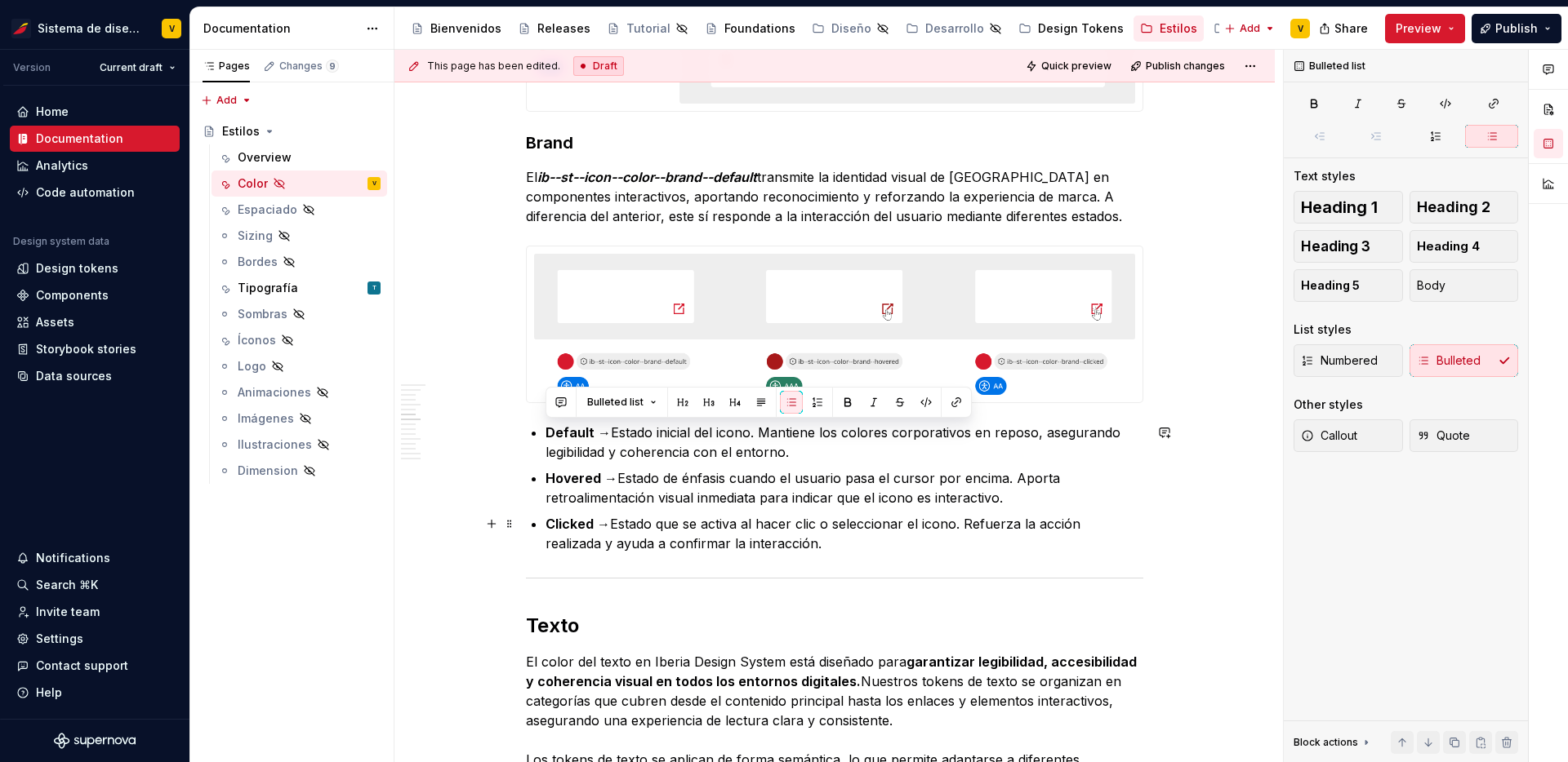
drag, startPoint x: 545, startPoint y: 435, endPoint x: 806, endPoint y: 550, distance: 285.2
click at [806, 550] on ul "Default → Estado inicial del icono. Mantiene los colores corporativos en reposo…" at bounding box center [845, 487] width 598 height 130
click at [816, 393] on button "button" at bounding box center [817, 403] width 23 height 23
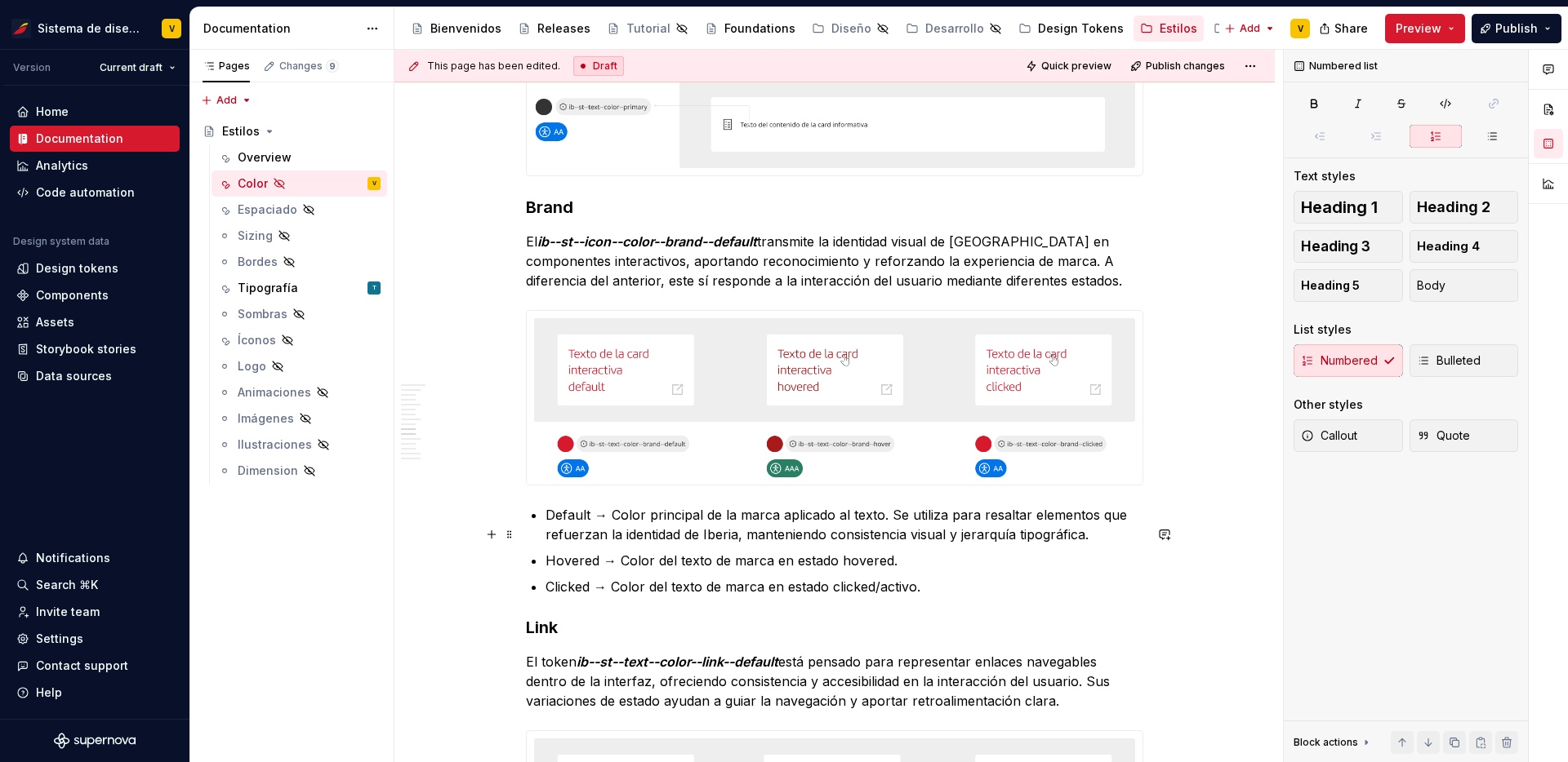
scroll to position [3080, 0]
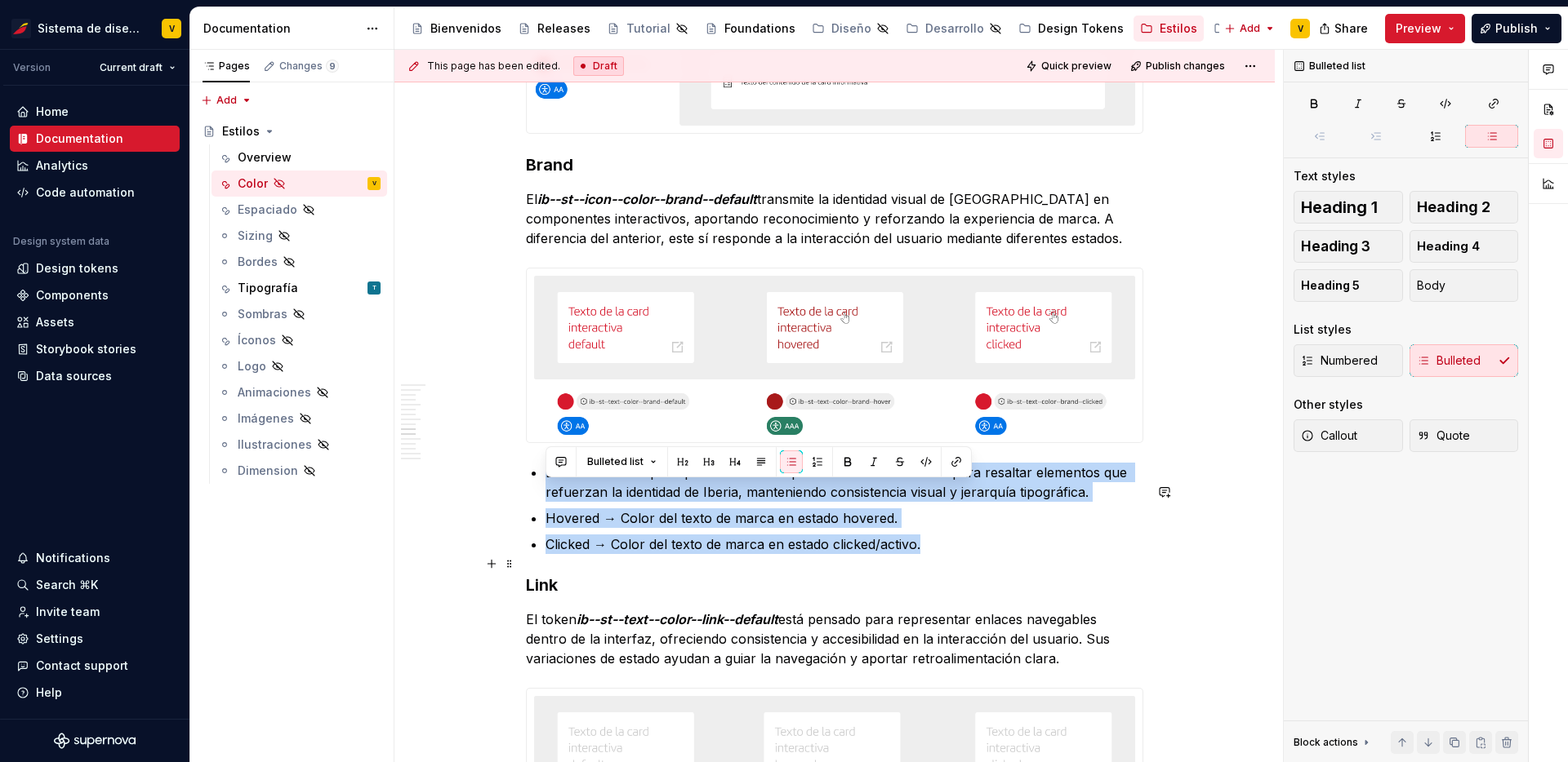
drag, startPoint x: 544, startPoint y: 486, endPoint x: 975, endPoint y: 571, distance: 439.3
click at [975, 554] on ul "Default → Color principal de la marca aplicado al texto. Se utiliza para resalt…" at bounding box center [845, 508] width 598 height 91
click at [806, 461] on button "button" at bounding box center [817, 462] width 23 height 23
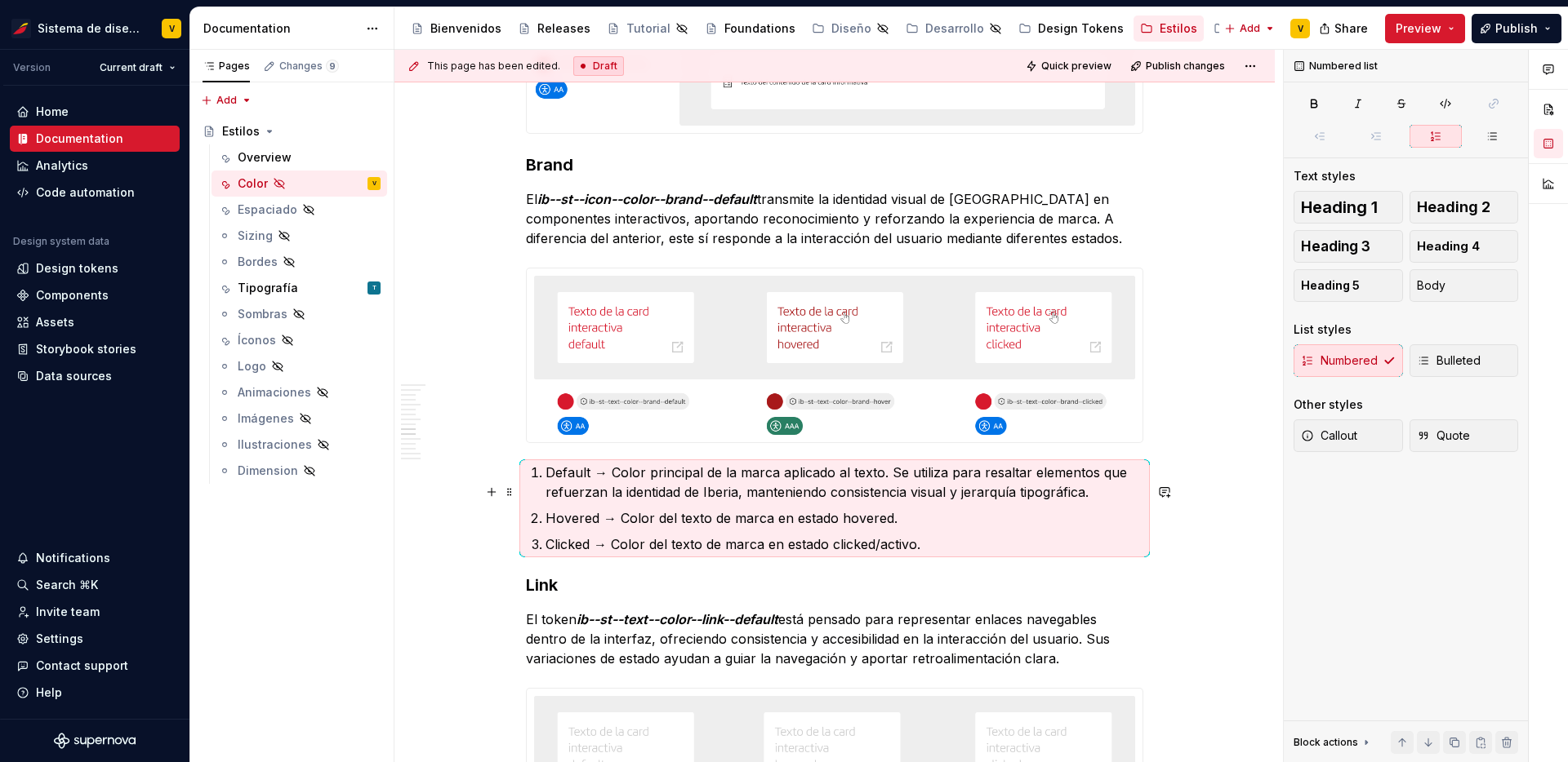
click at [597, 491] on p "Default → Color principal de la marca aplicado al texto. Se utiliza para resalt…" at bounding box center [845, 481] width 598 height 39
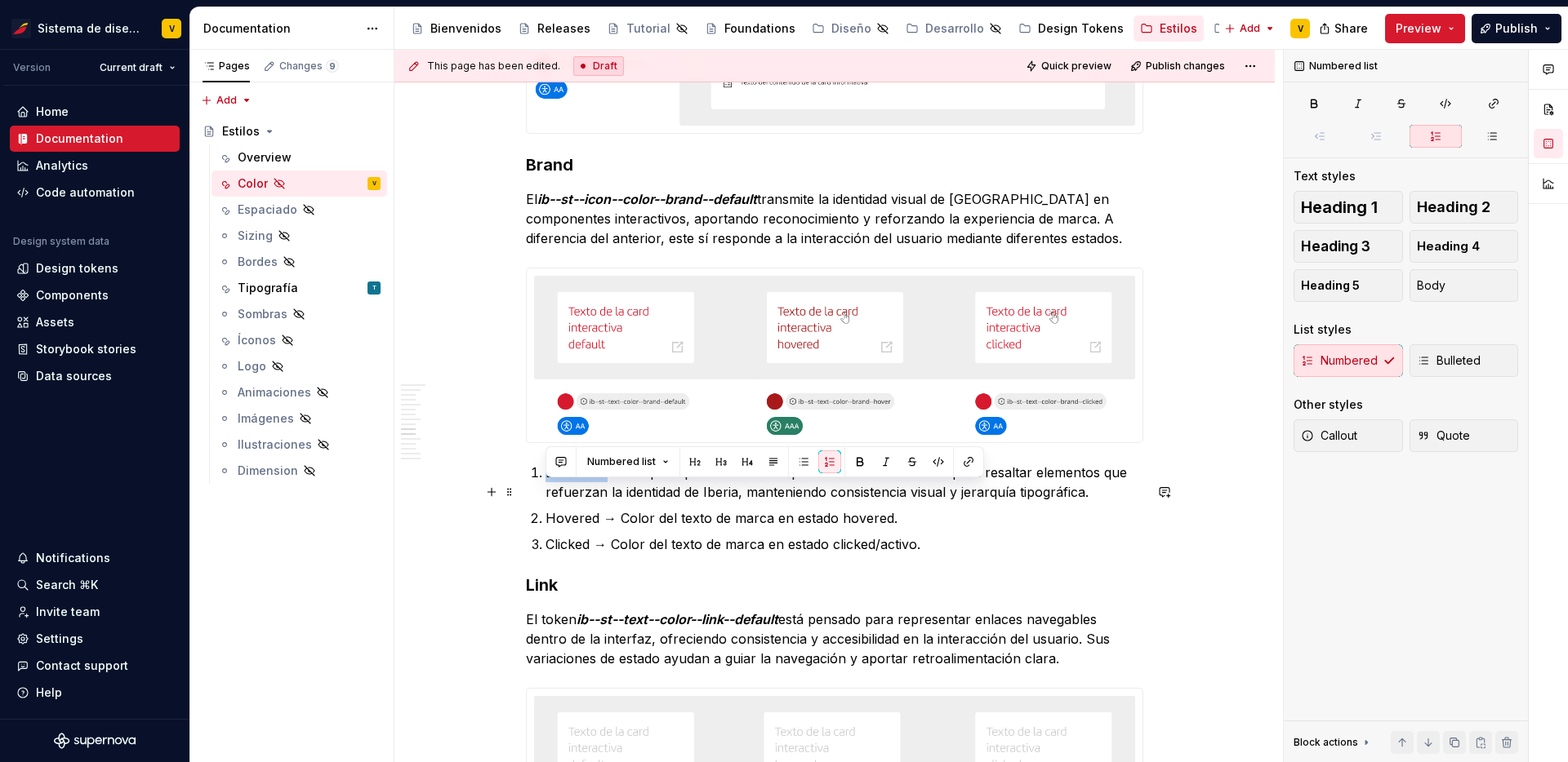
drag, startPoint x: 606, startPoint y: 491, endPoint x: 533, endPoint y: 491, distance: 73.0
click at [546, 491] on li "Default → Color principal de la marca aplicado al texto. Se utiliza para resalt…" at bounding box center [845, 481] width 598 height 39
click at [858, 457] on button "button" at bounding box center [860, 462] width 23 height 23
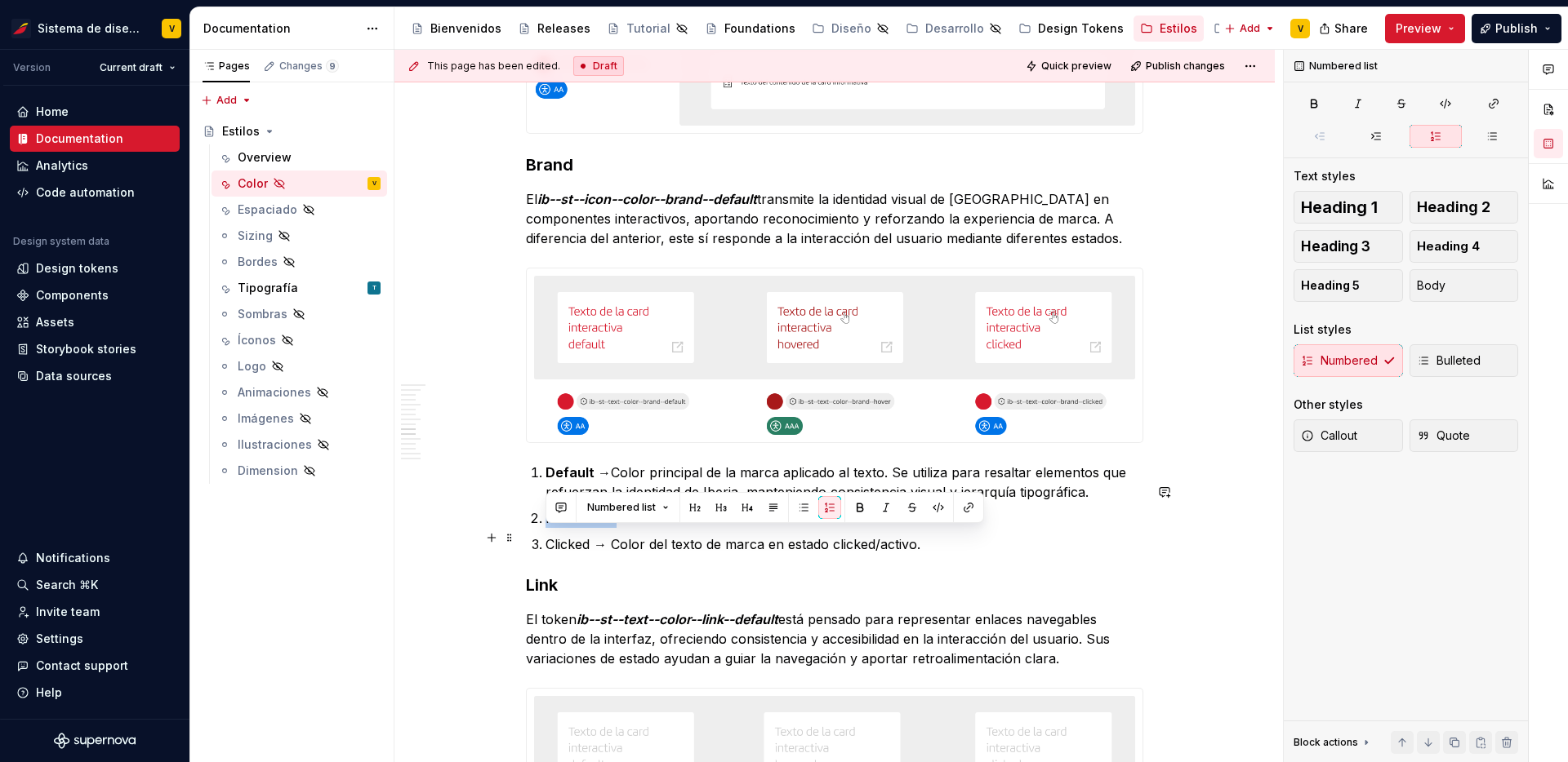
drag, startPoint x: 615, startPoint y: 535, endPoint x: 522, endPoint y: 535, distance: 93.0
click at [522, 535] on div "La paleta Iberia Nuestra paleta de colores se inspira en la identidad visual de…" at bounding box center [835, 26] width 880 height 5491
click at [858, 506] on button "button" at bounding box center [860, 508] width 23 height 23
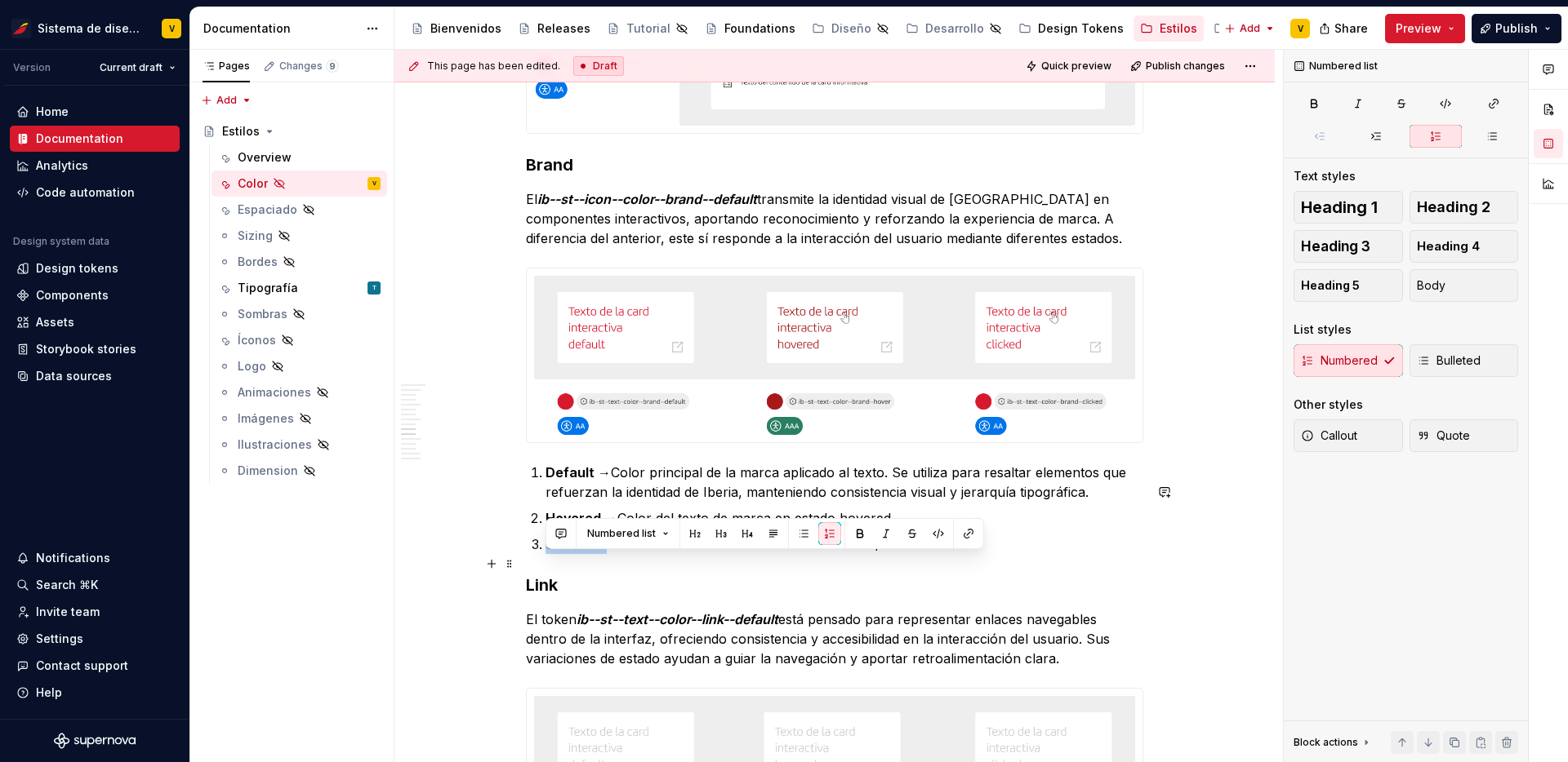
drag, startPoint x: 606, startPoint y: 563, endPoint x: 517, endPoint y: 564, distance: 89.0
click at [517, 564] on div "La paleta Iberia Nuestra paleta de colores se inspira en la identidad visual de…" at bounding box center [835, 26] width 880 height 5491
click at [857, 537] on button "button" at bounding box center [860, 534] width 23 height 23
click at [841, 554] on p "Clicked → Color del texto de marca en estado clicked/activo." at bounding box center [845, 545] width 598 height 20
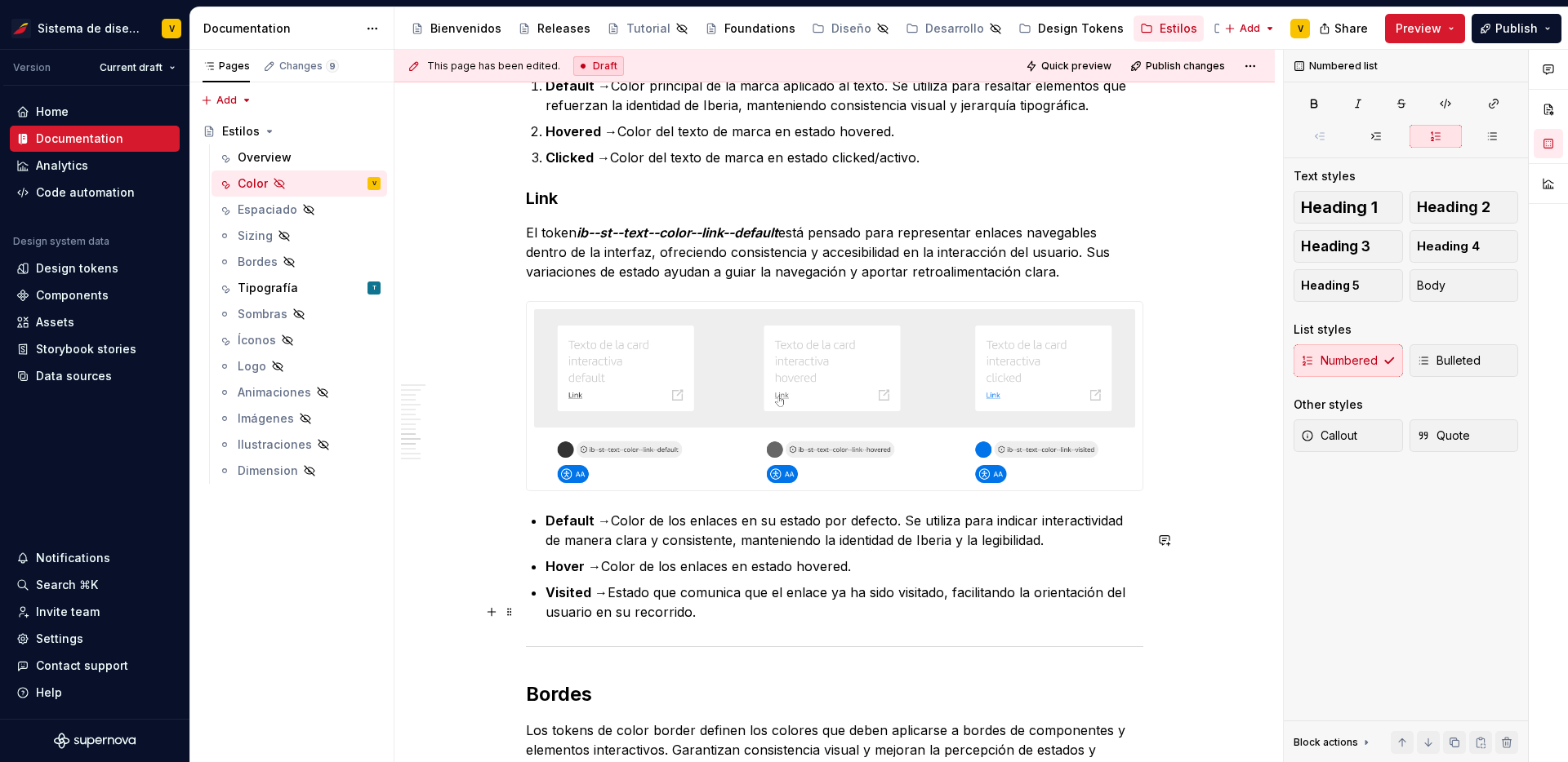
scroll to position [3549, 0]
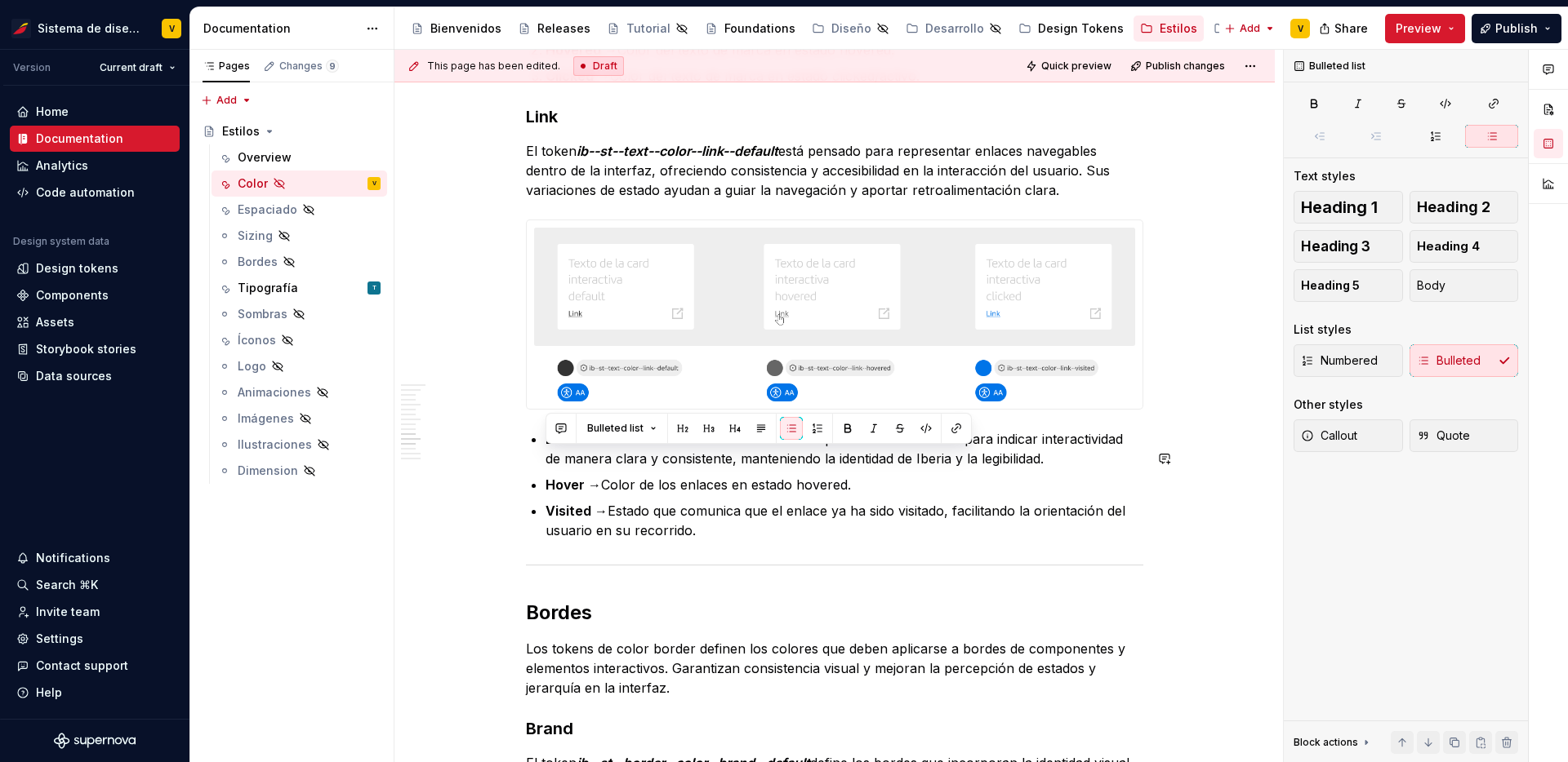
drag, startPoint x: 580, startPoint y: 461, endPoint x: 754, endPoint y: 562, distance: 201.2
click at [815, 423] on button "button" at bounding box center [817, 428] width 23 height 23
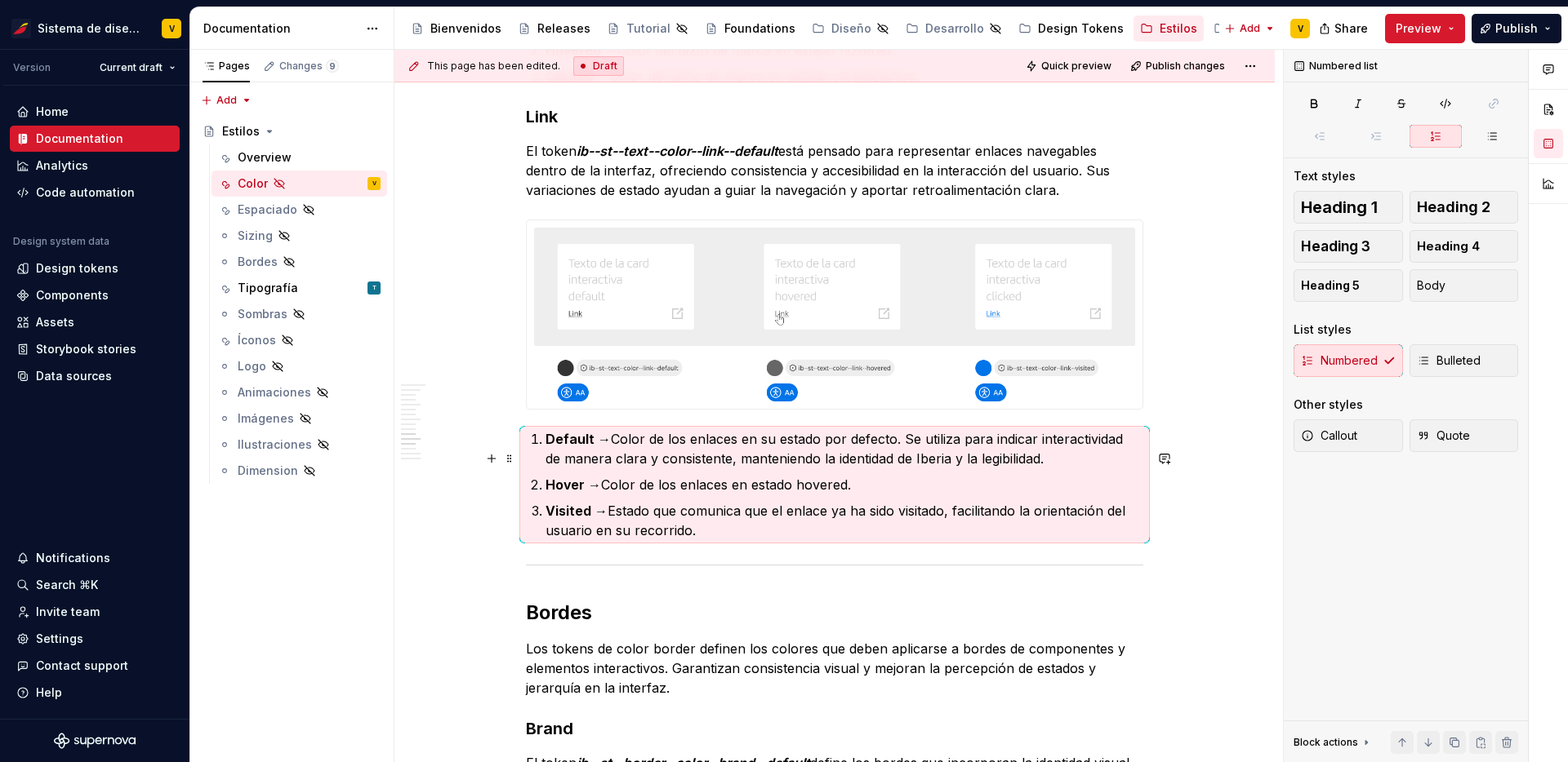
click at [752, 468] on p "Default → Color de los enlaces en su estado por defecto. Se utiliza para indica…" at bounding box center [845, 448] width 598 height 39
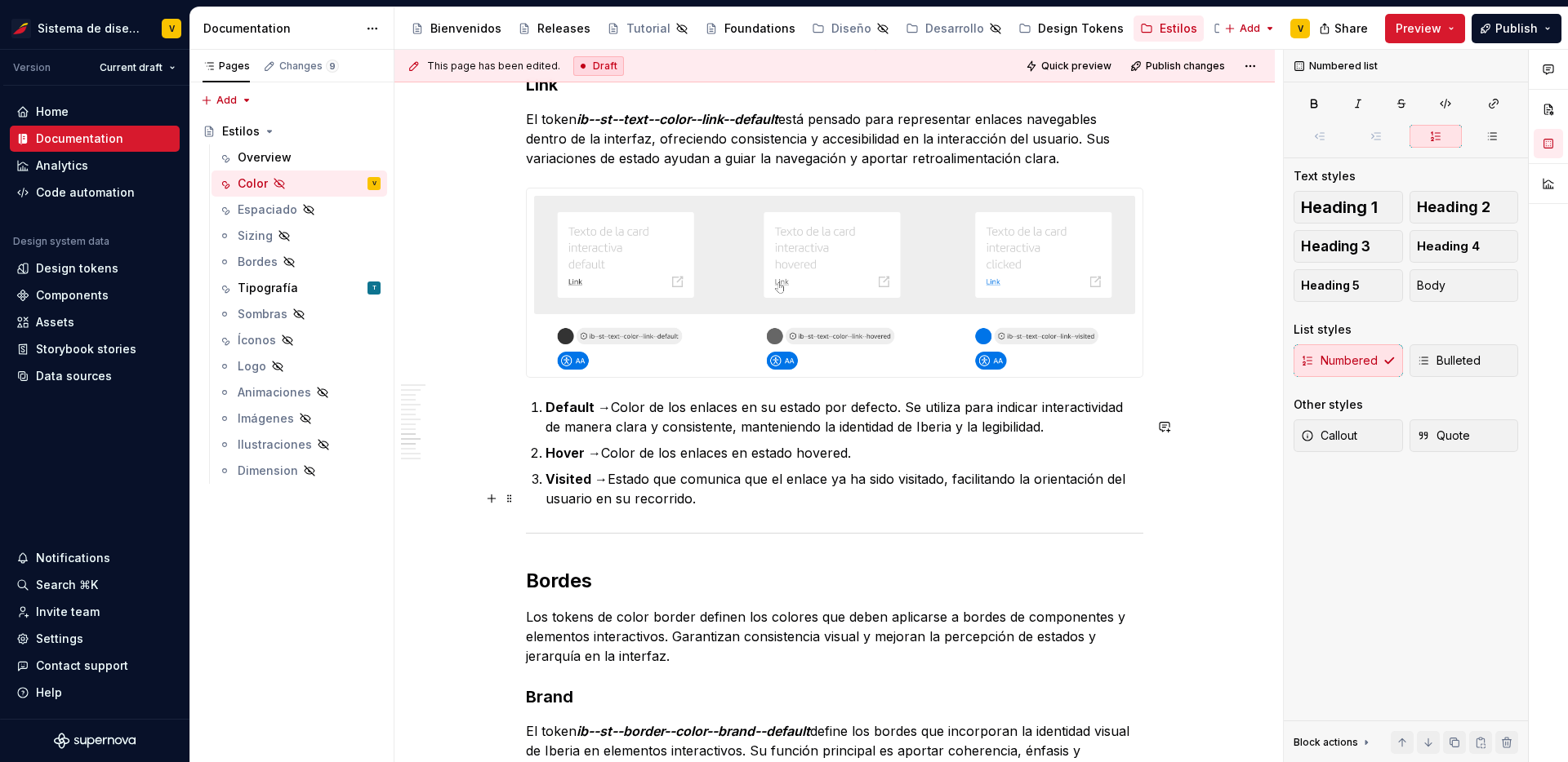
scroll to position [3592, 0]
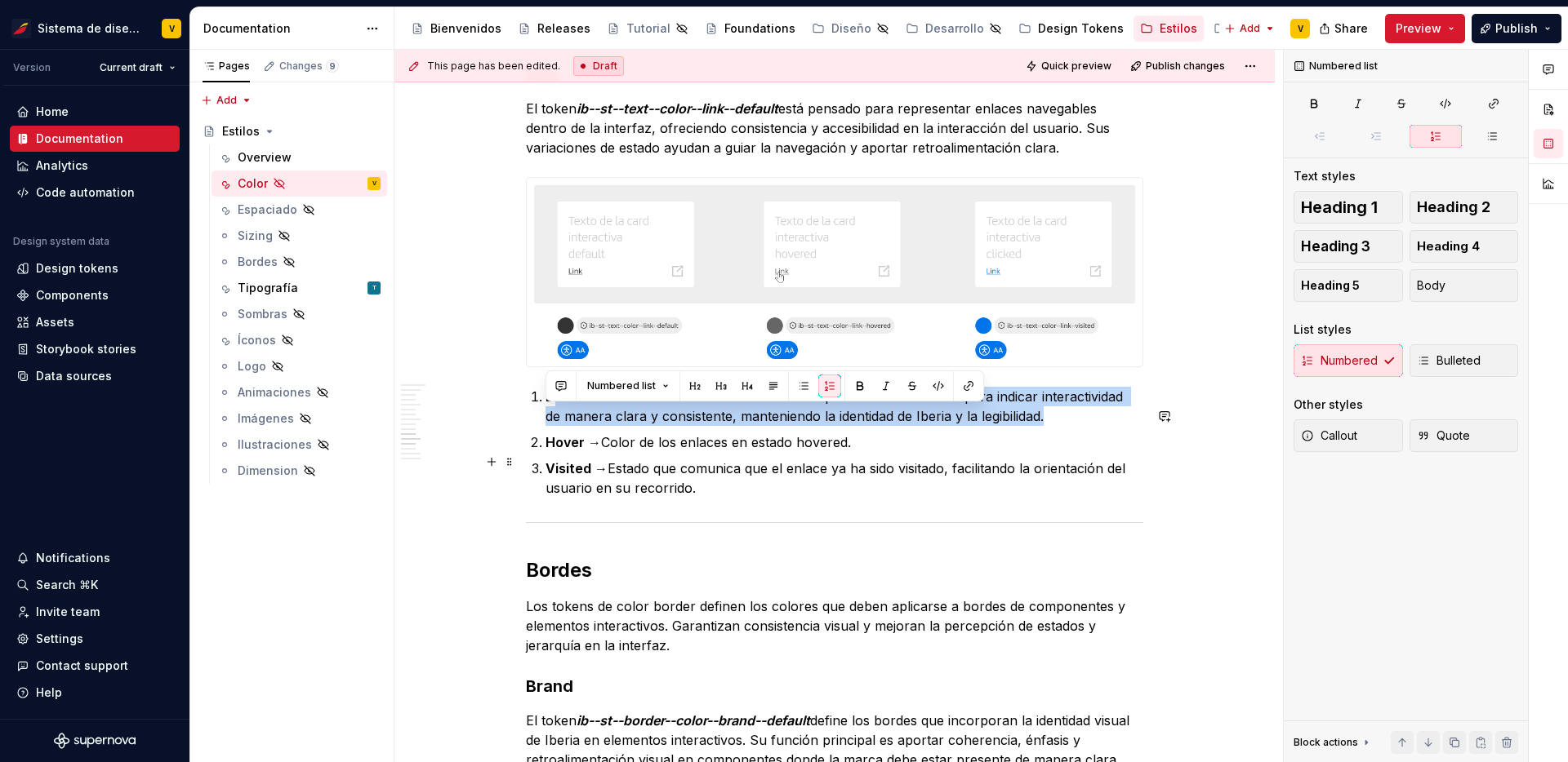
drag, startPoint x: 558, startPoint y: 409, endPoint x: 946, endPoint y: 448, distance: 390.0
click at [946, 448] on ol "Default → Color de los enlaces en su estado por defecto. Se utiliza para indica…" at bounding box center [845, 442] width 598 height 111
click at [709, 475] on ol "Default → Color de los enlaces en su estado por defecto. Se utiliza para indica…" at bounding box center [845, 442] width 598 height 111
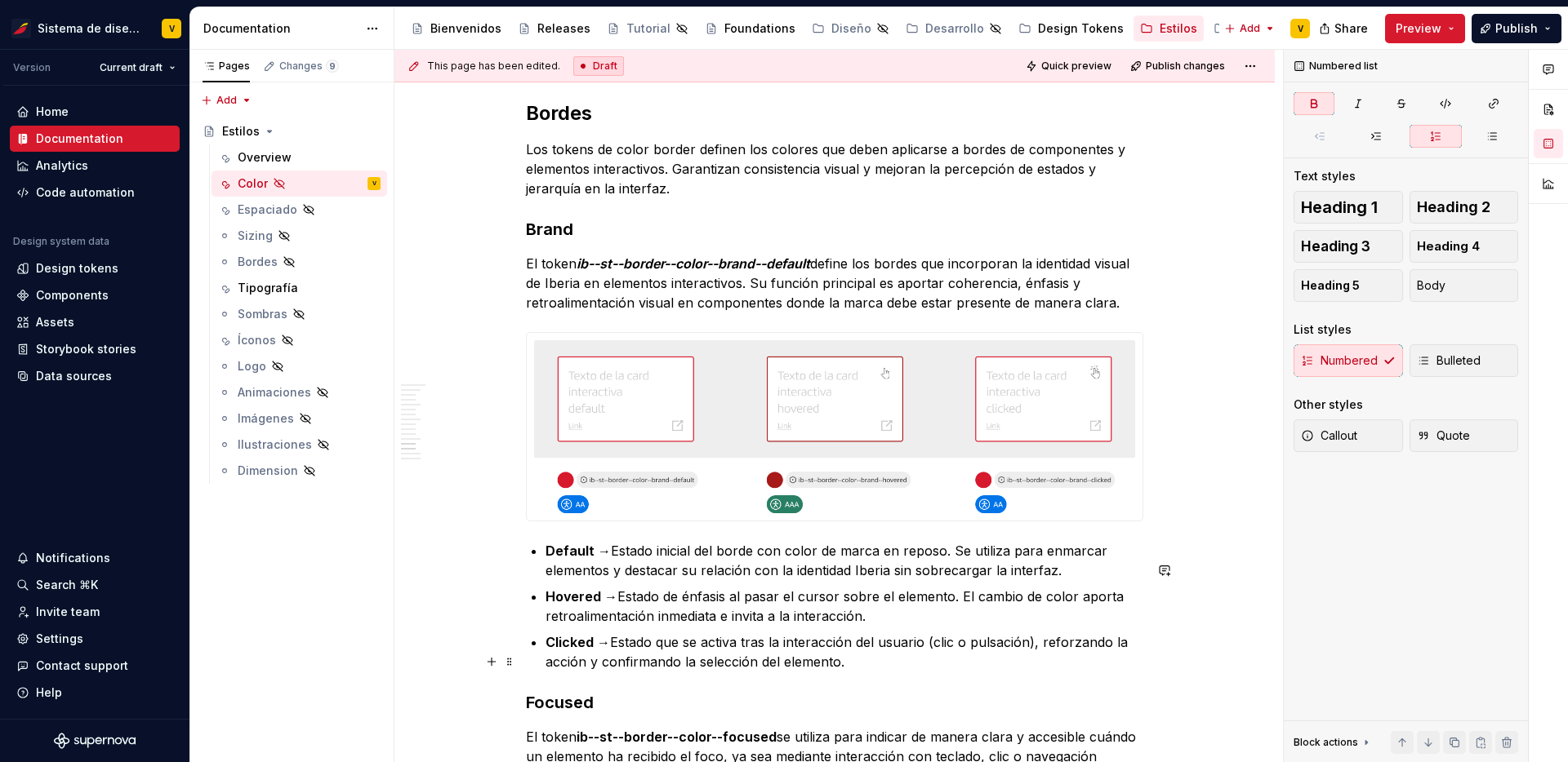
scroll to position [4292, 0]
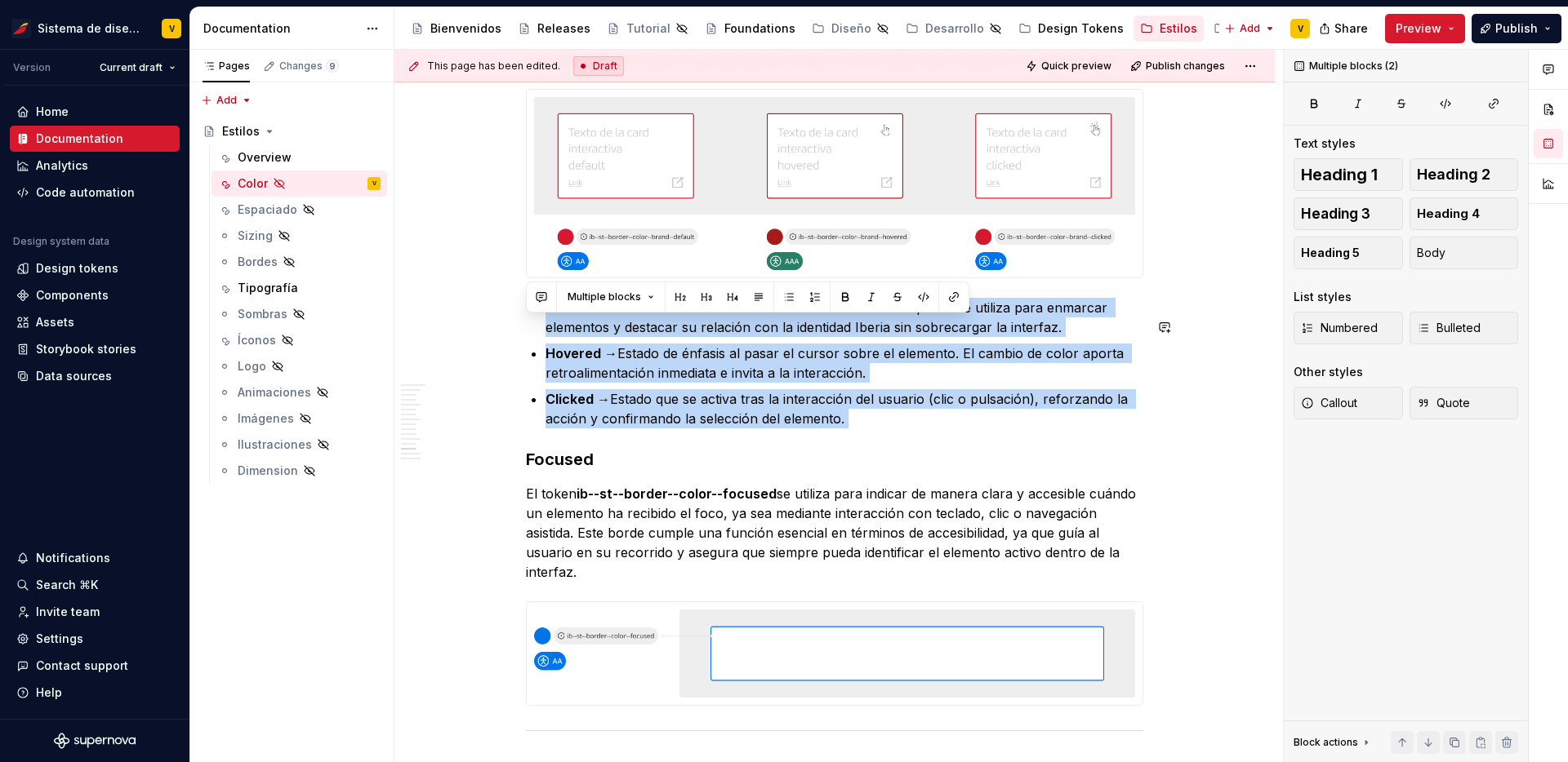
drag, startPoint x: 541, startPoint y: 320, endPoint x: 885, endPoint y: 457, distance: 370.3
click at [812, 298] on button "button" at bounding box center [815, 297] width 23 height 23
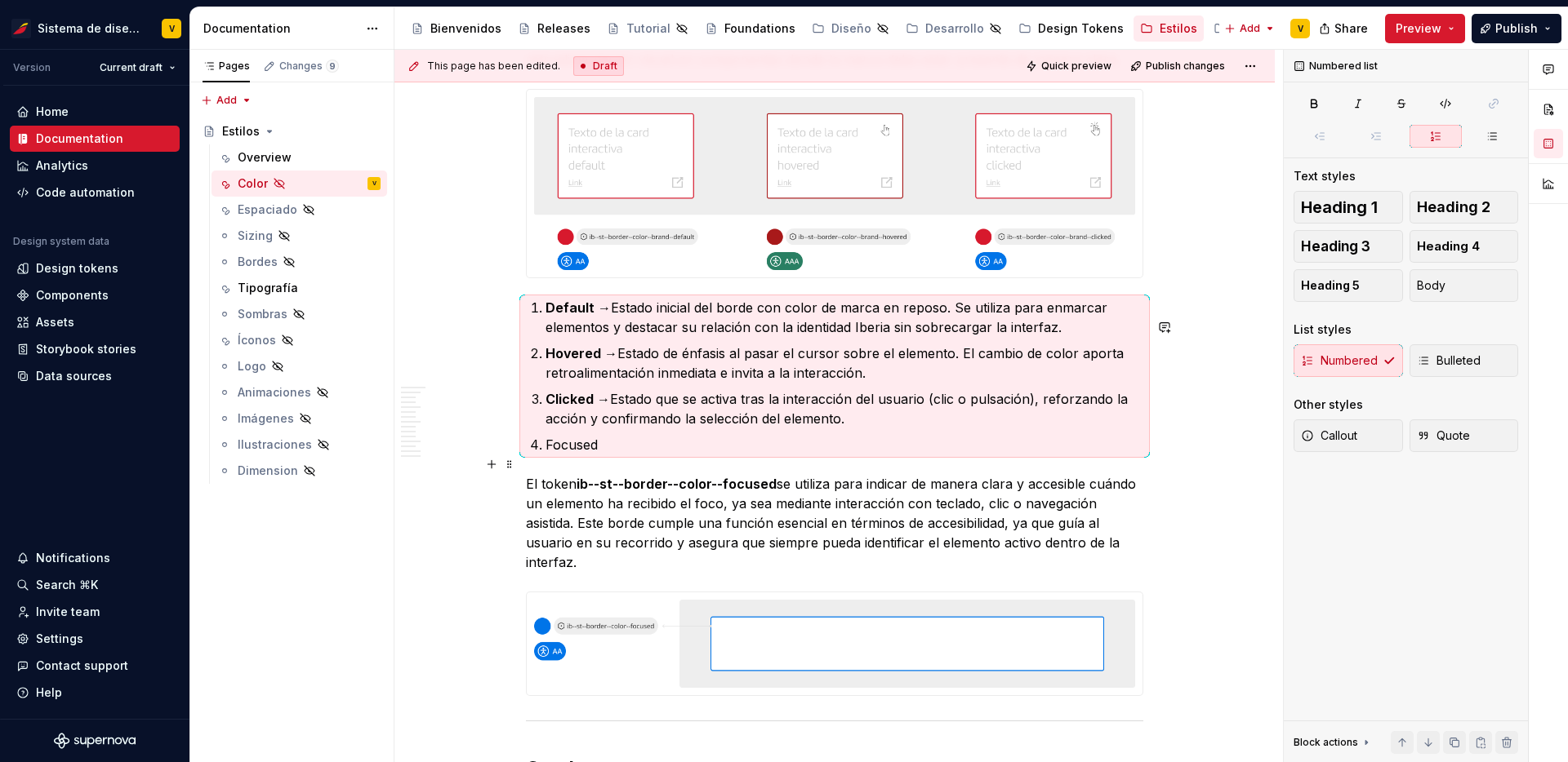
scroll to position [4333, 0]
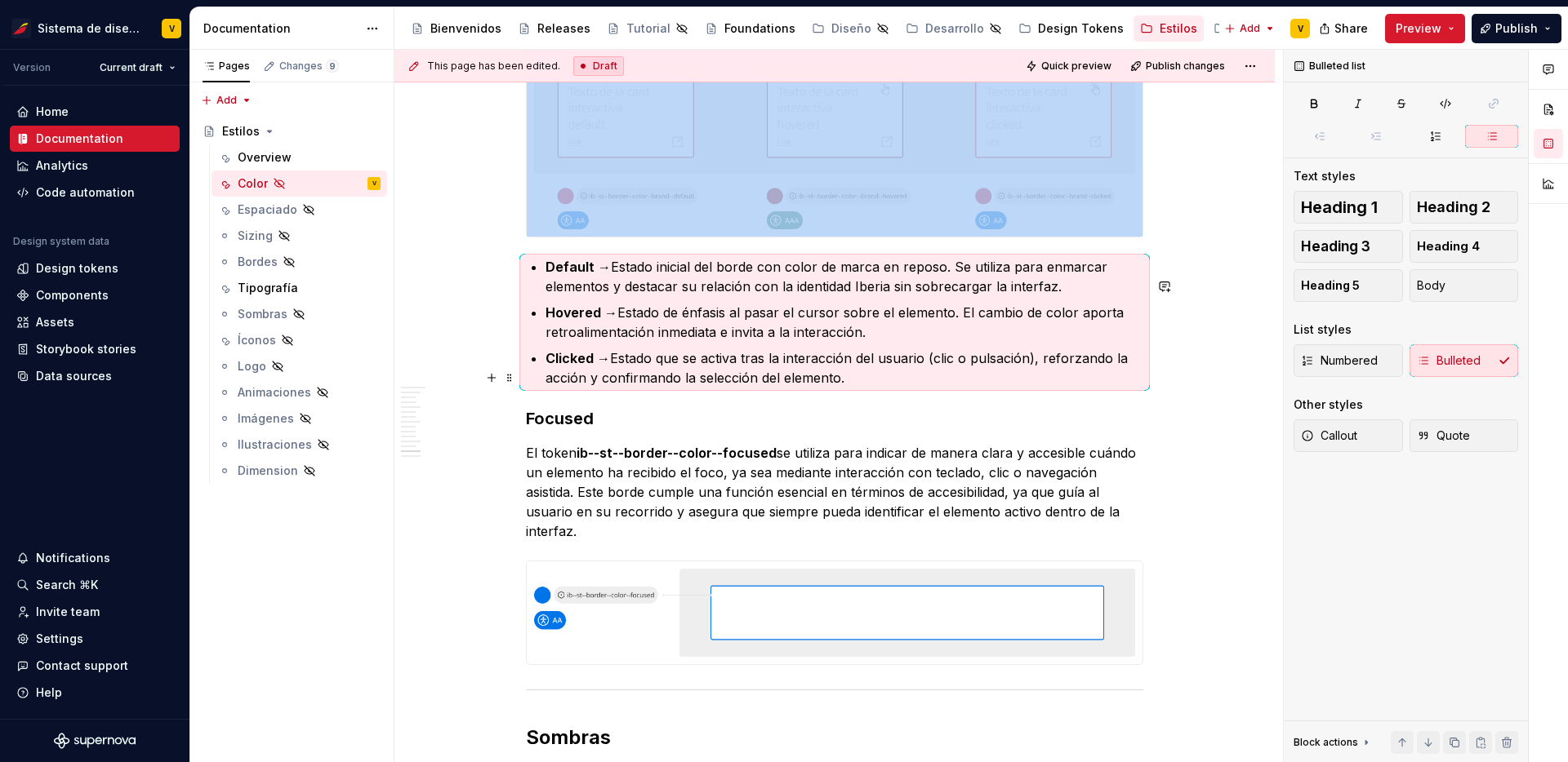
click at [582, 366] on strong "Clicked →" at bounding box center [578, 359] width 65 height 17
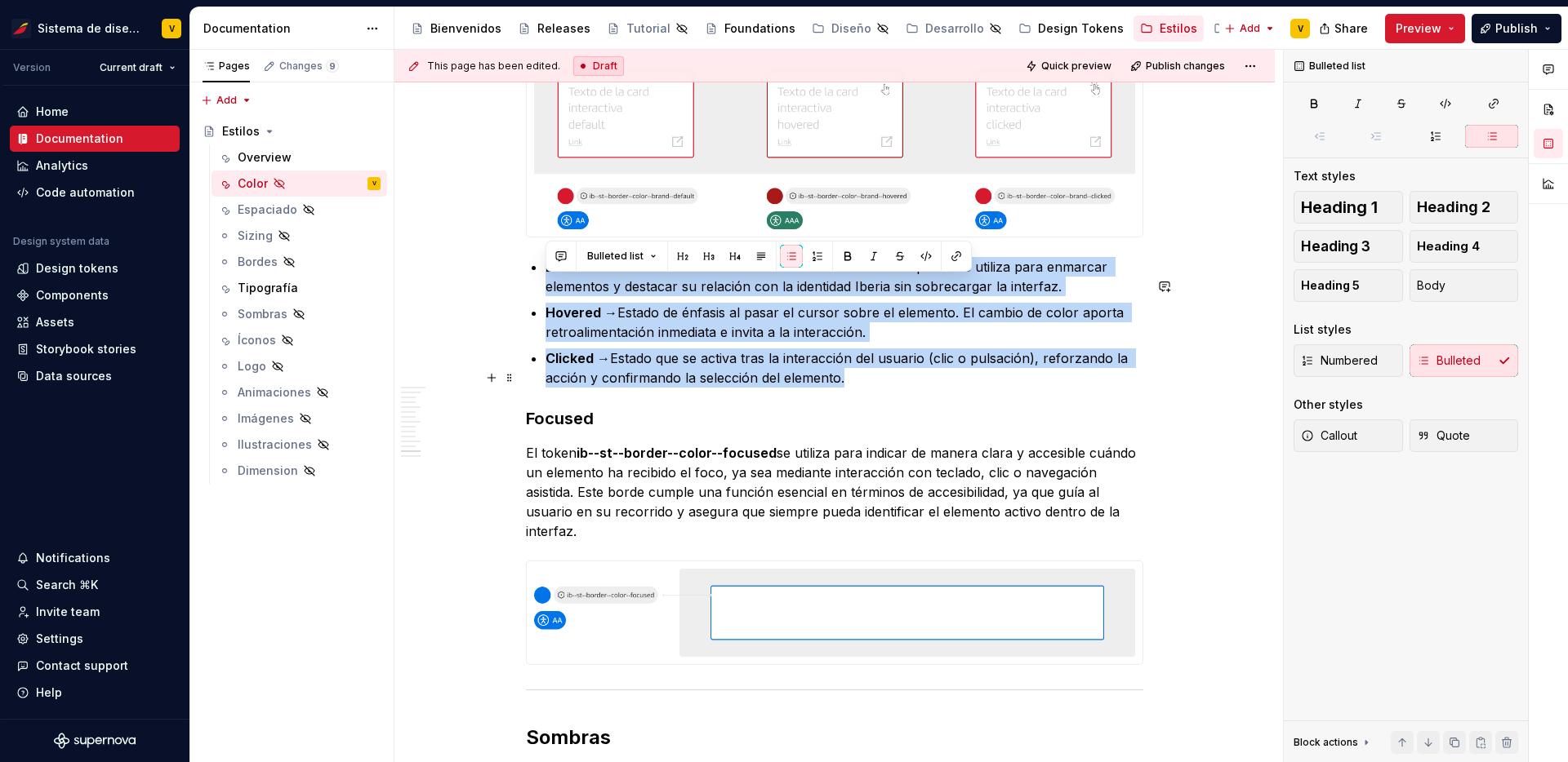
drag, startPoint x: 540, startPoint y: 282, endPoint x: 844, endPoint y: 402, distance: 326.8
click at [818, 255] on button "button" at bounding box center [817, 256] width 23 height 23
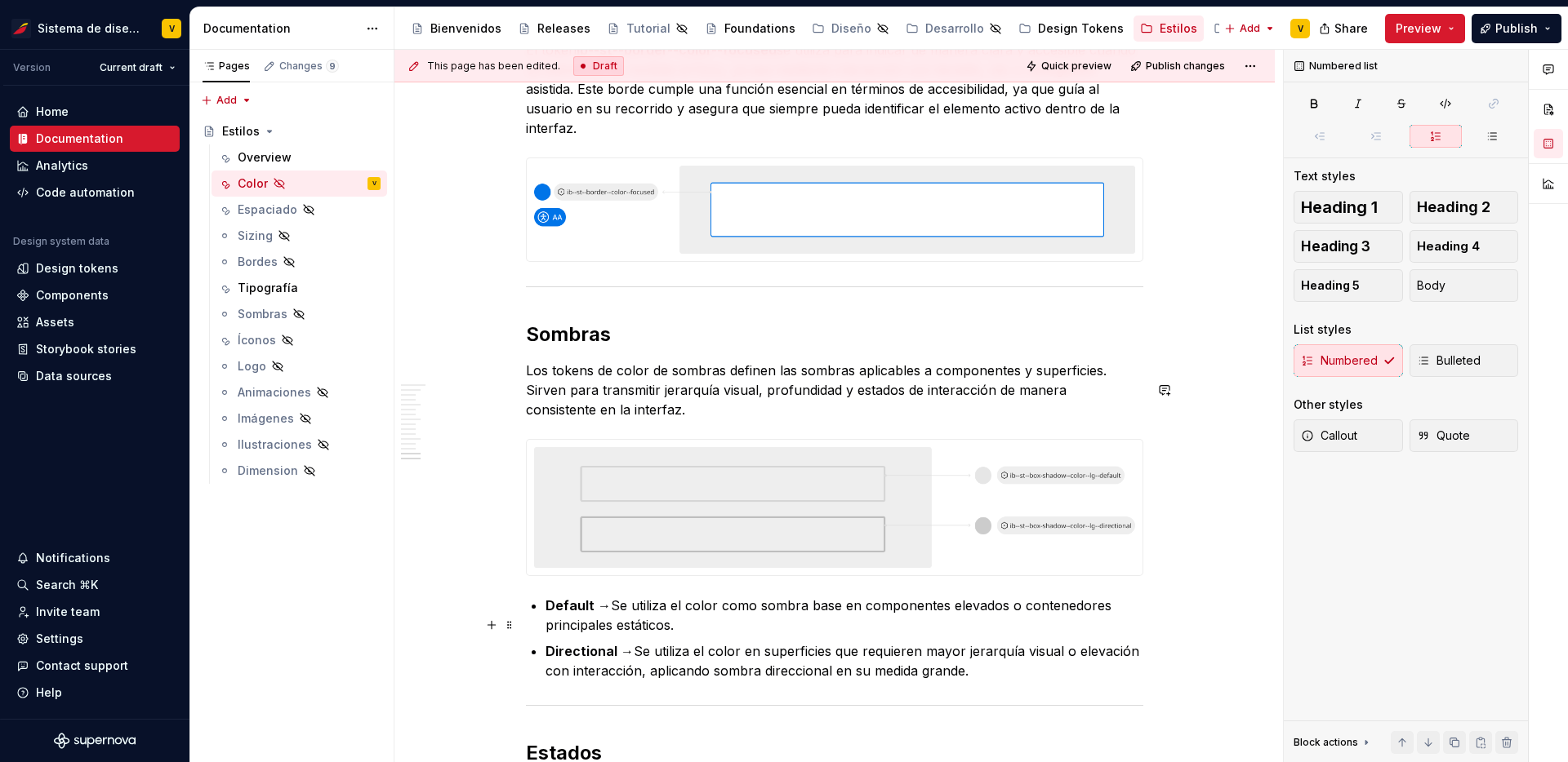
scroll to position [5056, 0]
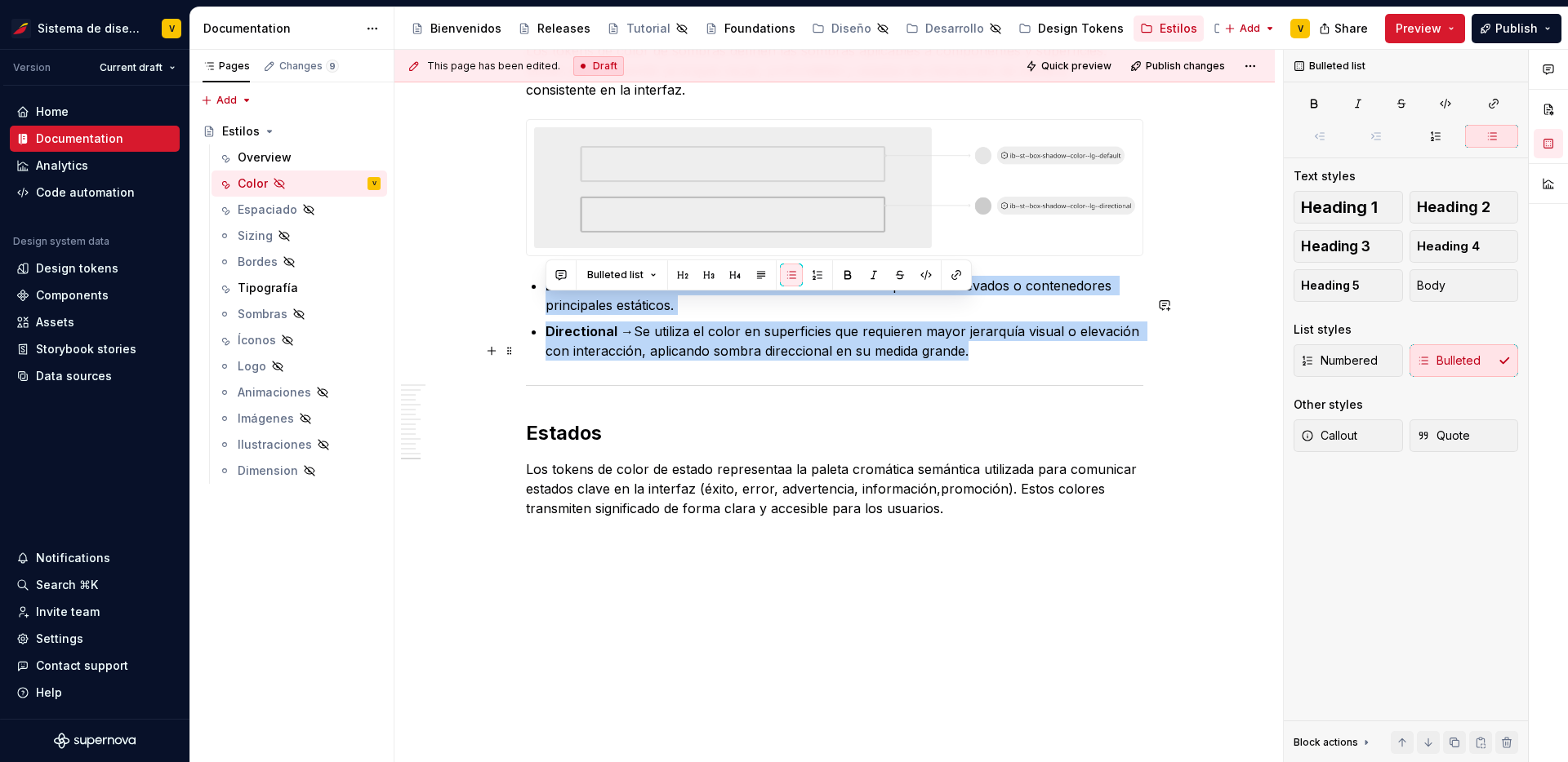
drag, startPoint x: 544, startPoint y: 301, endPoint x: 966, endPoint y: 377, distance: 428.8
click at [966, 361] on ul "Default → Se utiliza el color como sombra base en componentes elevados o conten…" at bounding box center [845, 318] width 598 height 85
click at [811, 281] on button "button" at bounding box center [817, 276] width 23 height 23
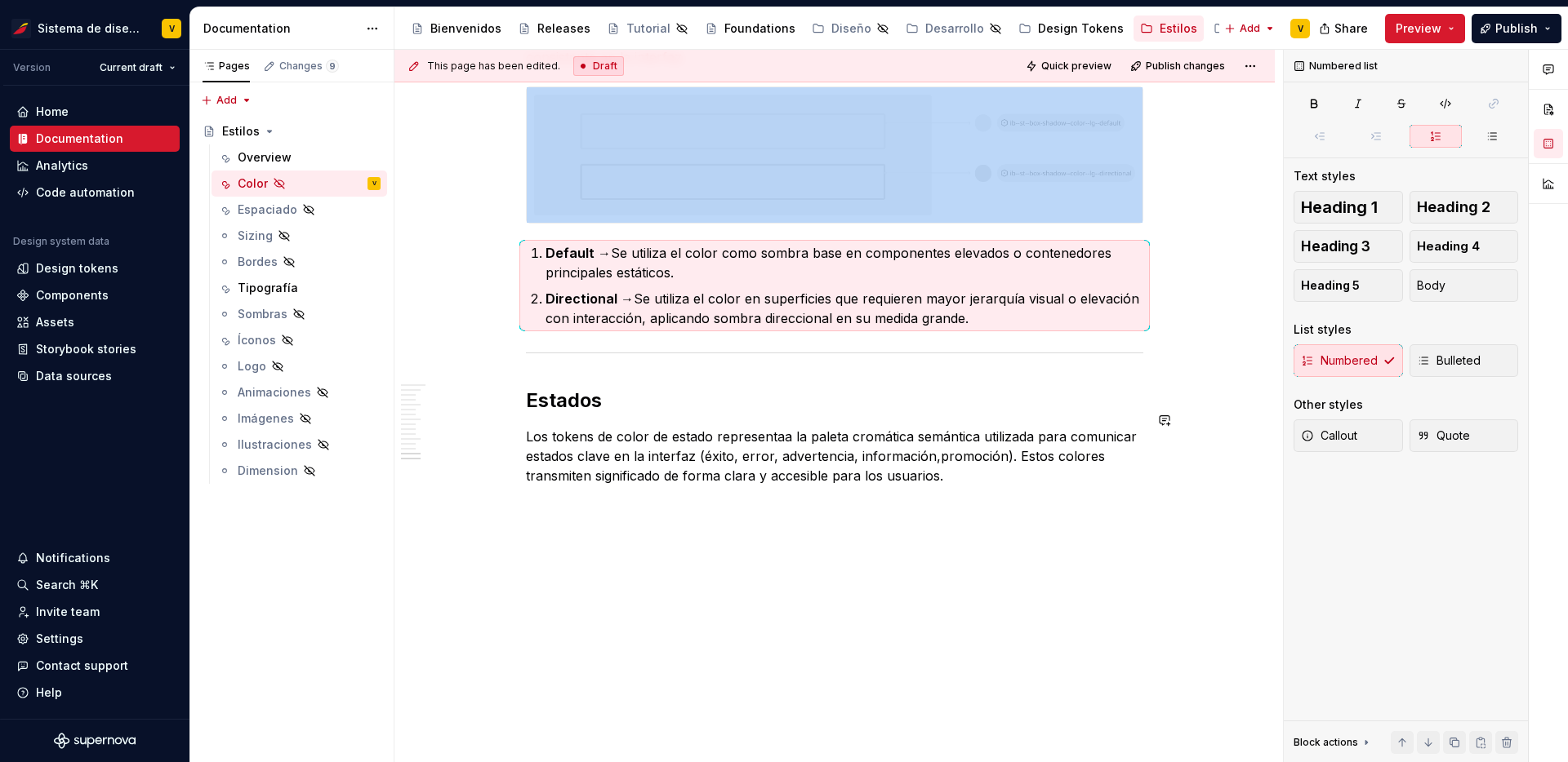
scroll to position [5038, 0]
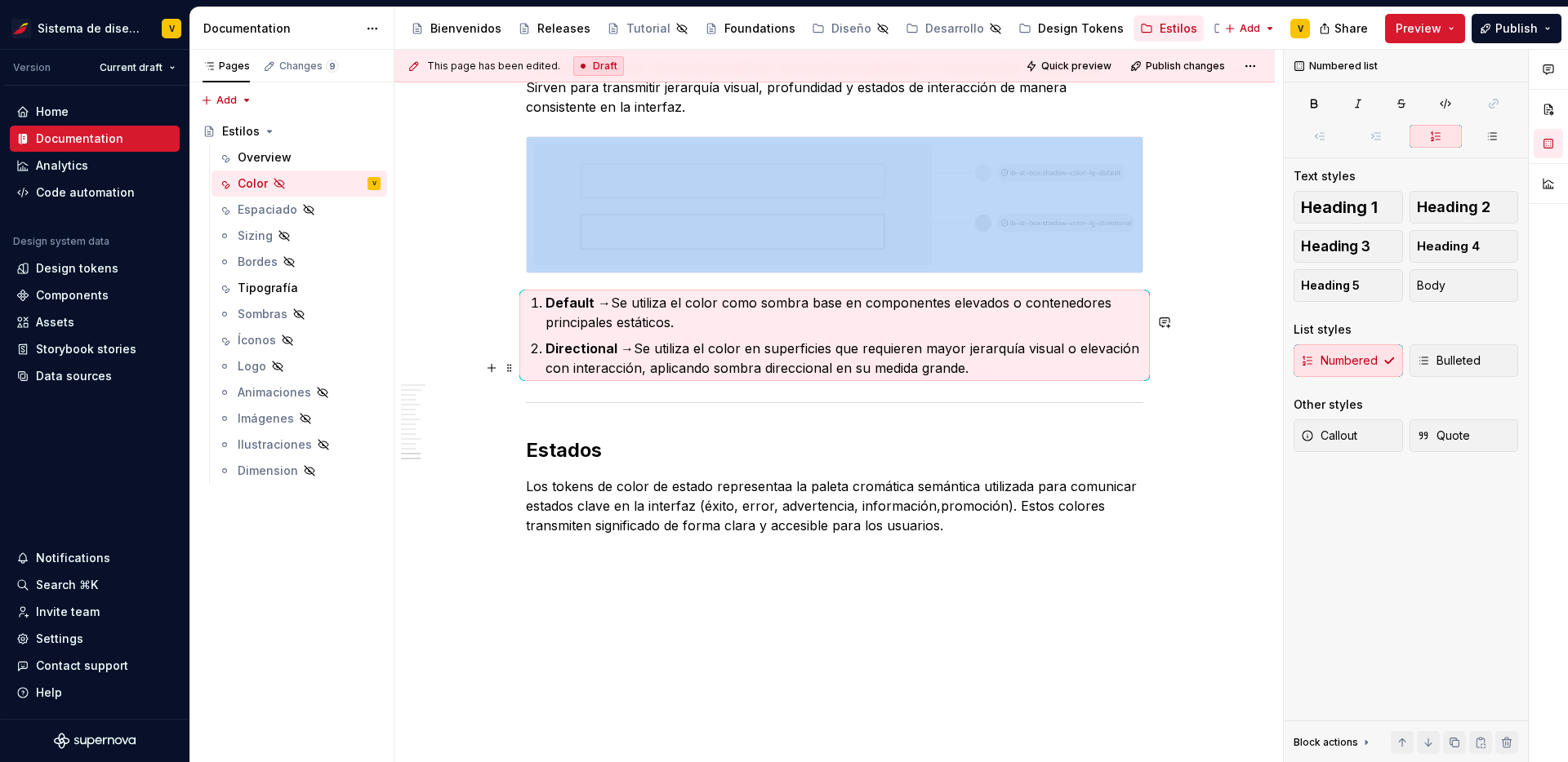
click at [629, 378] on p "Directional → Se utiliza el color en superficies que requieren mayor jerarquía …" at bounding box center [845, 358] width 598 height 39
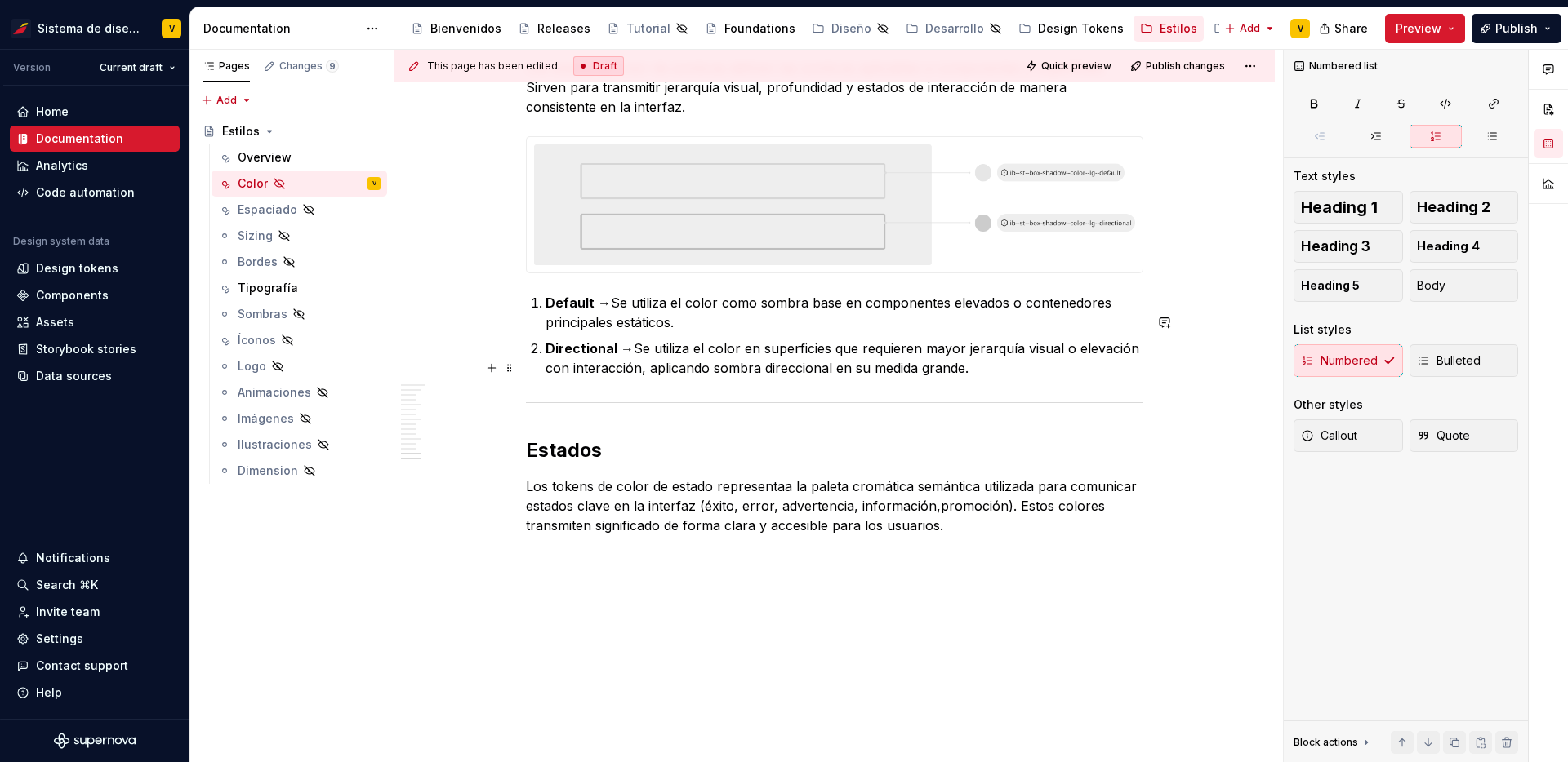
scroll to position [4628, 0]
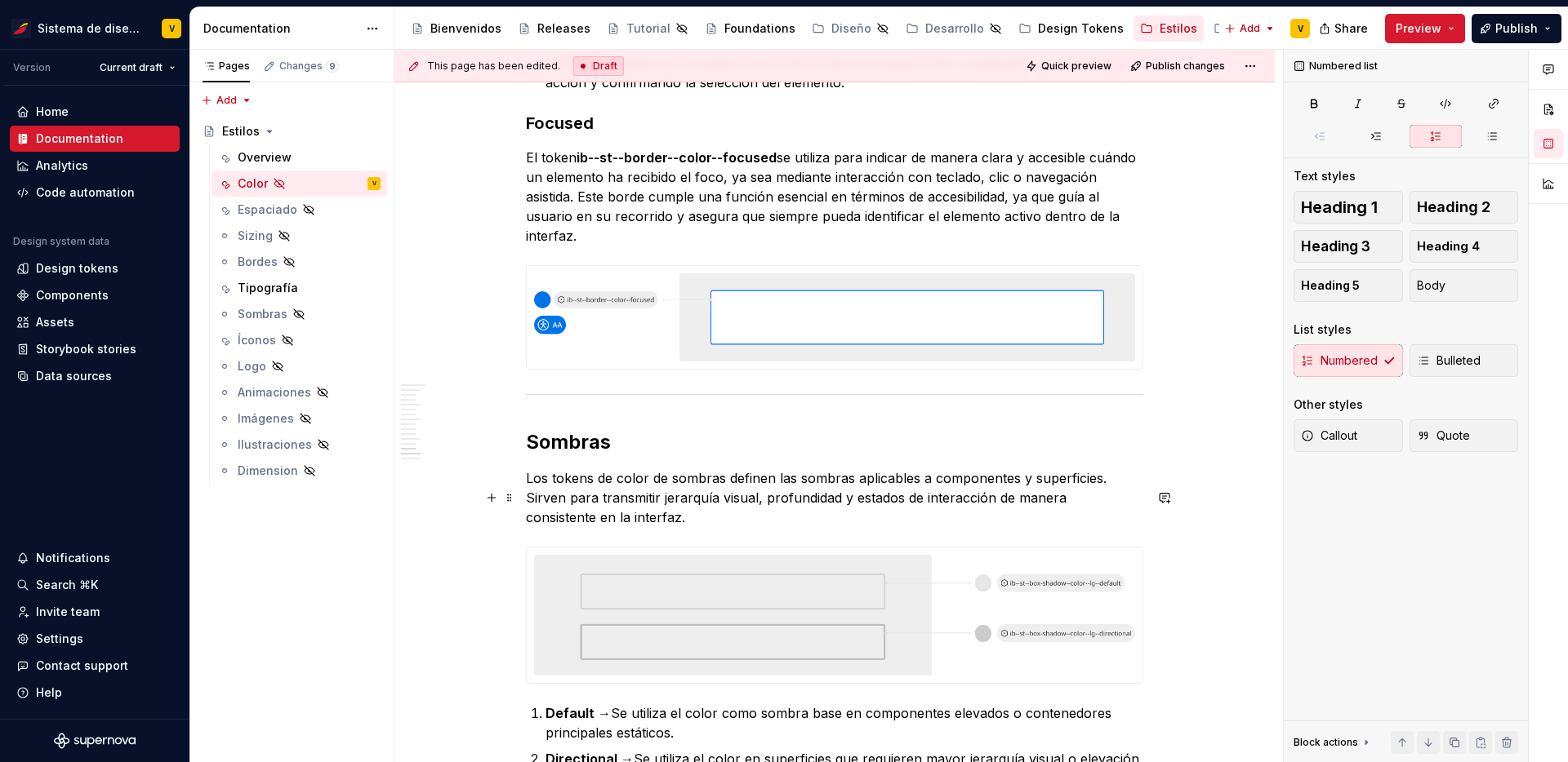
type textarea "*"
